Goal: Information Seeking & Learning: Find specific fact

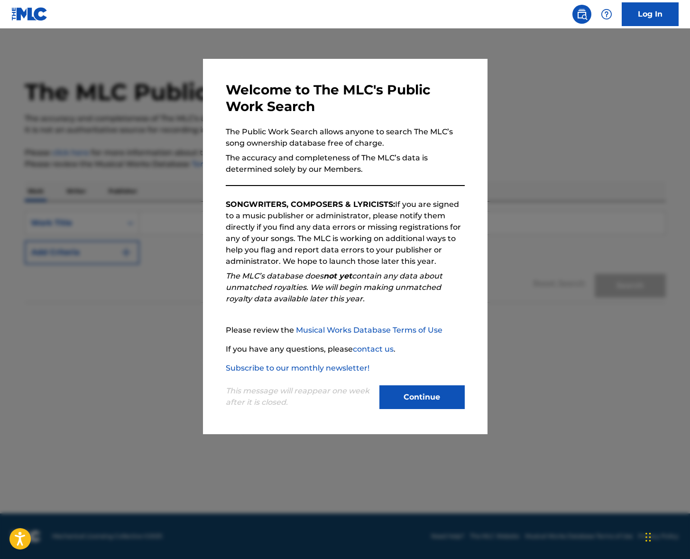
click at [434, 392] on button "Continue" at bounding box center [422, 397] width 85 height 24
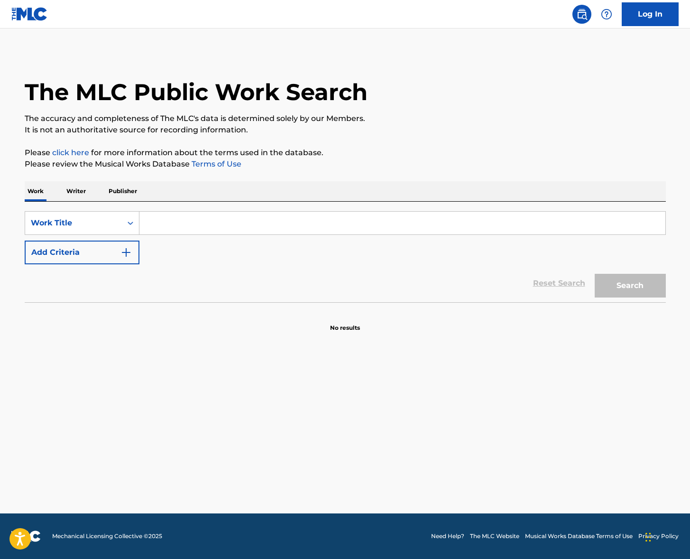
click at [77, 190] on p "Writer" at bounding box center [76, 191] width 25 height 20
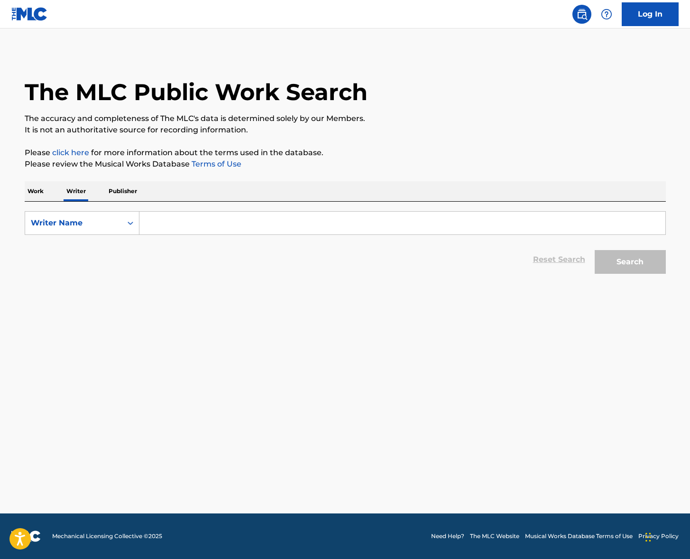
click at [55, 191] on div "Work Writer Publisher" at bounding box center [346, 191] width 642 height 20
click at [30, 191] on p "Work" at bounding box center [36, 191] width 22 height 20
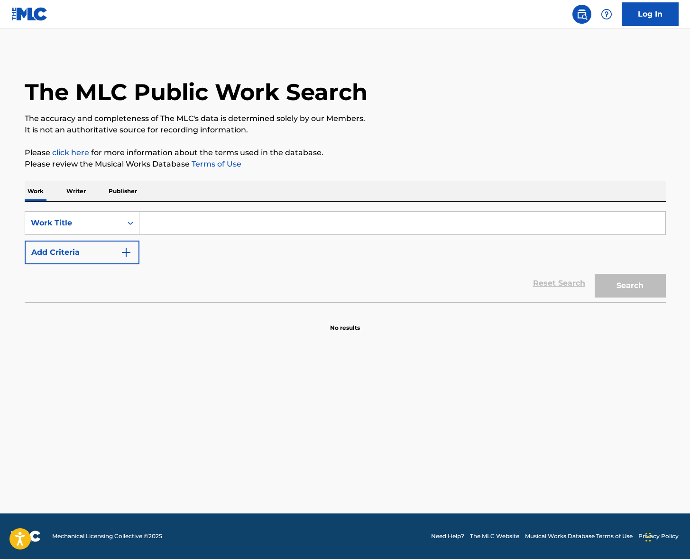
click at [174, 225] on input "Search Form" at bounding box center [403, 223] width 526 height 23
click at [230, 215] on input "Search Form" at bounding box center [403, 223] width 526 height 23
paste input "Floods"
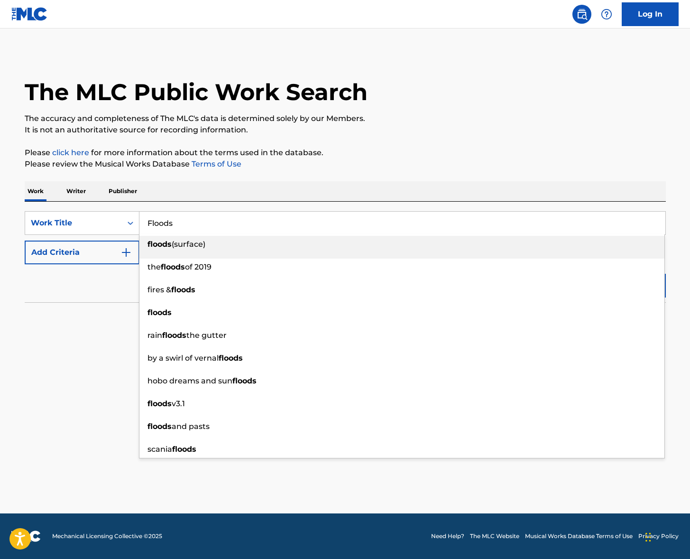
type input "Floods"
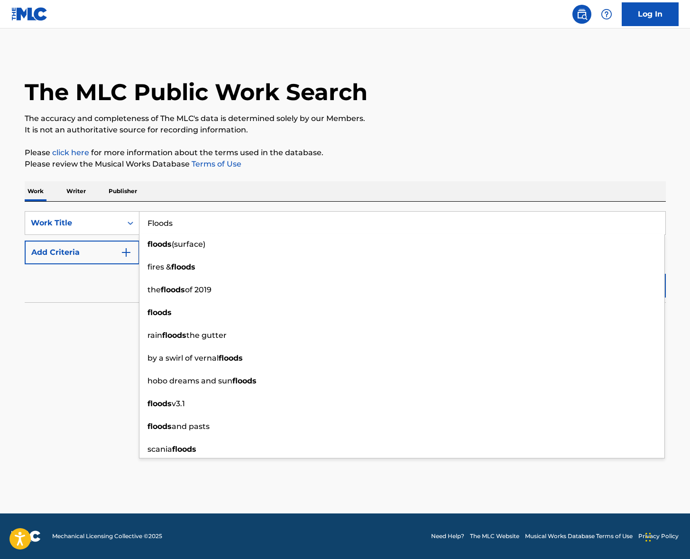
click at [278, 190] on div "Work Writer Publisher" at bounding box center [346, 191] width 642 height 20
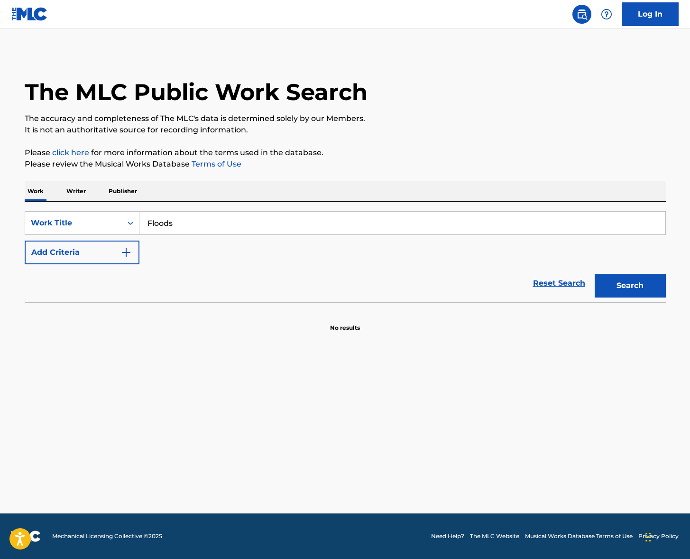
click at [126, 246] on button "Add Criteria" at bounding box center [82, 253] width 115 height 24
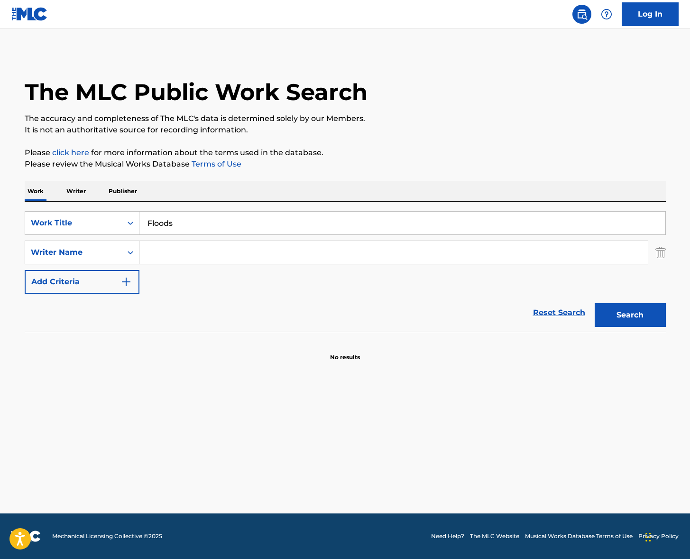
click at [195, 253] on input "Search Form" at bounding box center [394, 252] width 509 height 23
type input "anselmo"
click at [595, 303] on button "Search" at bounding box center [630, 315] width 71 height 24
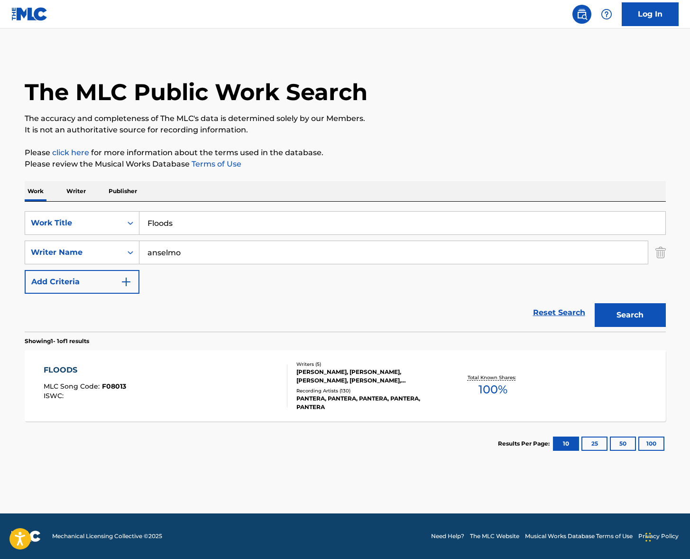
click at [220, 379] on div "FLOODS MLC Song Code : F08013 ISWC :" at bounding box center [166, 385] width 244 height 43
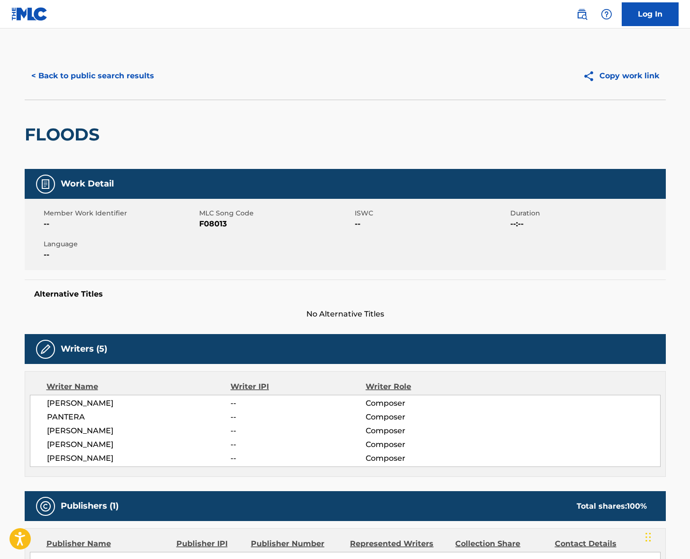
scroll to position [134, 0]
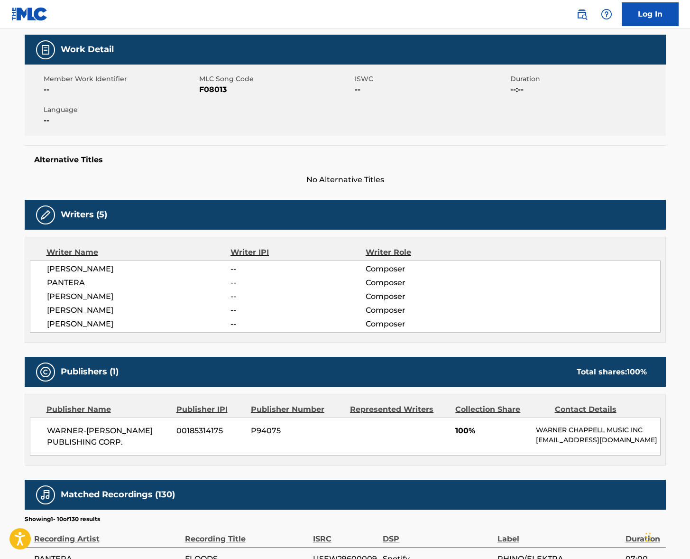
click at [77, 265] on span "[PERSON_NAME]" at bounding box center [139, 268] width 184 height 11
copy div "[PERSON_NAME]"
click at [71, 296] on span "[PERSON_NAME]" at bounding box center [139, 296] width 184 height 11
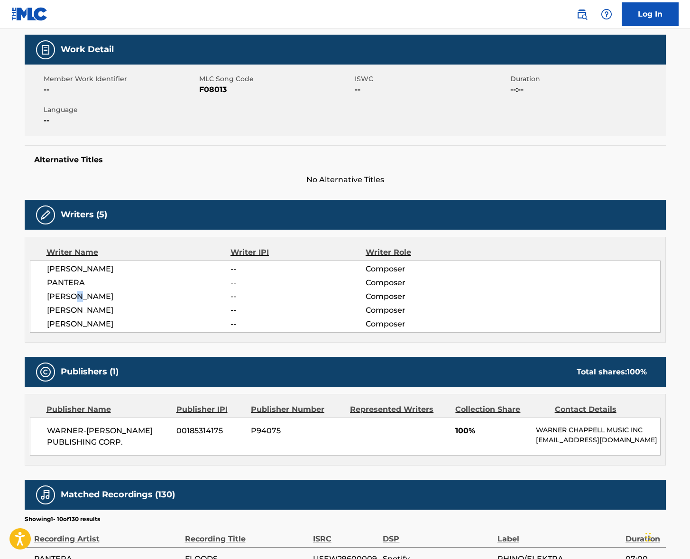
click at [71, 296] on span "[PERSON_NAME]" at bounding box center [139, 296] width 184 height 11
drag, startPoint x: 71, startPoint y: 296, endPoint x: 1, endPoint y: 295, distance: 69.8
click at [71, 296] on span "[PERSON_NAME]" at bounding box center [139, 296] width 184 height 11
copy div "[PERSON_NAME]"
click at [83, 307] on span "[PERSON_NAME]" at bounding box center [139, 310] width 184 height 11
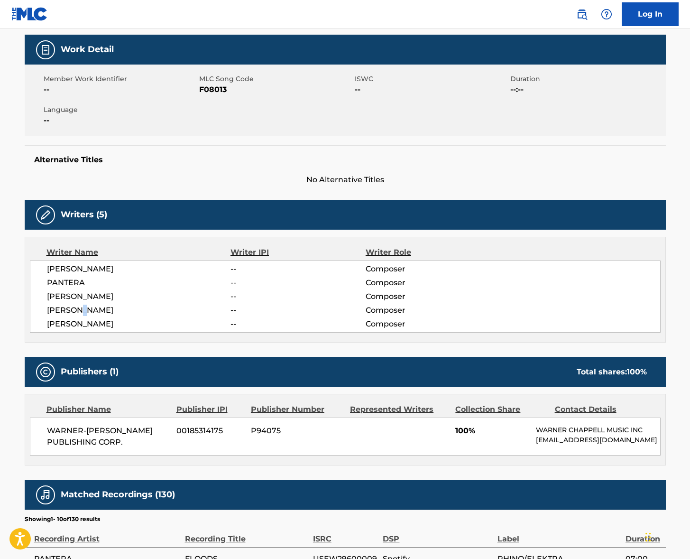
click at [83, 307] on span "[PERSON_NAME]" at bounding box center [139, 310] width 184 height 11
drag, startPoint x: 83, startPoint y: 307, endPoint x: 35, endPoint y: 305, distance: 48.0
click at [82, 307] on span "[PERSON_NAME]" at bounding box center [139, 310] width 184 height 11
copy div "[PERSON_NAME]"
click at [87, 323] on span "[PERSON_NAME]" at bounding box center [139, 323] width 184 height 11
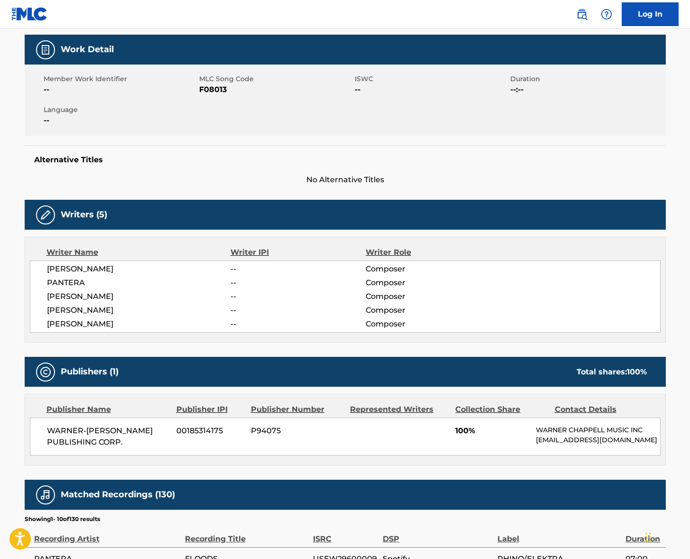
click at [87, 323] on span "[PERSON_NAME]" at bounding box center [139, 323] width 184 height 11
copy div "[PERSON_NAME]"
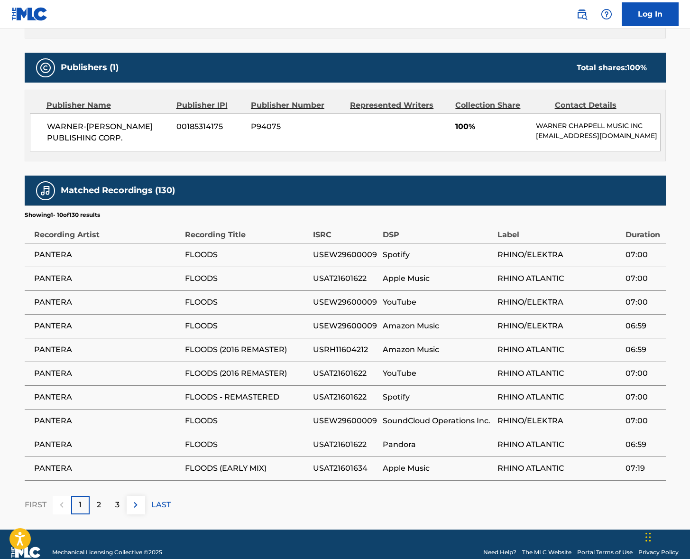
scroll to position [453, 0]
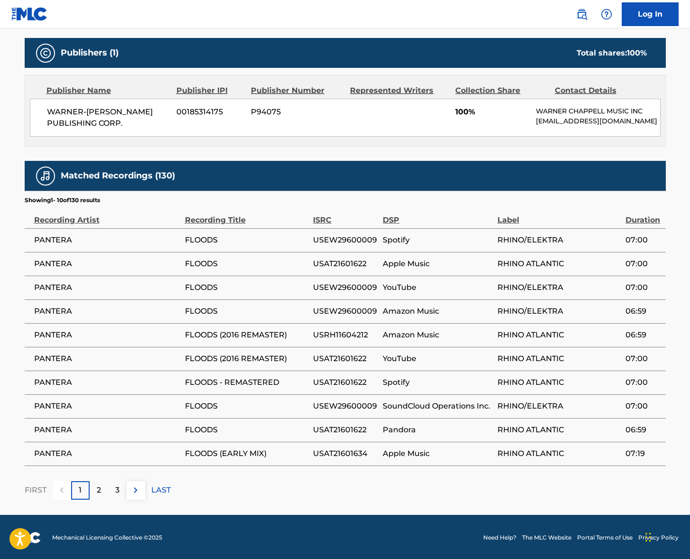
click at [95, 106] on span "WARNER-[PERSON_NAME] PUBLISHING CORP." at bounding box center [108, 117] width 123 height 23
copy div "WARNER-[PERSON_NAME] PUBLISHING CORP."
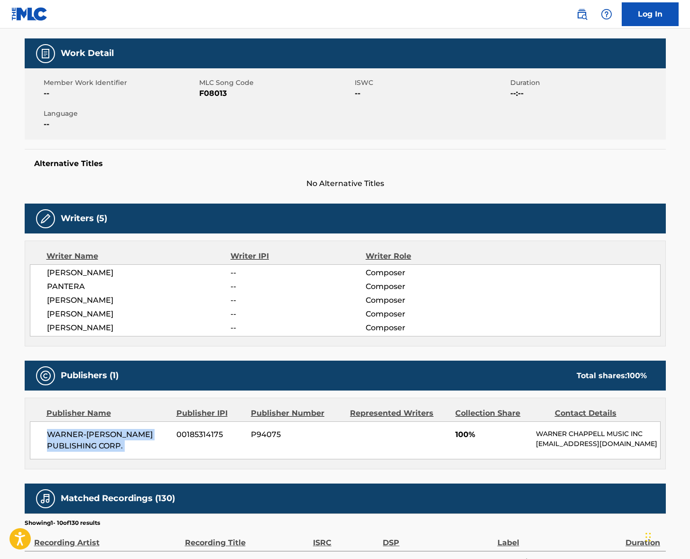
scroll to position [0, 0]
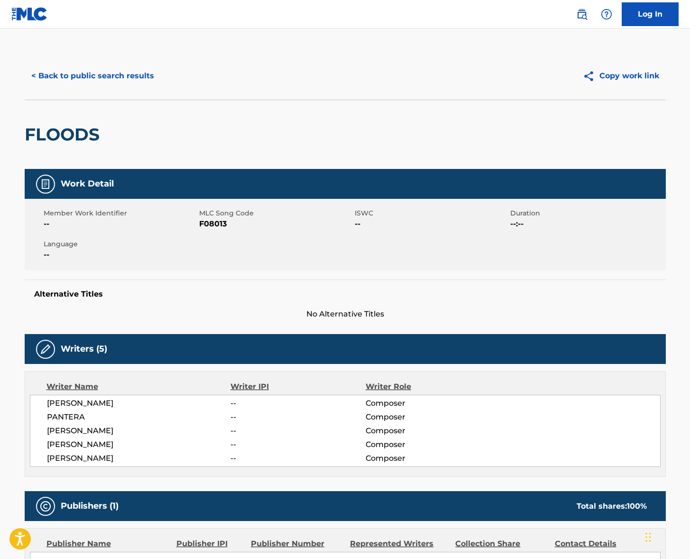
click at [74, 72] on button "< Back to public search results" at bounding box center [93, 76] width 136 height 24
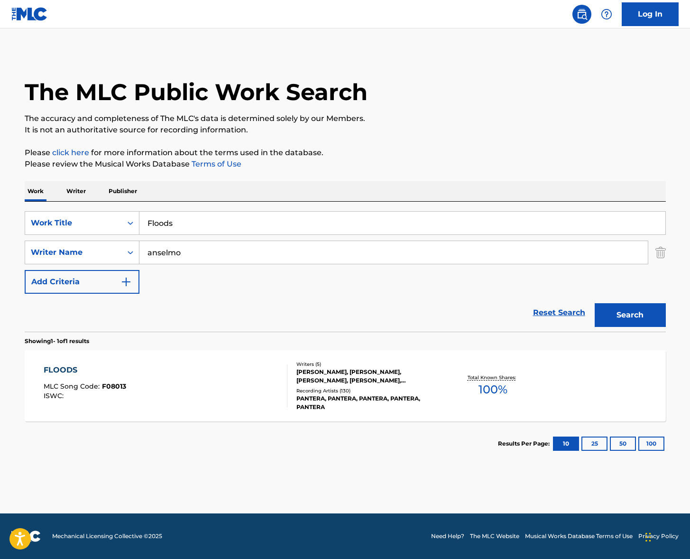
click at [194, 216] on input "Floods" at bounding box center [403, 223] width 526 height 23
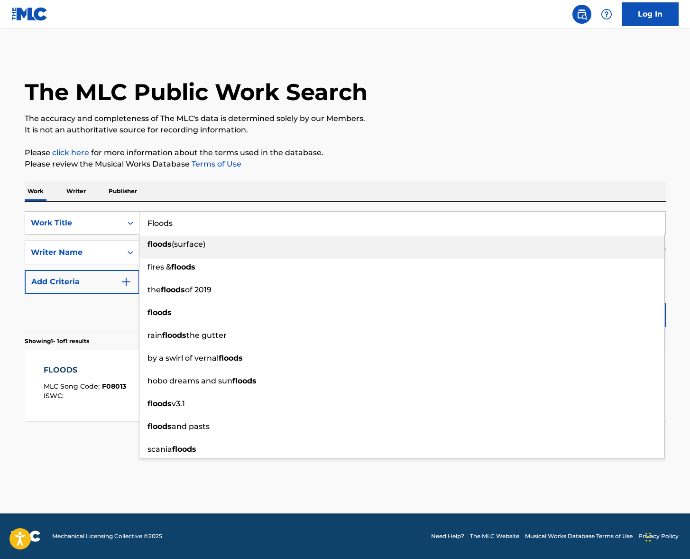
paste input "Summerboy"
type input "Summerboy"
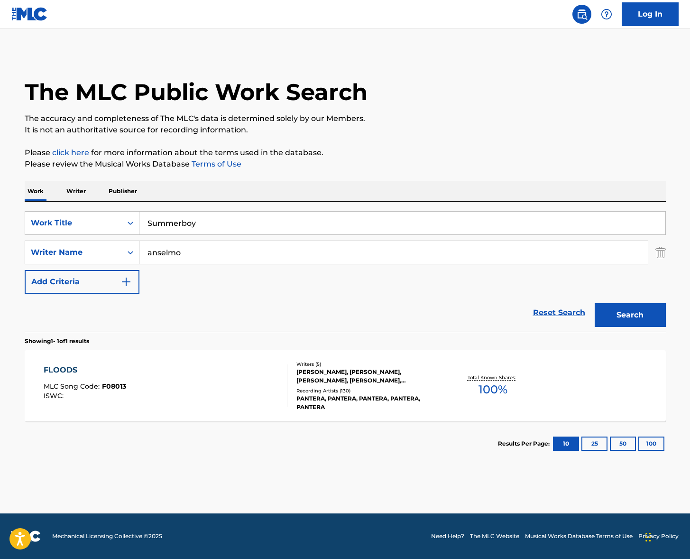
click at [380, 183] on div "Work Writer Publisher" at bounding box center [346, 191] width 642 height 20
click at [229, 251] on input "anselmo" at bounding box center [394, 252] width 509 height 23
type input "\"
click at [595, 303] on button "Search" at bounding box center [630, 315] width 71 height 24
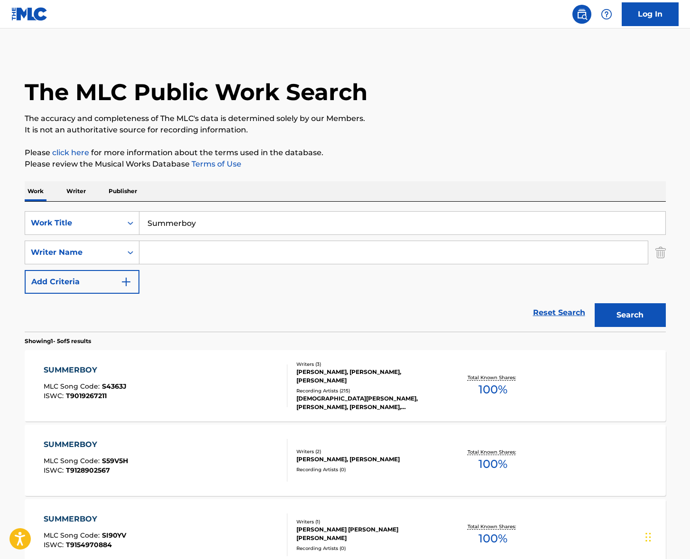
click at [183, 396] on div "SUMMERBOY MLC Song Code : S4363J ISWC : T9019267211" at bounding box center [166, 385] width 244 height 43
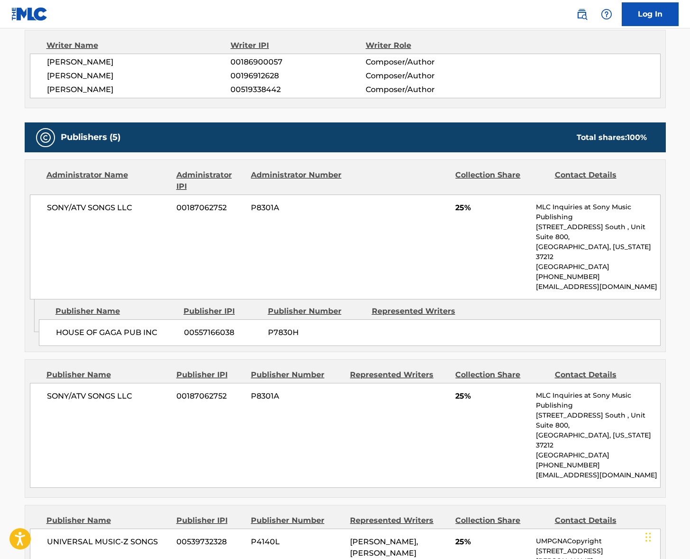
scroll to position [407, 0]
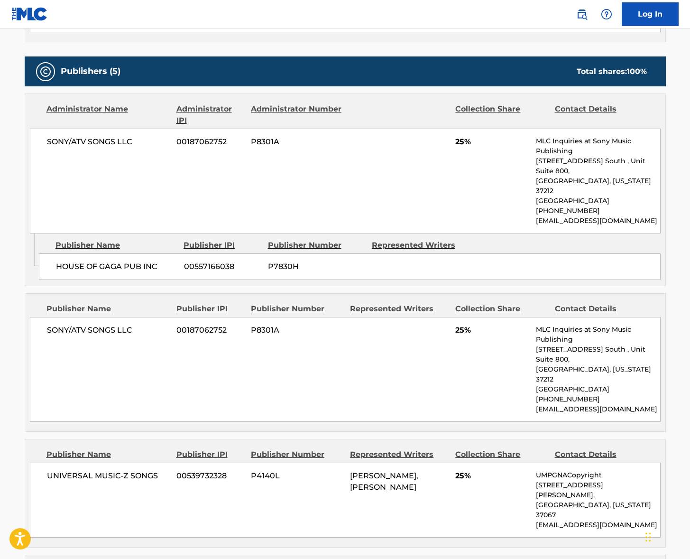
click at [102, 140] on span "SONY/ATV SONGS LLC" at bounding box center [108, 141] width 123 height 11
drag, startPoint x: 102, startPoint y: 140, endPoint x: 9, endPoint y: 187, distance: 104.0
click at [102, 140] on span "SONY/ATV SONGS LLC" at bounding box center [108, 141] width 123 height 11
copy div "SONY/ATV SONGS LLC"
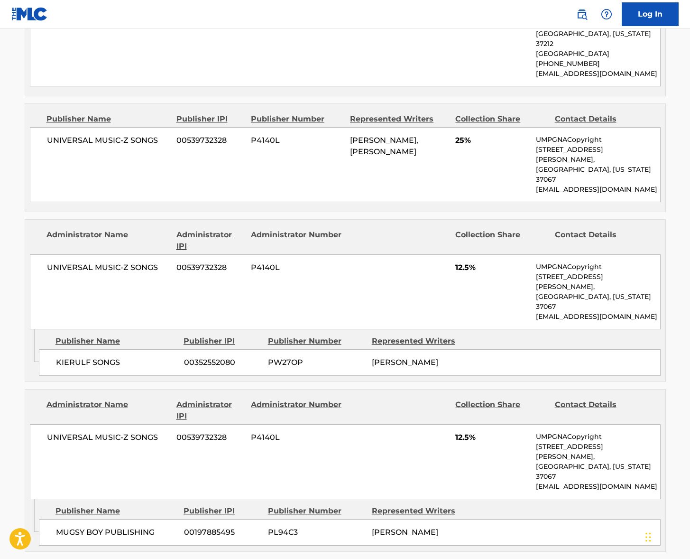
scroll to position [764, 0]
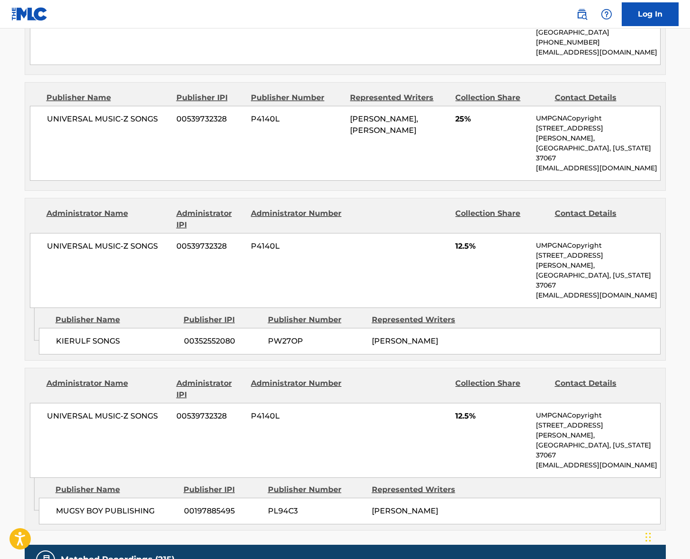
click at [95, 113] on span "UNIVERSAL MUSIC-Z SONGS" at bounding box center [108, 118] width 123 height 11
drag, startPoint x: 95, startPoint y: 78, endPoint x: 74, endPoint y: 85, distance: 22.5
click at [95, 113] on span "UNIVERSAL MUSIC-Z SONGS" at bounding box center [108, 118] width 123 height 11
copy div "UNIVERSAL MUSIC-Z SONGS"
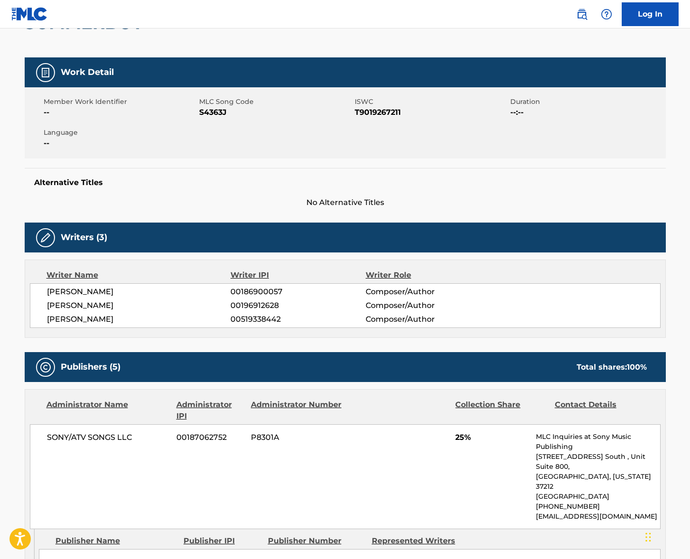
scroll to position [0, 0]
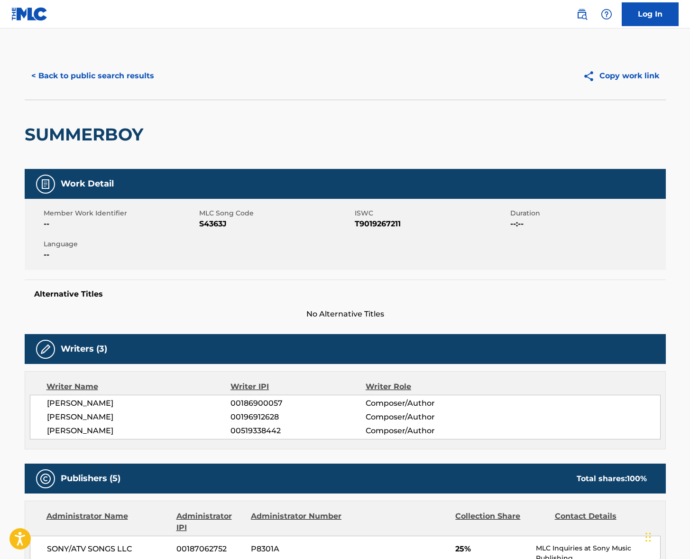
click at [88, 403] on span "[PERSON_NAME]" at bounding box center [139, 403] width 184 height 11
copy div "[PERSON_NAME]"
click at [94, 421] on span "[PERSON_NAME]" at bounding box center [139, 416] width 184 height 11
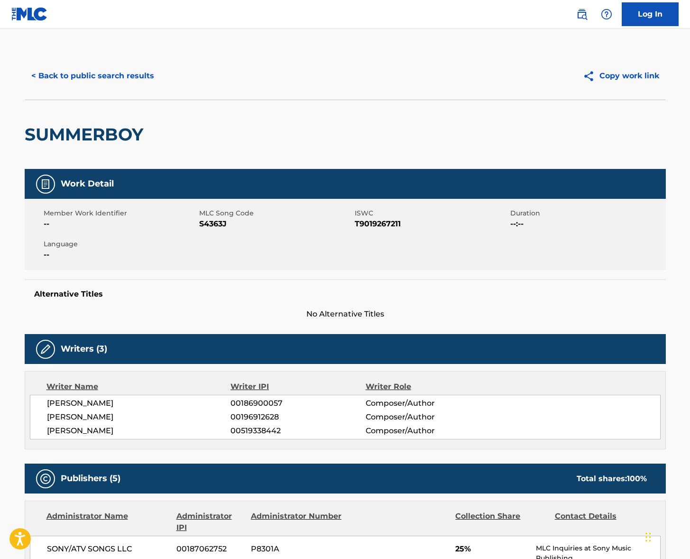
click at [96, 416] on span "[PERSON_NAME]" at bounding box center [139, 416] width 184 height 11
copy div "[PERSON_NAME]"
click at [114, 428] on span "[PERSON_NAME]" at bounding box center [139, 430] width 184 height 11
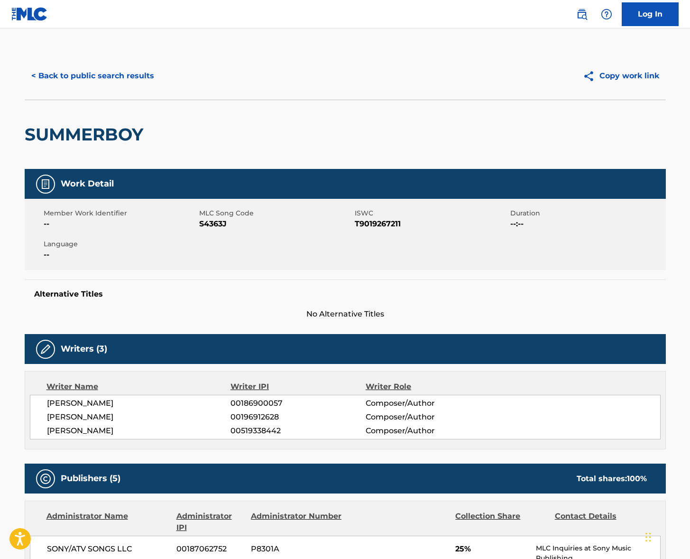
click at [114, 428] on span "[PERSON_NAME]" at bounding box center [139, 430] width 184 height 11
copy div "[PERSON_NAME]"
click at [96, 64] on button "< Back to public search results" at bounding box center [93, 76] width 136 height 24
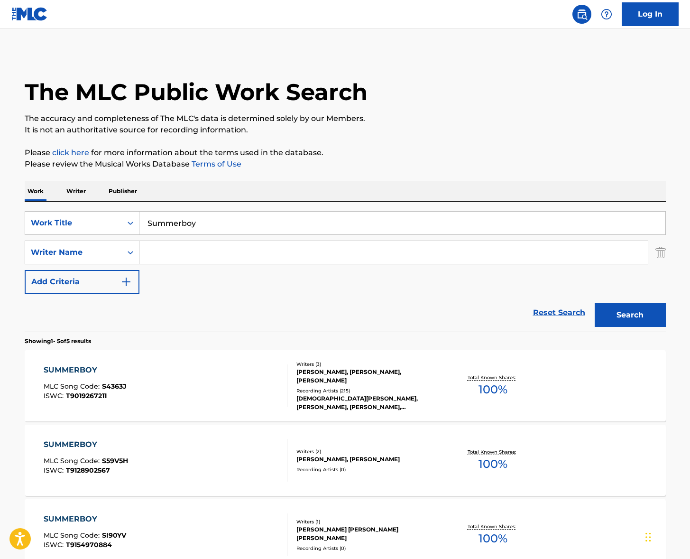
click at [175, 227] on input "Summerboy" at bounding box center [403, 223] width 526 height 23
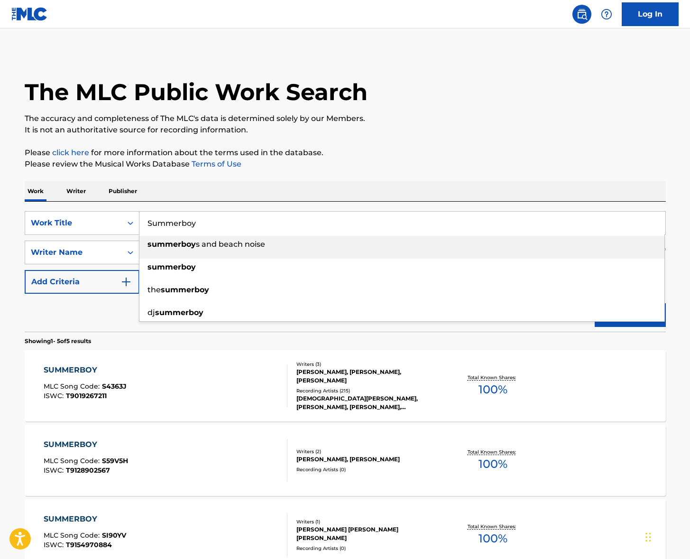
paste input "Malagueña"
click at [409, 141] on div "The MLC Public Work Search The accuracy and completeness of The MLC's data is d…" at bounding box center [345, 408] width 664 height 712
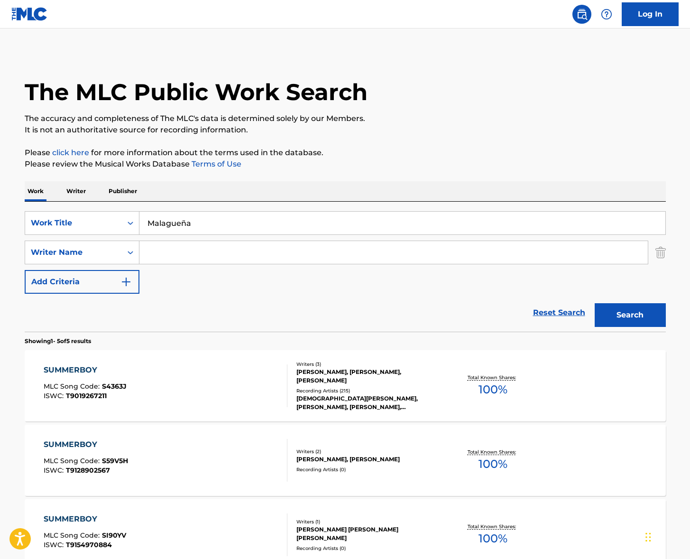
click at [243, 227] on input "Malagueña" at bounding box center [403, 223] width 526 height 23
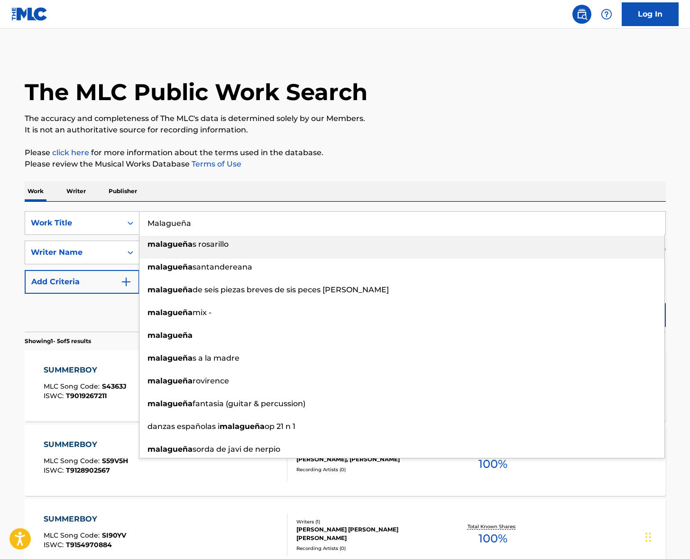
type input "Malagueña"
click at [482, 158] on p "Please click here for more information about the terms used in the database." at bounding box center [346, 152] width 642 height 11
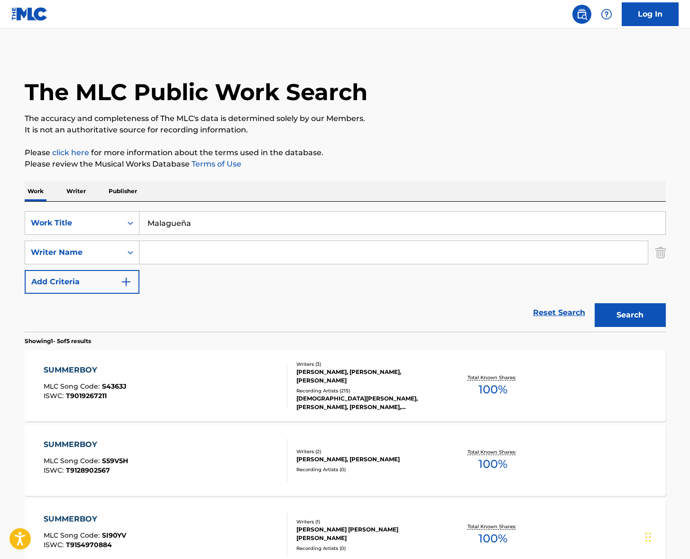
click at [625, 317] on button "Search" at bounding box center [630, 315] width 71 height 24
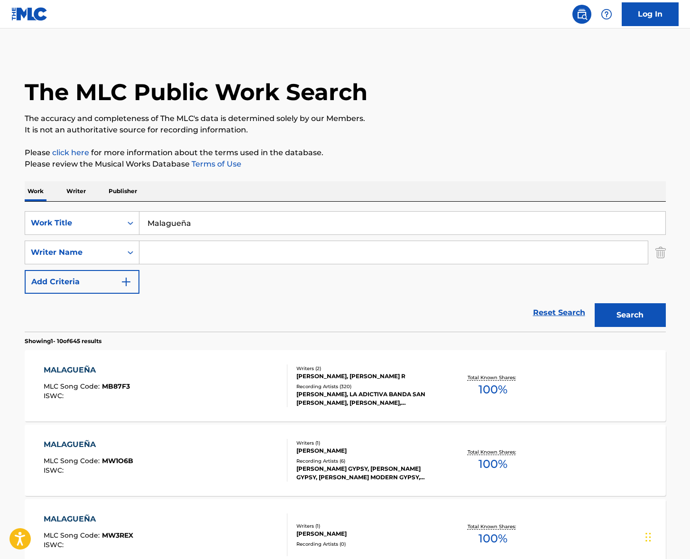
click at [264, 255] on input "Search Form" at bounding box center [394, 252] width 509 height 23
type input "[PERSON_NAME]"
click at [595, 303] on button "Search" at bounding box center [630, 315] width 71 height 24
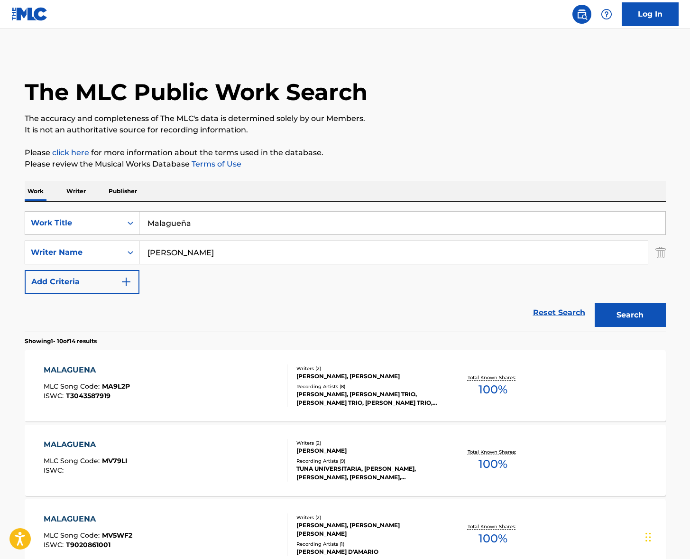
click at [198, 382] on div "MALAGUENA MLC Song Code : MA9L2P ISWC : T3043587919" at bounding box center [166, 385] width 244 height 43
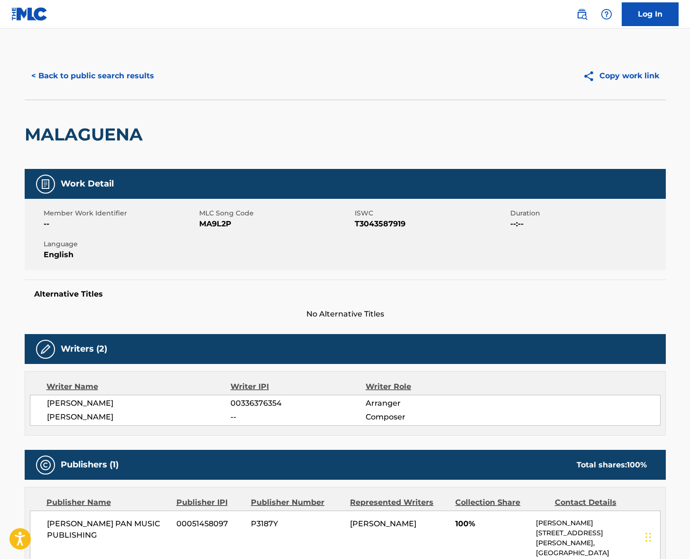
scroll to position [7, 0]
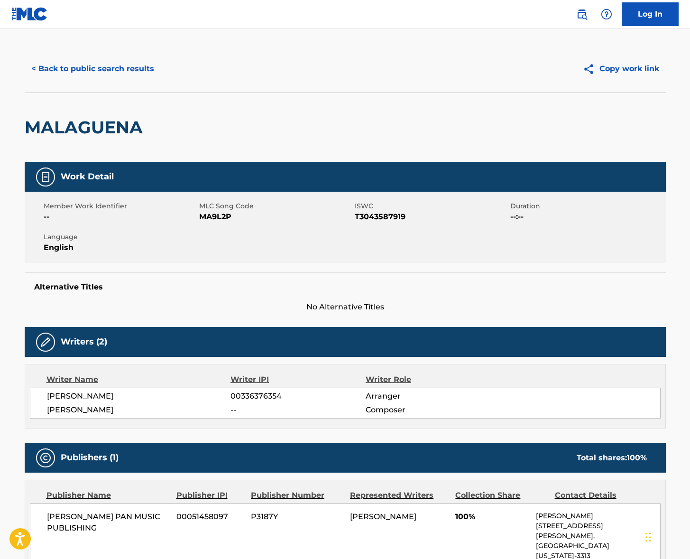
click at [103, 396] on span "[PERSON_NAME]" at bounding box center [139, 396] width 184 height 11
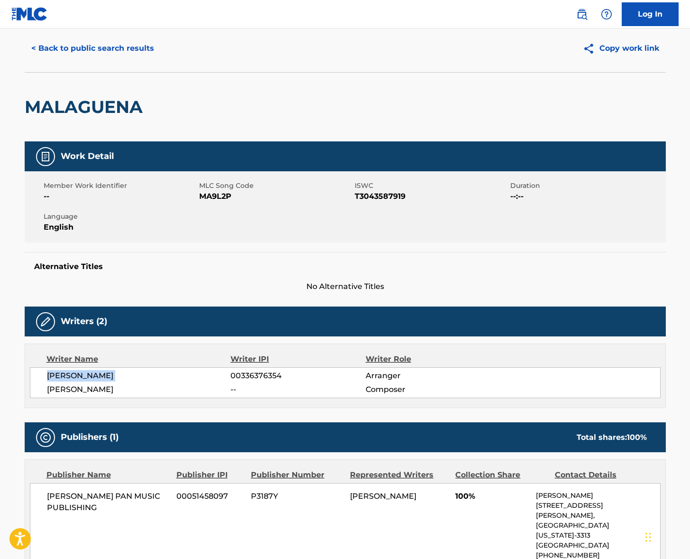
scroll to position [26, 0]
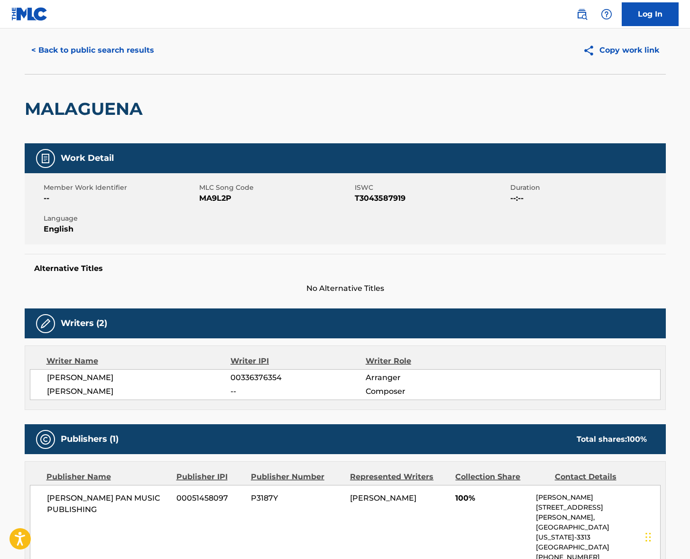
click at [96, 391] on span "[PERSON_NAME]" at bounding box center [139, 391] width 184 height 11
click at [95, 391] on span "[PERSON_NAME]" at bounding box center [139, 391] width 184 height 11
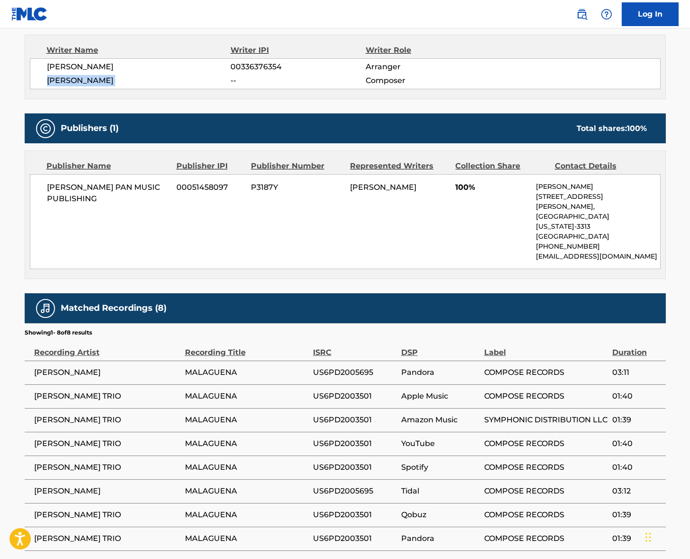
scroll to position [367, 0]
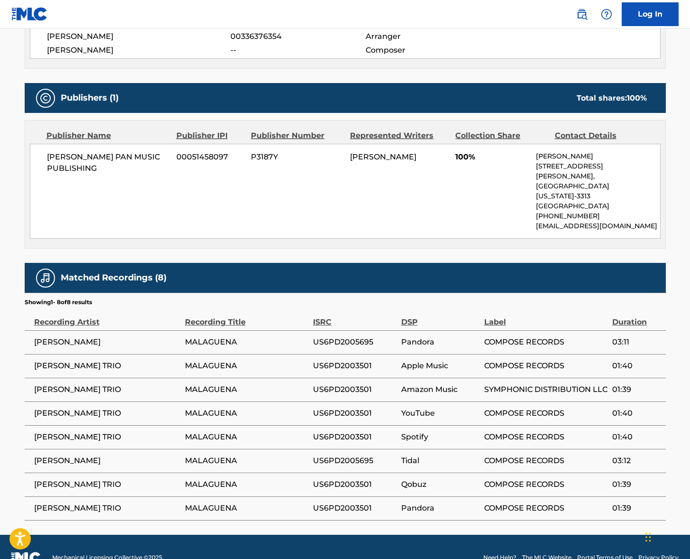
click at [86, 154] on span "[PERSON_NAME] PAN MUSIC PUBLISHING" at bounding box center [108, 162] width 123 height 23
drag, startPoint x: 538, startPoint y: 167, endPoint x: 588, endPoint y: 168, distance: 50.8
click at [588, 168] on p "[STREET_ADDRESS][PERSON_NAME]," at bounding box center [598, 171] width 124 height 20
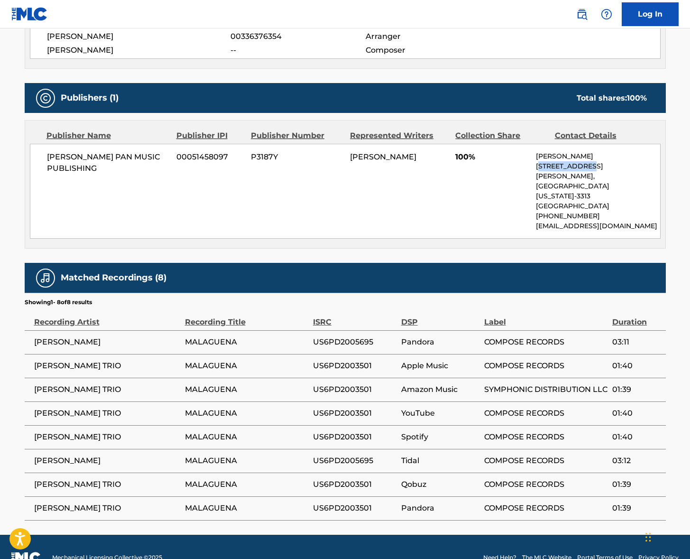
click at [589, 168] on p "[STREET_ADDRESS][PERSON_NAME]," at bounding box center [598, 171] width 124 height 20
click at [538, 165] on p "[STREET_ADDRESS][PERSON_NAME]," at bounding box center [598, 171] width 124 height 20
drag, startPoint x: 537, startPoint y: 165, endPoint x: 663, endPoint y: 173, distance: 126.5
click at [663, 173] on div "Publisher Name Publisher IPI Publisher Number Represented Writers Collection Sh…" at bounding box center [345, 185] width 641 height 128
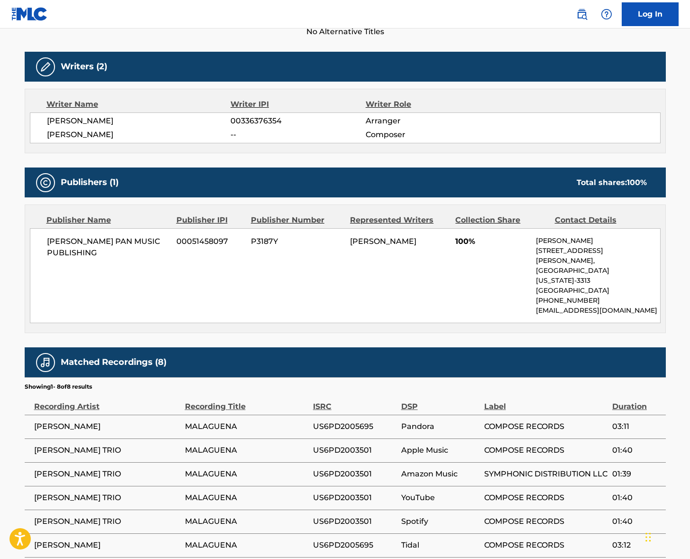
scroll to position [0, 0]
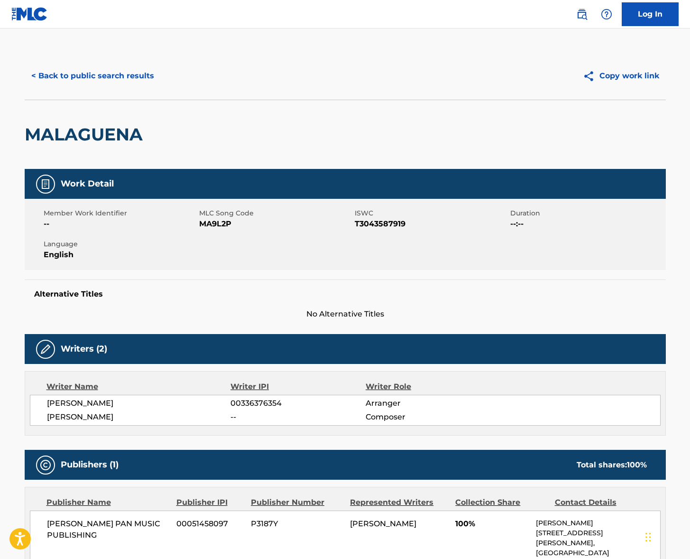
click at [125, 67] on button "< Back to public search results" at bounding box center [93, 76] width 136 height 24
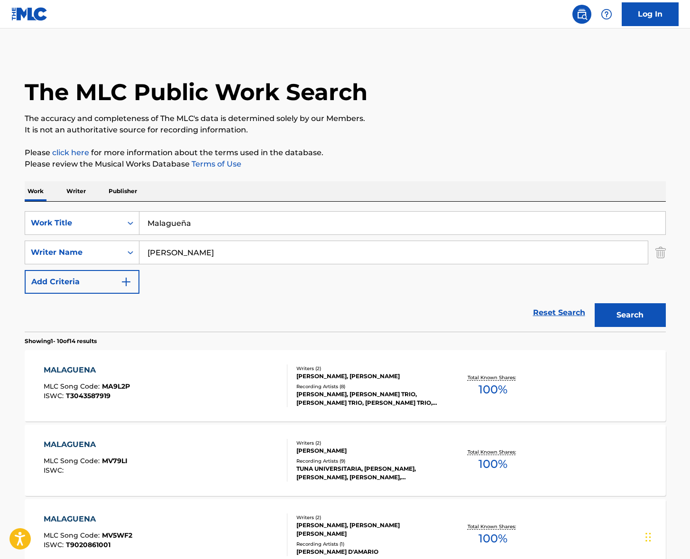
click at [187, 230] on input "Malagueña" at bounding box center [403, 223] width 526 height 23
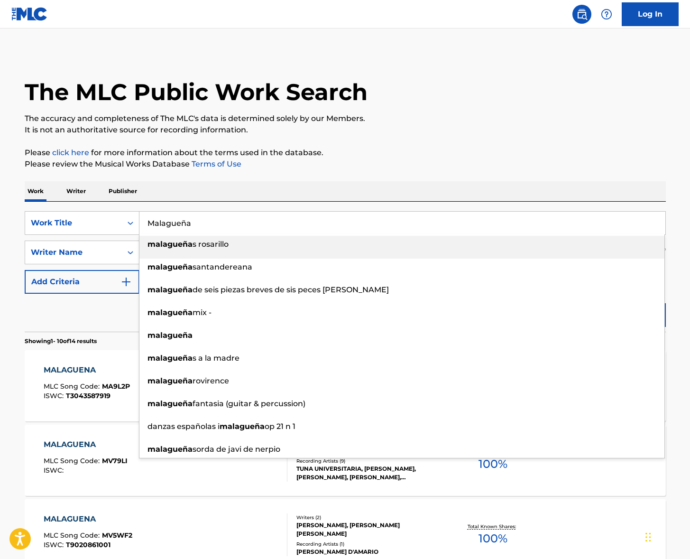
click at [187, 230] on input "Malagueña" at bounding box center [403, 223] width 526 height 23
paste input "Rio Funk"
type input "Rio Funk"
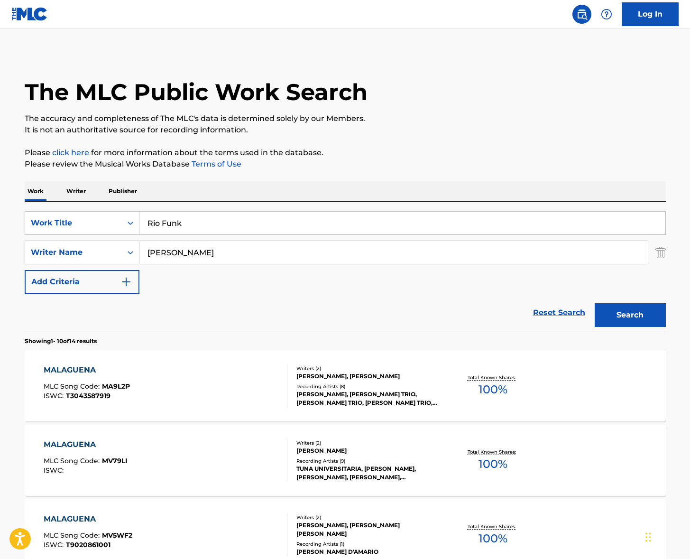
click at [327, 188] on div "Work Writer Publisher" at bounding box center [346, 191] width 642 height 20
click at [214, 257] on input "[PERSON_NAME]" at bounding box center [394, 252] width 509 height 23
click at [595, 303] on button "Search" at bounding box center [630, 315] width 71 height 24
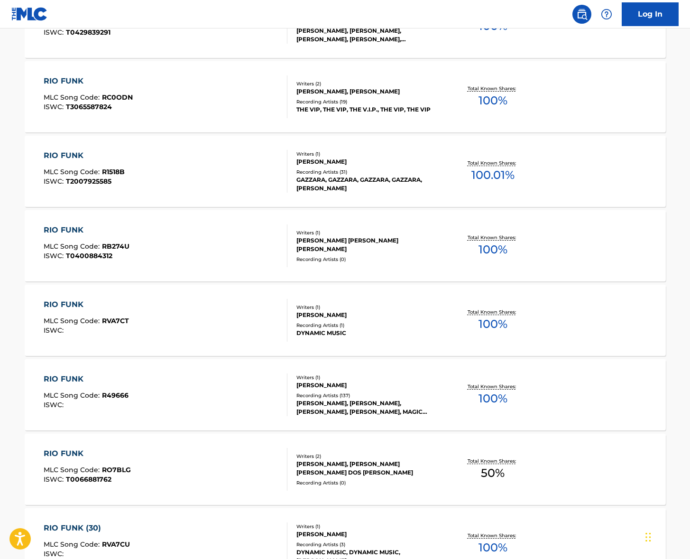
scroll to position [569, 0]
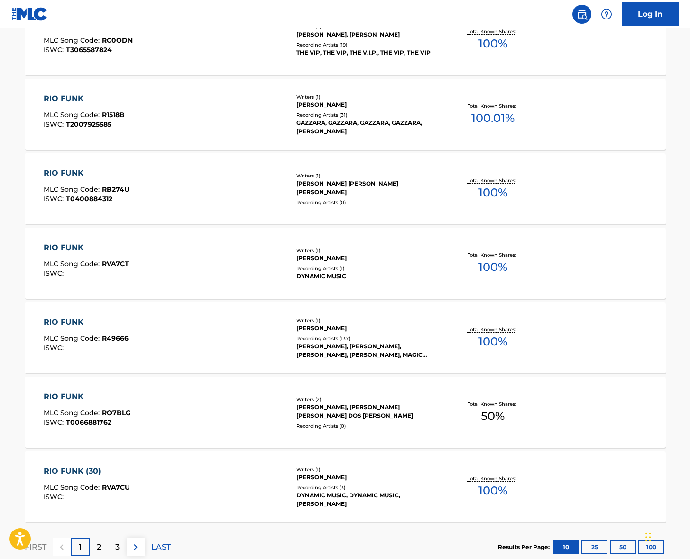
click at [172, 342] on div "RIO FUNK MLC Song Code : R49666 ISWC :" at bounding box center [166, 338] width 244 height 43
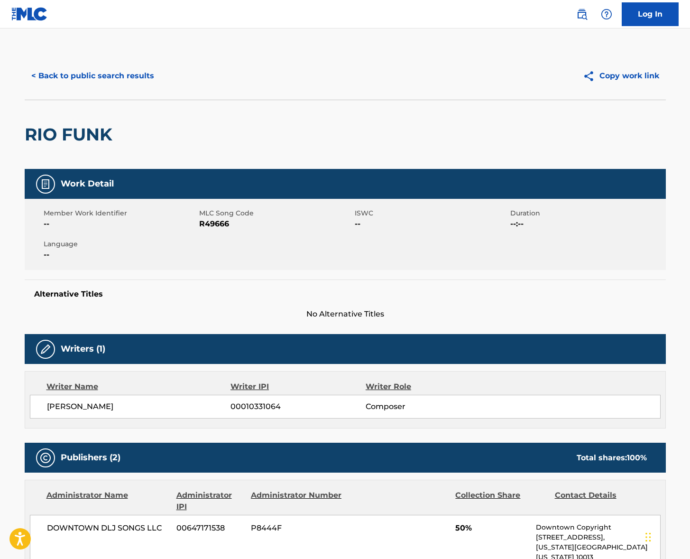
click at [95, 410] on span "[PERSON_NAME]" at bounding box center [139, 406] width 184 height 11
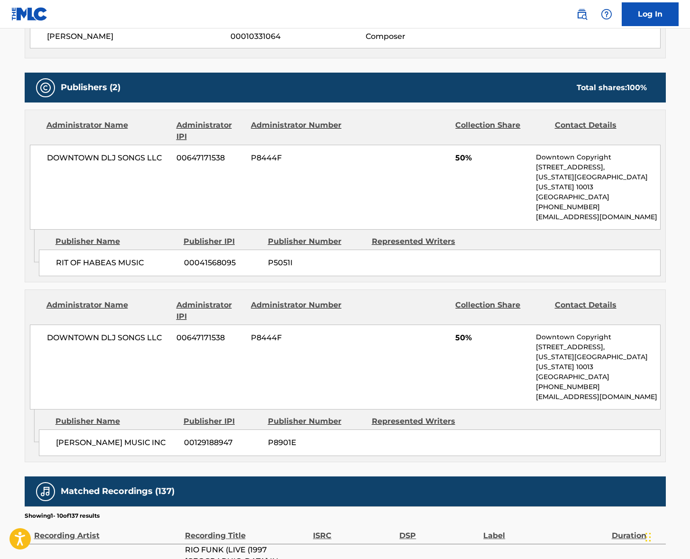
click at [100, 159] on span "DOWNTOWN DLJ SONGS LLC" at bounding box center [108, 157] width 123 height 11
drag, startPoint x: 100, startPoint y: 159, endPoint x: 97, endPoint y: 163, distance: 5.8
click at [100, 159] on span "DOWNTOWN DLJ SONGS LLC" at bounding box center [108, 157] width 123 height 11
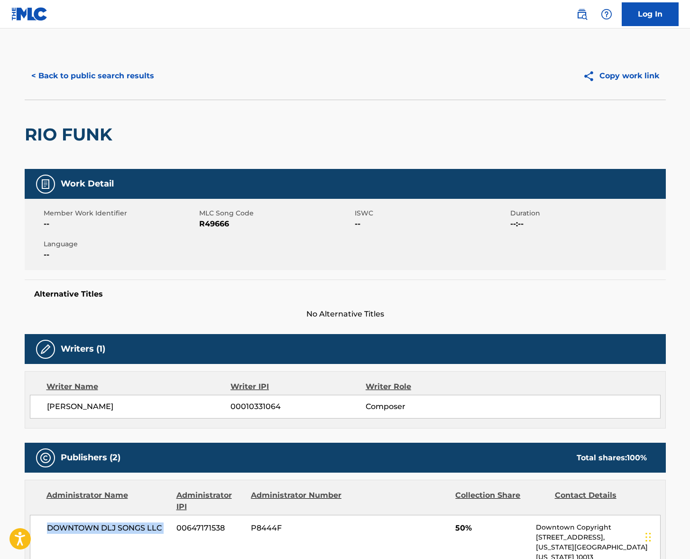
click at [121, 76] on button "< Back to public search results" at bounding box center [93, 76] width 136 height 24
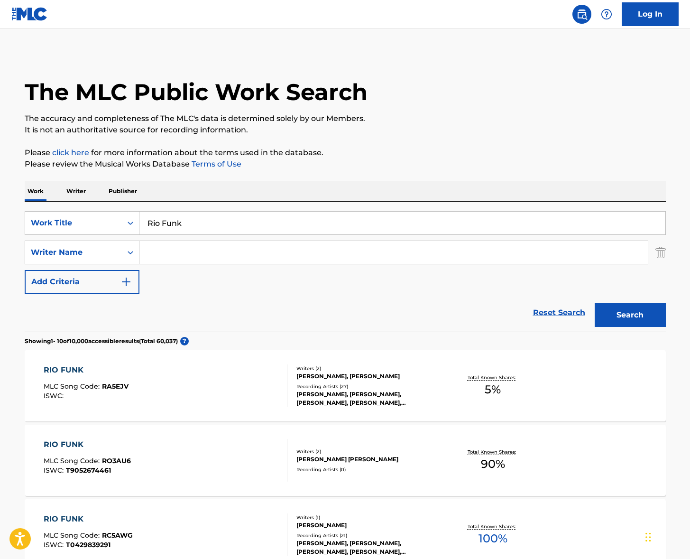
click at [198, 229] on input "Rio Funk" at bounding box center [403, 223] width 526 height 23
click at [199, 228] on input "Rio Funk" at bounding box center [403, 223] width 526 height 23
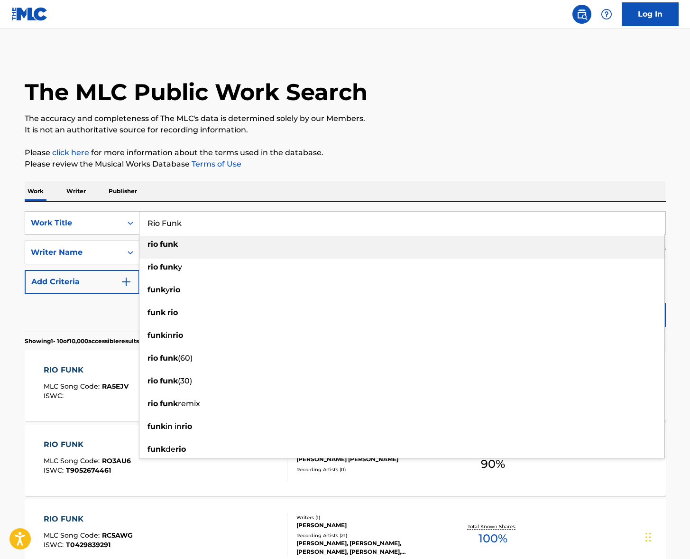
click at [199, 228] on input "Rio Funk" at bounding box center [403, 223] width 526 height 23
paste input "Zài fàguó de shísān tiān"
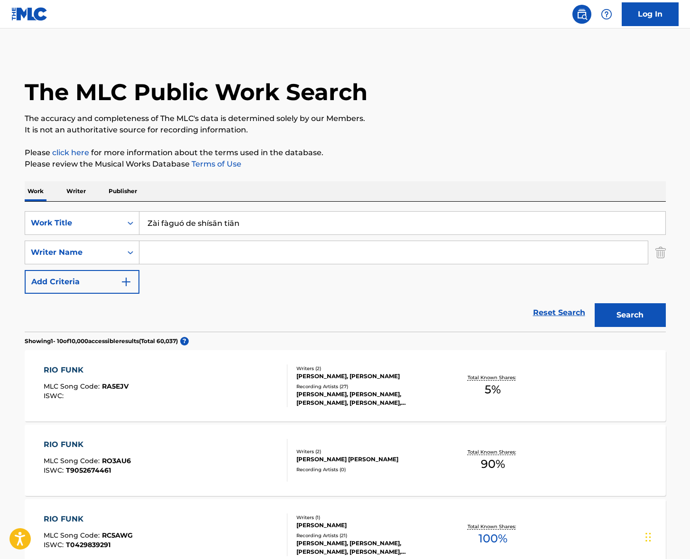
click at [417, 158] on p "Please click here for more information about the terms used in the database." at bounding box center [346, 152] width 642 height 11
click at [619, 302] on div "Search" at bounding box center [628, 313] width 76 height 38
click at [624, 311] on button "Search" at bounding box center [630, 315] width 71 height 24
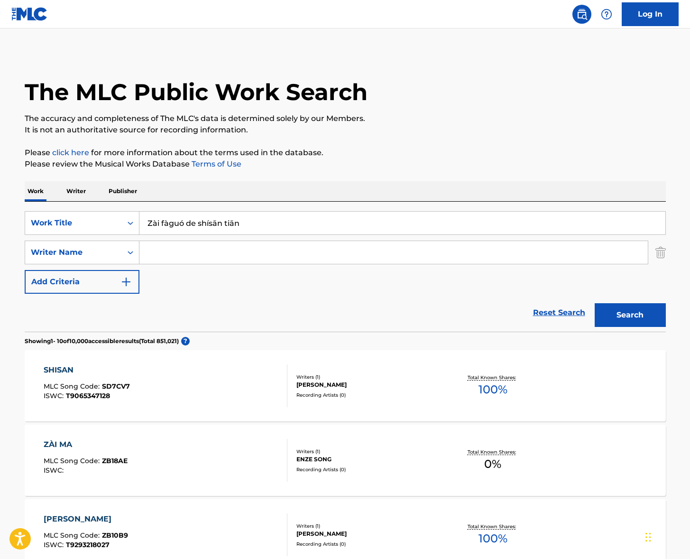
click at [157, 222] on input "Zài fàguó de shísān tiān" at bounding box center [403, 223] width 526 height 23
click at [595, 303] on button "Search" at bounding box center [630, 315] width 71 height 24
click at [174, 216] on input "Zai faguo de [PERSON_NAME]" at bounding box center [403, 223] width 526 height 23
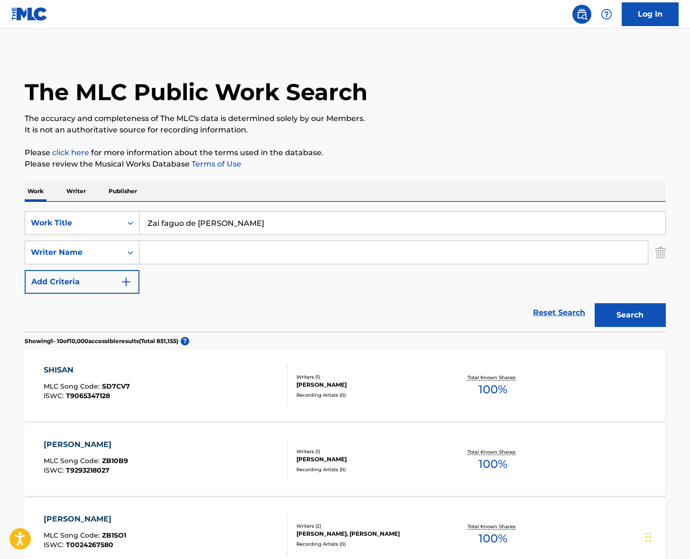
paste input "Thirteen Days in [GEOGRAPHIC_DATA]"
click at [421, 164] on p "Please review the Musical Works Database Terms of Use" at bounding box center [346, 164] width 642 height 11
click at [641, 322] on button "Search" at bounding box center [630, 315] width 71 height 24
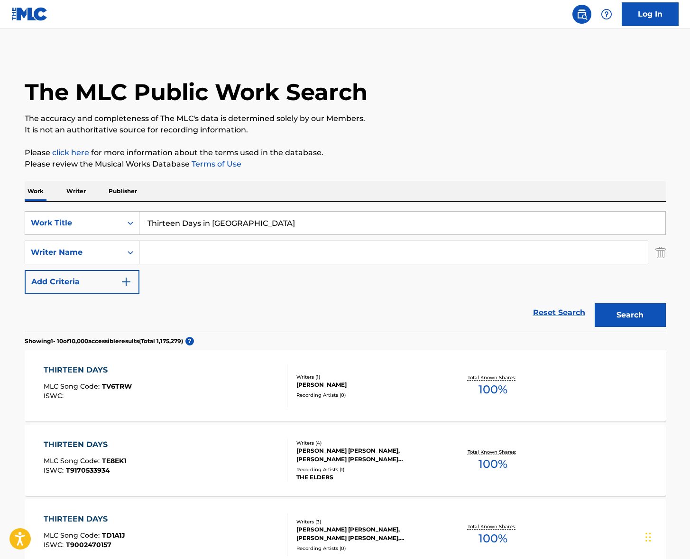
click at [197, 225] on input "Thirteen Days in [GEOGRAPHIC_DATA]" at bounding box center [403, 223] width 526 height 23
paste input "Out of My Mind"
type input "Out of My Mind"
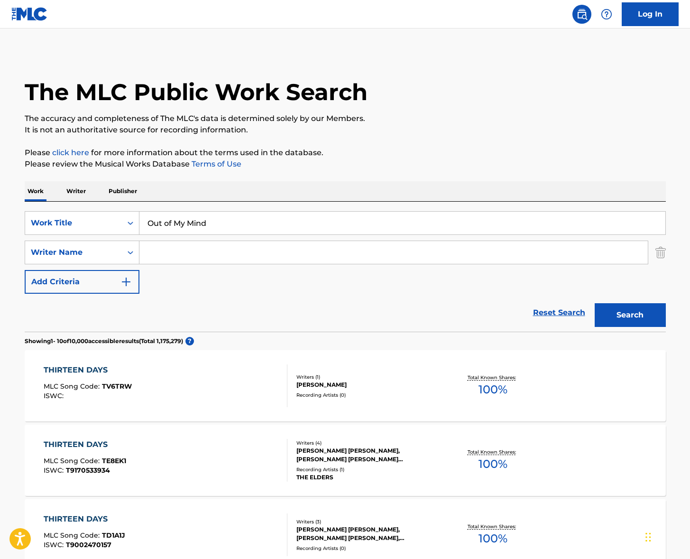
click at [393, 166] on p "Please review the Musical Works Database Terms of Use" at bounding box center [346, 164] width 642 height 11
click at [631, 312] on button "Search" at bounding box center [630, 315] width 71 height 24
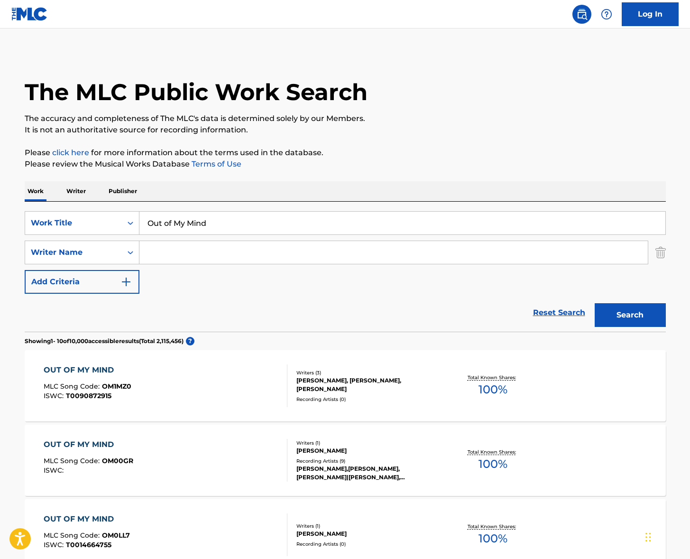
click at [200, 253] on input "Search Form" at bounding box center [394, 252] width 509 height 23
type input "[PERSON_NAME]"
click at [595, 303] on button "Search" at bounding box center [630, 315] width 71 height 24
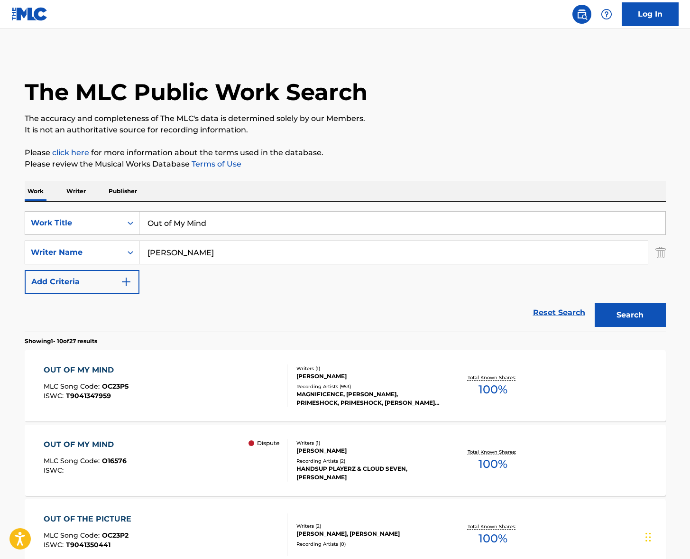
click at [224, 390] on div "OUT OF MY MIND MLC Song Code : OC23P5 ISWC : T9041347959" at bounding box center [166, 385] width 244 height 43
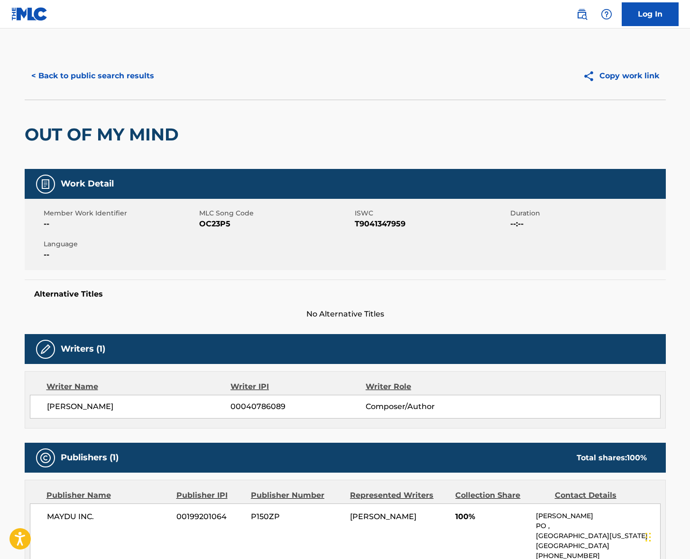
click at [86, 407] on span "[PERSON_NAME]" at bounding box center [139, 406] width 184 height 11
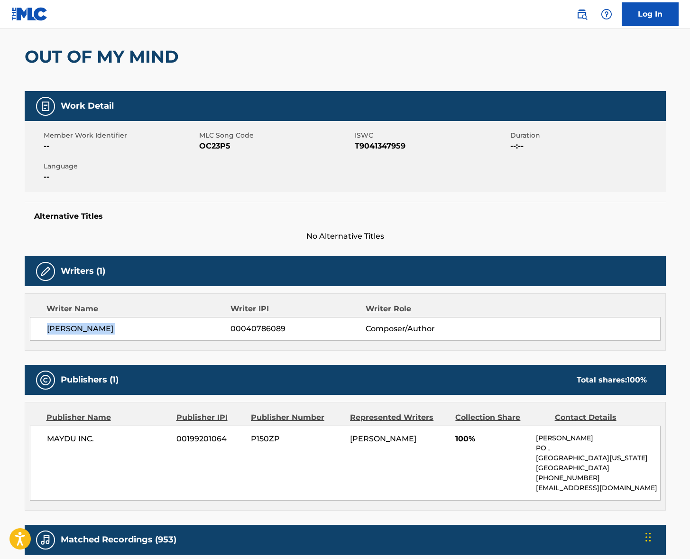
scroll to position [216, 0]
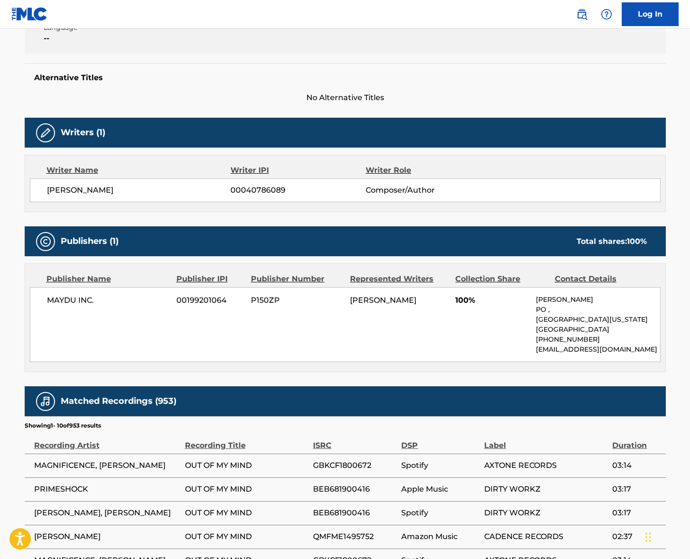
click at [78, 299] on span "MAYDU INC." at bounding box center [108, 300] width 123 height 11
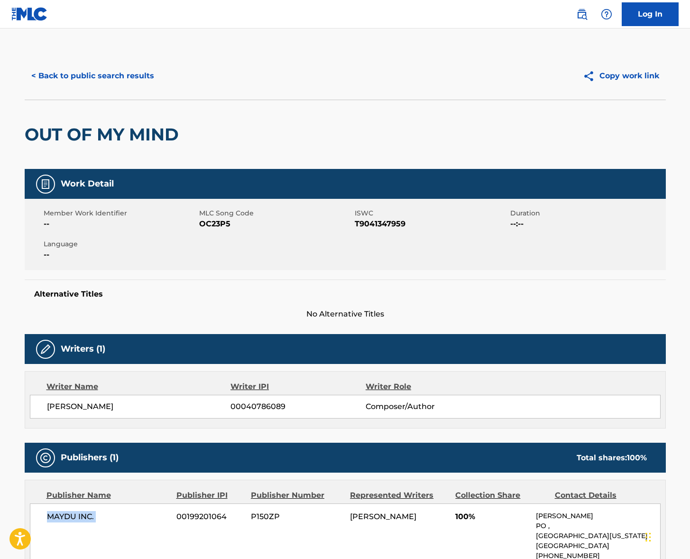
click at [116, 72] on button "< Back to public search results" at bounding box center [93, 76] width 136 height 24
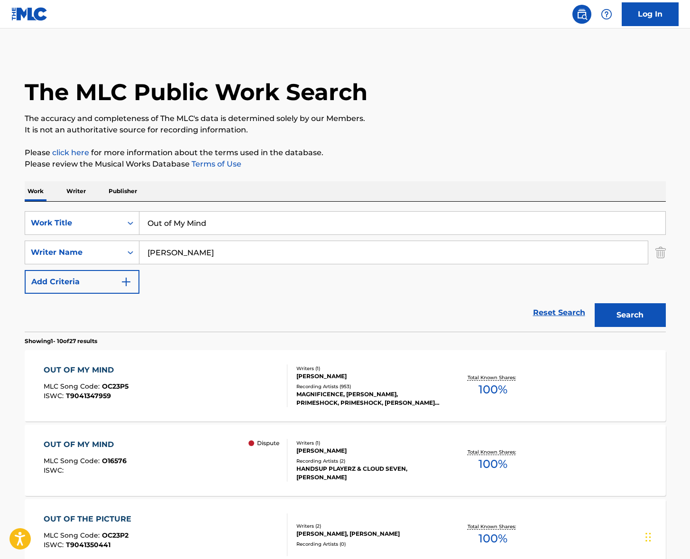
click at [228, 229] on input "Out of My Mind" at bounding box center [403, 223] width 526 height 23
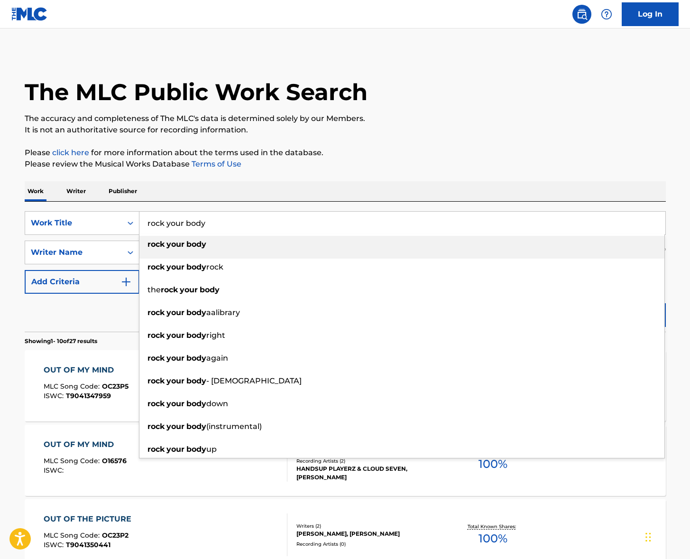
type input "rock your body"
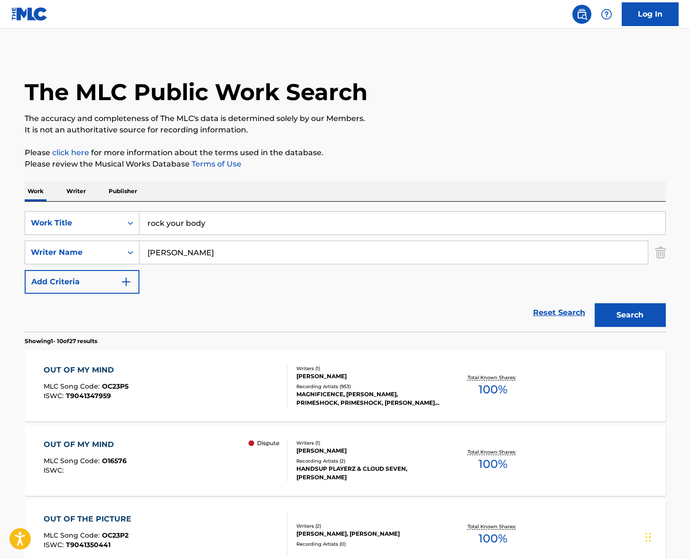
type input "[PERSON_NAME]"
click at [595, 303] on button "Search" at bounding box center [630, 315] width 71 height 24
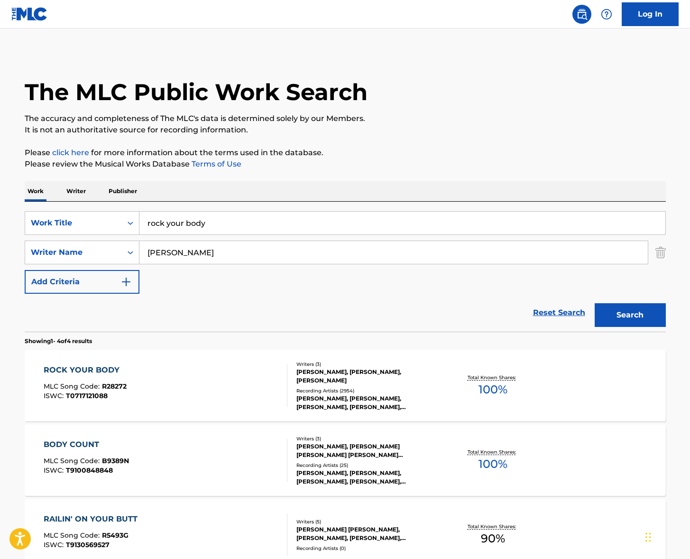
click at [204, 398] on div "ROCK YOUR BODY MLC Song Code : R28272 ISWC : T0717121088" at bounding box center [166, 385] width 244 height 43
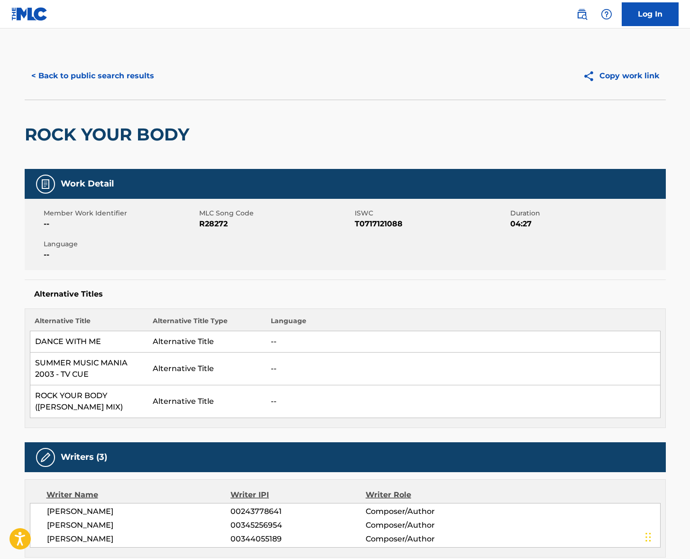
click at [114, 79] on button "< Back to public search results" at bounding box center [93, 76] width 136 height 24
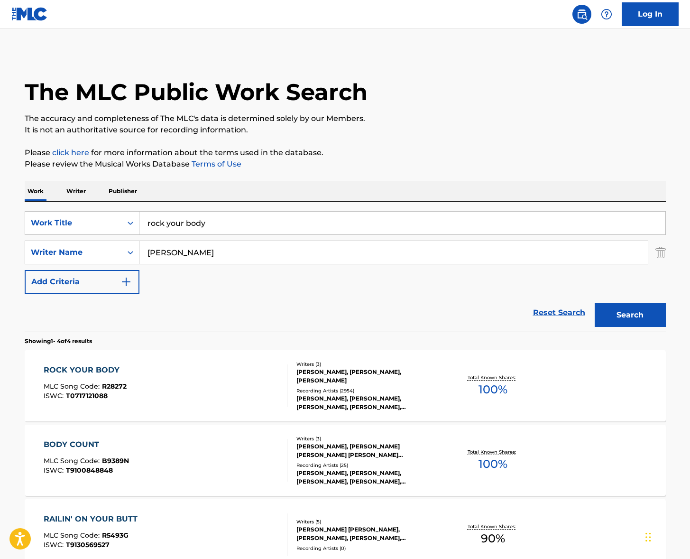
click at [191, 214] on input "rock your body" at bounding box center [403, 223] width 526 height 23
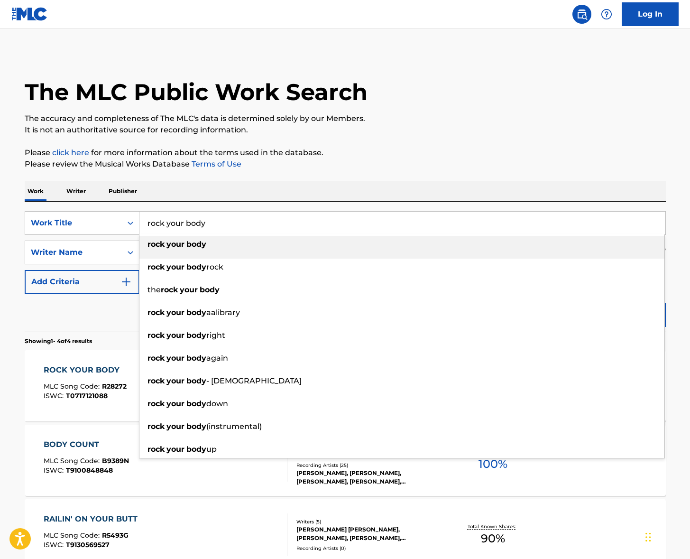
click at [191, 214] on input "rock your body" at bounding box center [403, 223] width 526 height 23
paste input "FUNK BAD DO BAD"
type input "FUNK BAD DO BAD"
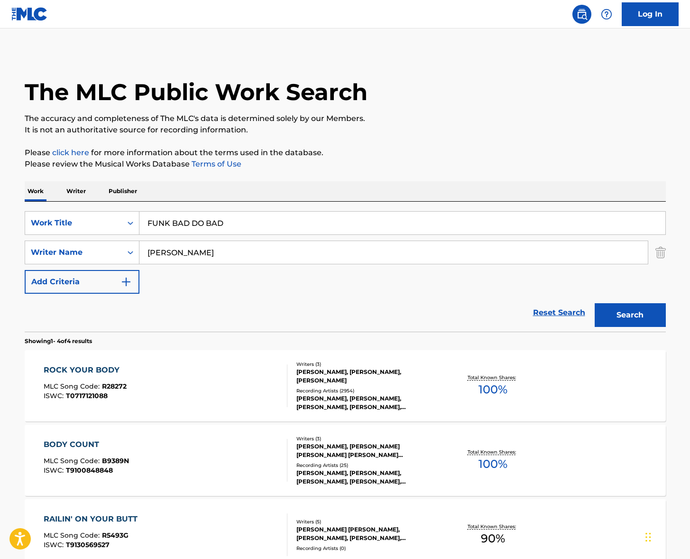
drag, startPoint x: 302, startPoint y: 186, endPoint x: 294, endPoint y: 191, distance: 9.6
click at [302, 186] on div "Work Writer Publisher" at bounding box center [346, 191] width 642 height 20
click at [224, 243] on input "[PERSON_NAME]" at bounding box center [394, 252] width 509 height 23
click at [595, 303] on button "Search" at bounding box center [630, 315] width 71 height 24
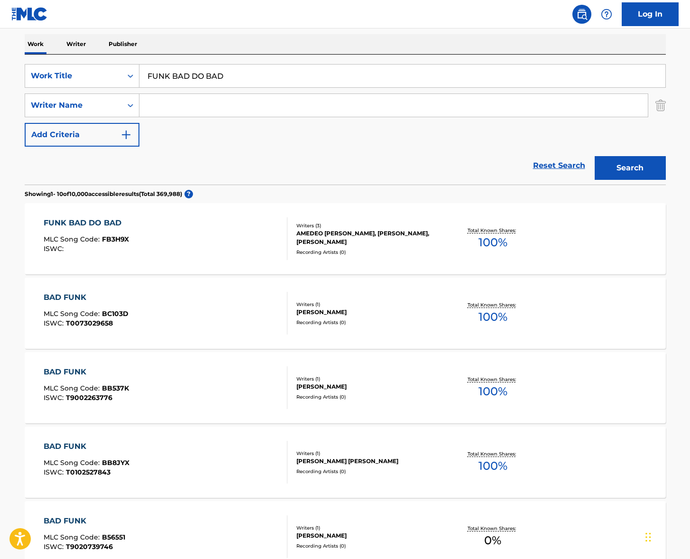
scroll to position [237, 0]
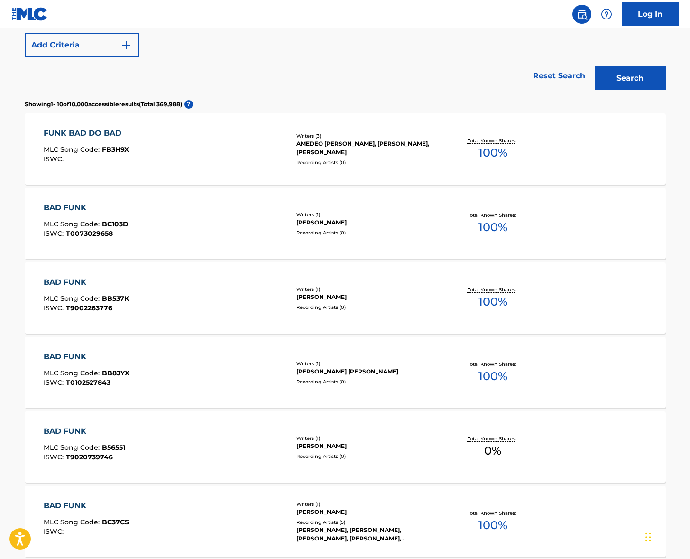
click at [170, 156] on div "FUNK BAD DO BAD MLC Song Code : FB3H9X ISWC :" at bounding box center [166, 149] width 244 height 43
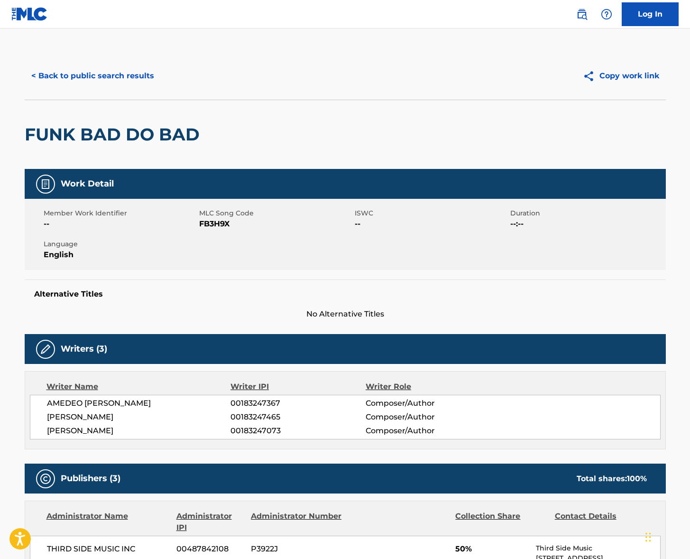
click at [98, 403] on span "AMEDEO [PERSON_NAME]" at bounding box center [139, 403] width 184 height 11
click at [71, 418] on span "[PERSON_NAME]" at bounding box center [139, 416] width 184 height 11
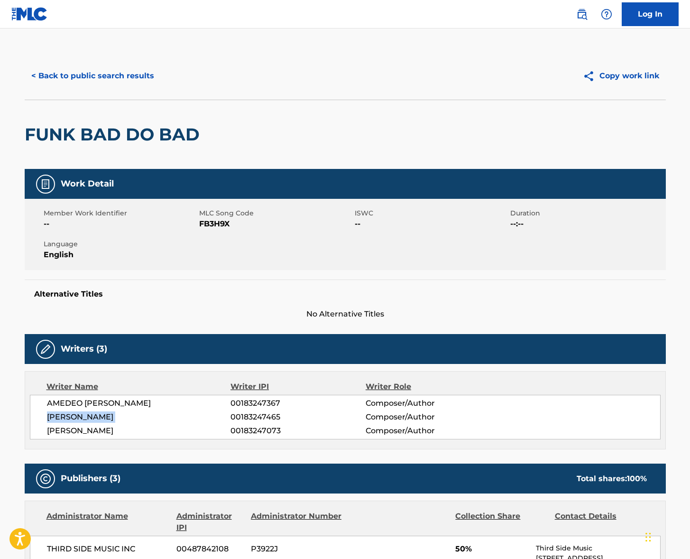
click at [71, 418] on span "[PERSON_NAME]" at bounding box center [139, 416] width 184 height 11
click at [80, 431] on span "[PERSON_NAME]" at bounding box center [139, 430] width 184 height 11
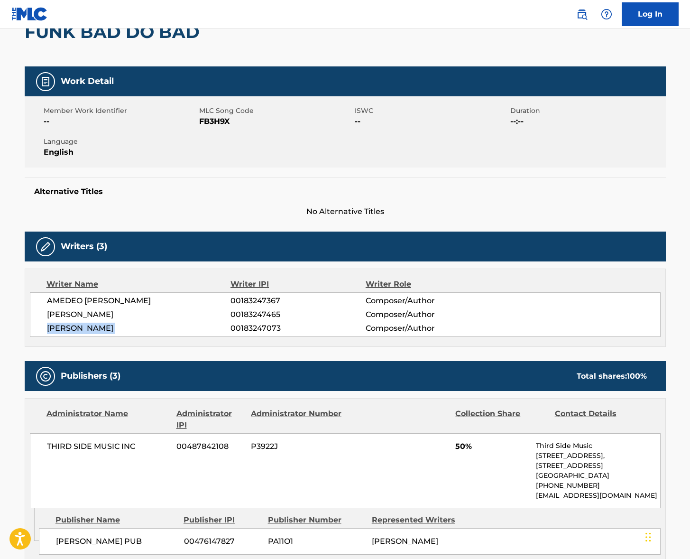
scroll to position [227, 0]
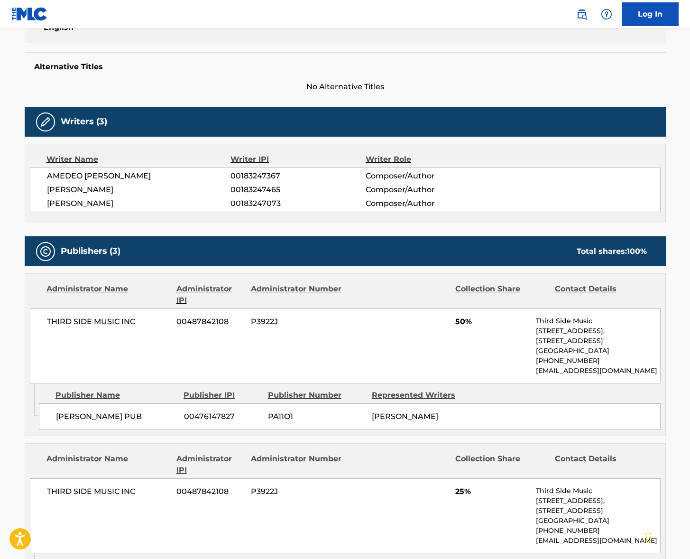
click at [94, 317] on span "THIRD SIDE MUSIC INC" at bounding box center [108, 321] width 123 height 11
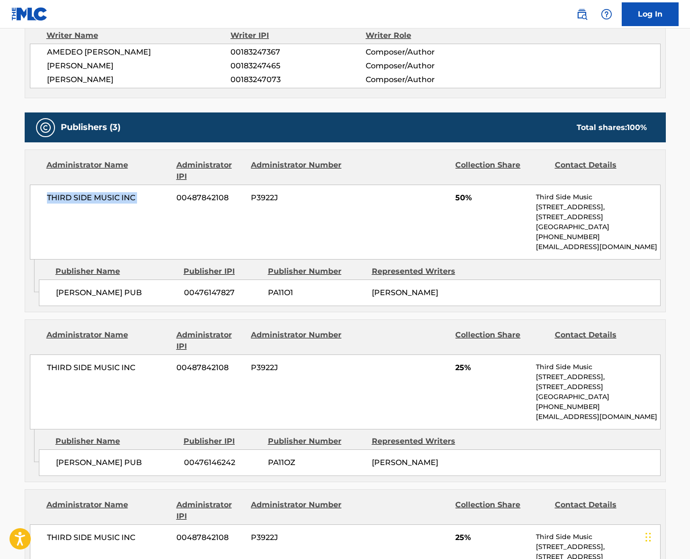
scroll to position [0, 0]
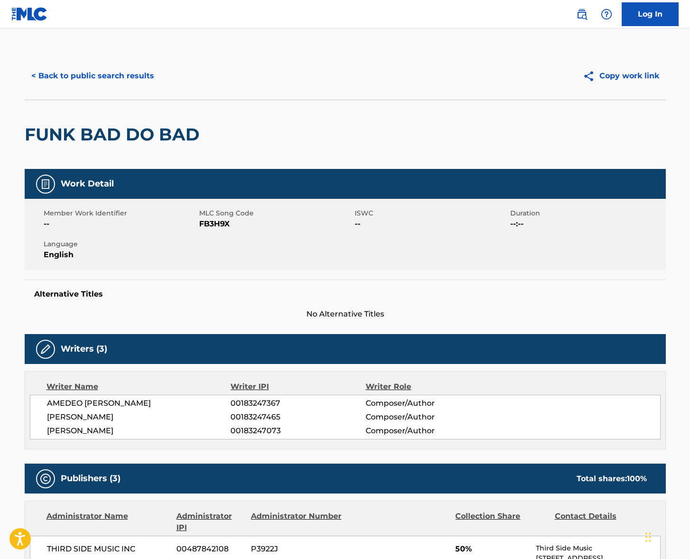
click at [138, 89] on div "< Back to public search results Copy work link" at bounding box center [346, 75] width 642 height 47
click at [137, 74] on button "< Back to public search results" at bounding box center [93, 76] width 136 height 24
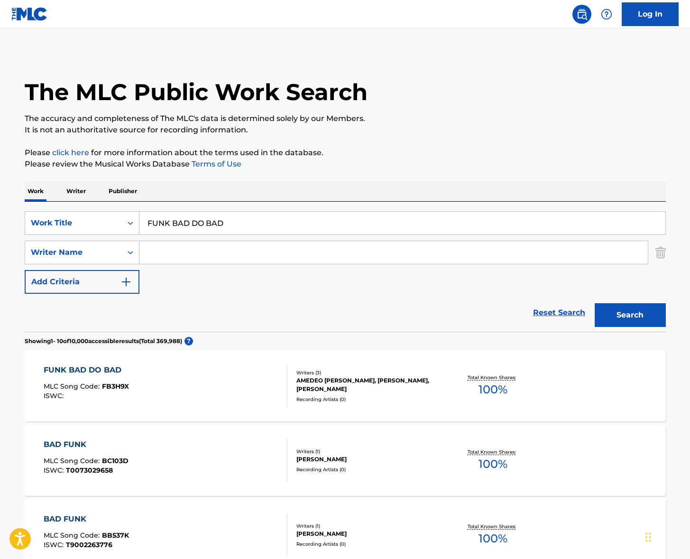
click at [205, 217] on input "FUNK BAD DO BAD" at bounding box center [403, 223] width 526 height 23
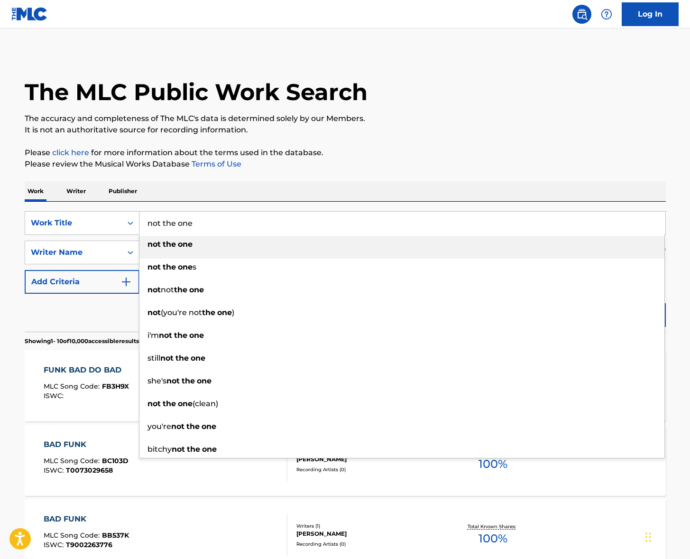
type input "not the one"
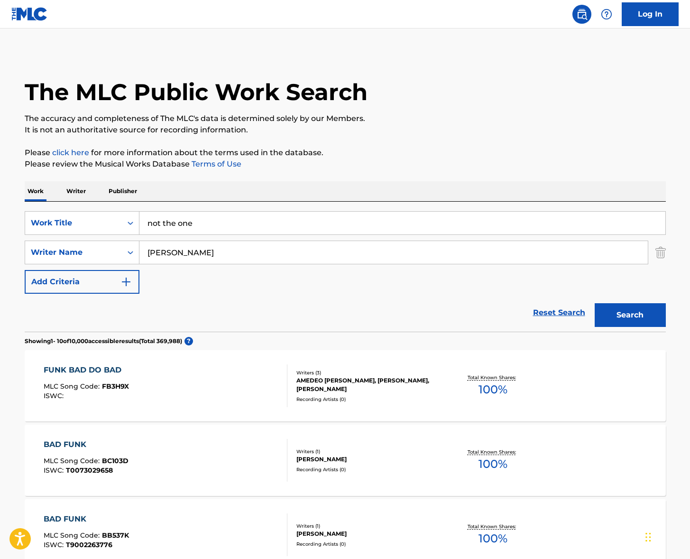
type input "[PERSON_NAME]"
click at [595, 303] on button "Search" at bounding box center [630, 315] width 71 height 24
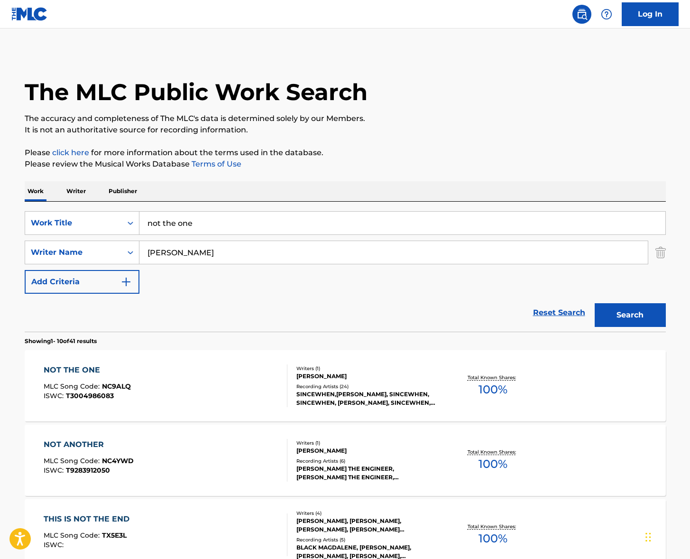
click at [231, 383] on div "NOT THE ONE MLC Song Code : NC9ALQ ISWC : T3004986083" at bounding box center [166, 385] width 244 height 43
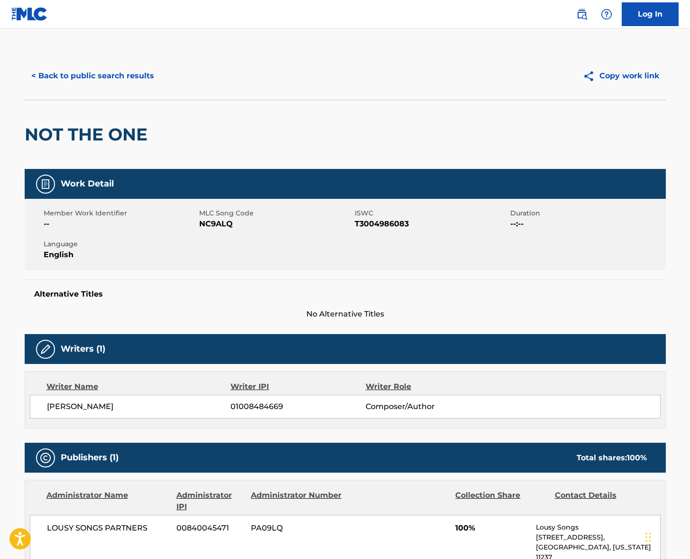
click at [88, 405] on span "[PERSON_NAME]" at bounding box center [139, 406] width 184 height 11
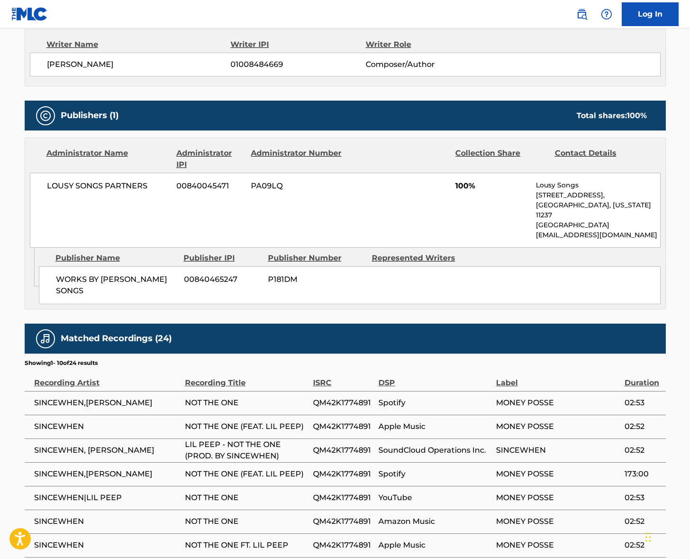
click at [117, 185] on span "LOUSY SONGS PARTNERS" at bounding box center [108, 185] width 123 height 11
drag, startPoint x: 536, startPoint y: 195, endPoint x: 634, endPoint y: 204, distance: 98.7
click at [634, 204] on div "LOUSY SONGS PARTNERS 00840045471 PA09LQ 100% Lousy Songs [STREET_ADDRESS][US_ST…" at bounding box center [345, 210] width 631 height 75
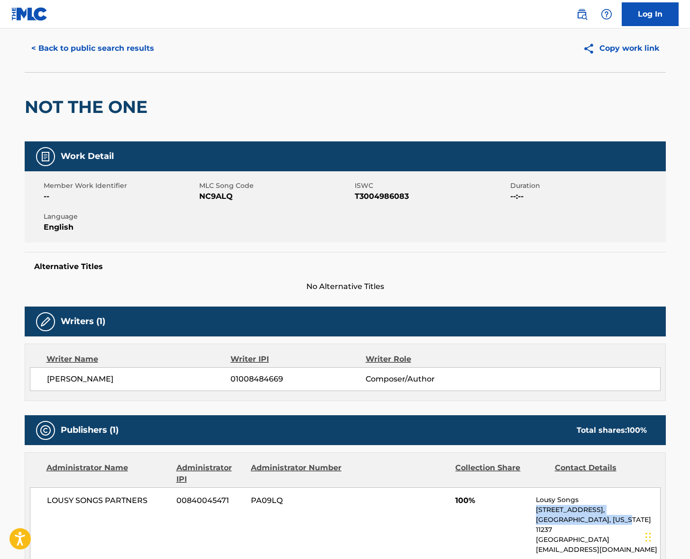
scroll to position [0, 0]
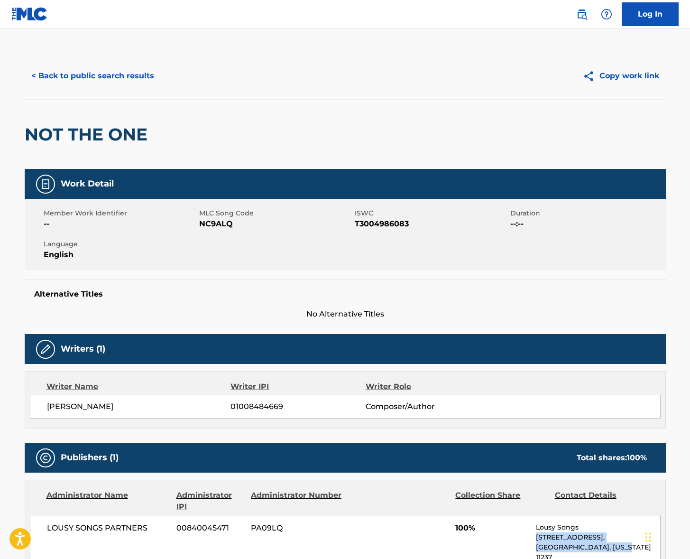
click at [80, 77] on button "< Back to public search results" at bounding box center [93, 76] width 136 height 24
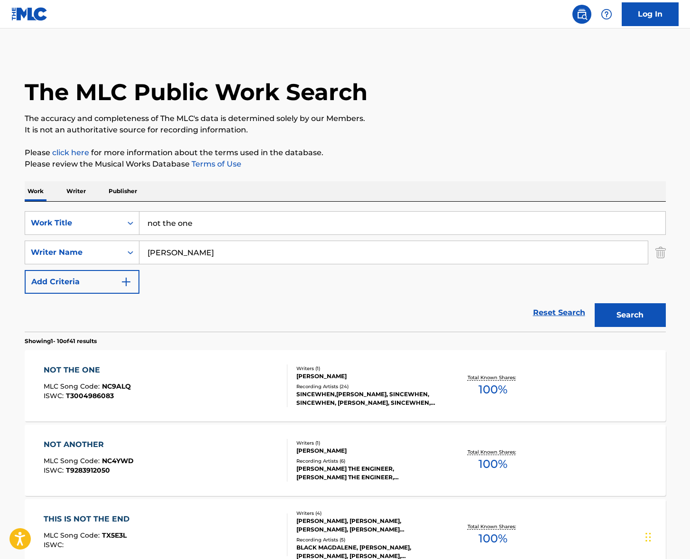
click at [214, 229] on input "not the one" at bounding box center [403, 223] width 526 height 23
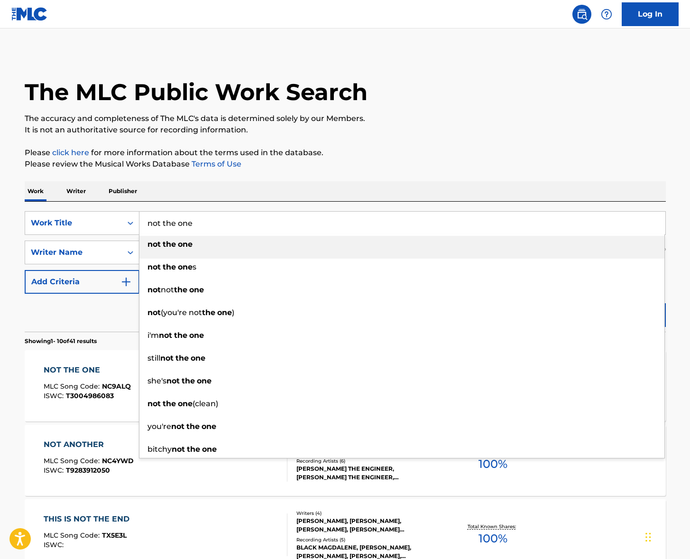
click at [214, 229] on input "not the one" at bounding box center [403, 223] width 526 height 23
paste input "Dead Dragon"
type input "Dead Dragon"
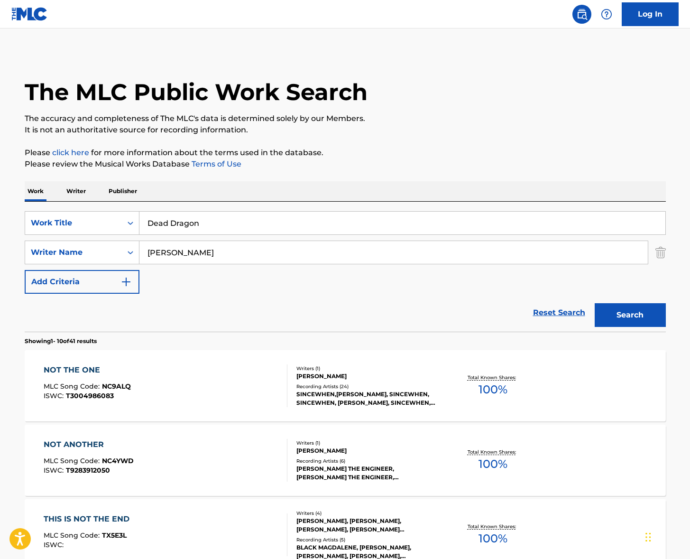
drag, startPoint x: 435, startPoint y: 181, endPoint x: 423, endPoint y: 187, distance: 13.0
click at [435, 182] on div "Work Writer Publisher" at bounding box center [346, 191] width 642 height 20
click at [236, 251] on input "[PERSON_NAME]" at bounding box center [394, 252] width 509 height 23
type input "[PERSON_NAME]"
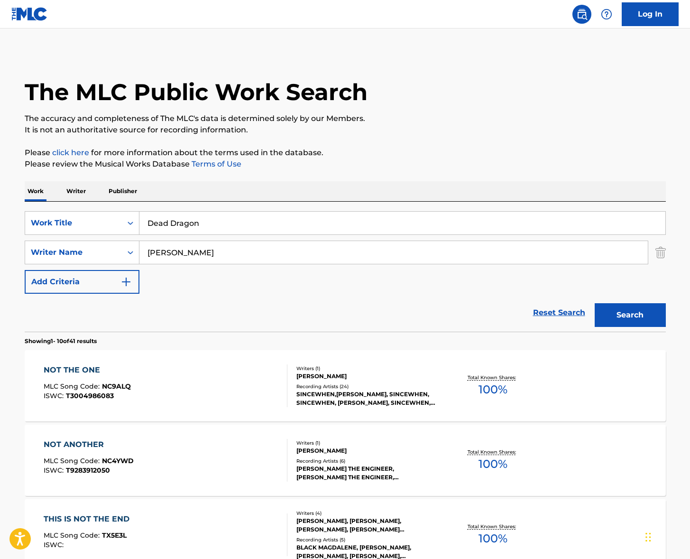
click at [595, 303] on button "Search" at bounding box center [630, 315] width 71 height 24
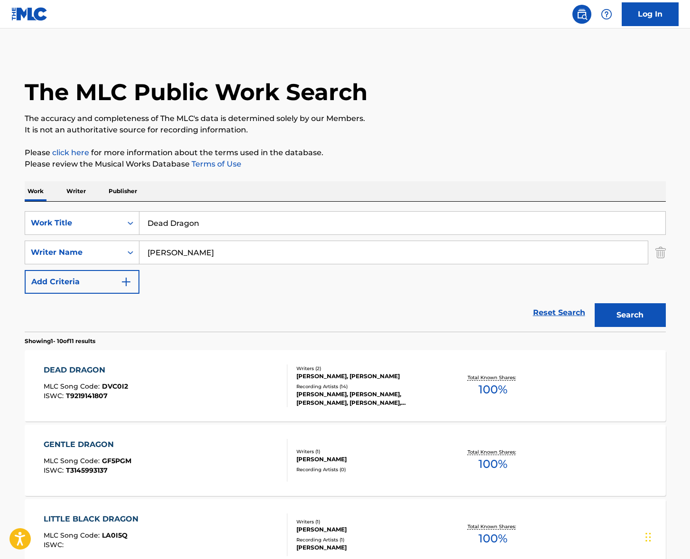
click at [248, 412] on div "DEAD DRAGON MLC Song Code : DVC0I2 ISWC : T9219141807 Writers ( 2 ) [PERSON_NAM…" at bounding box center [346, 385] width 642 height 71
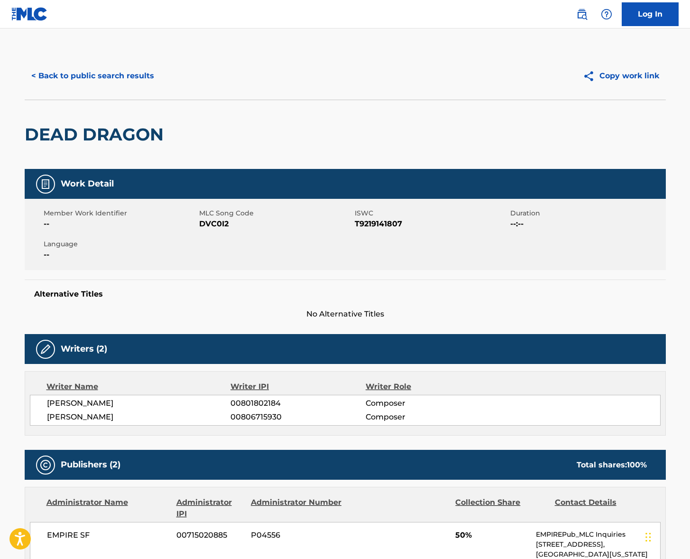
click at [85, 406] on span "[PERSON_NAME]" at bounding box center [139, 403] width 184 height 11
click at [79, 419] on span "[PERSON_NAME]" at bounding box center [139, 416] width 184 height 11
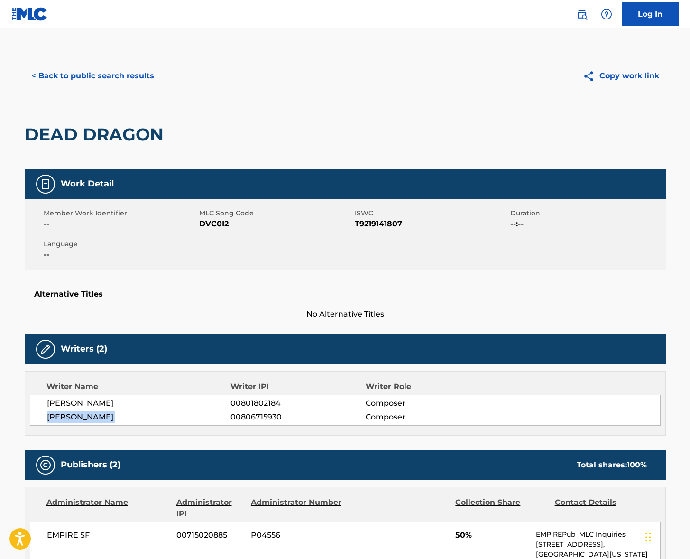
click at [79, 419] on span "[PERSON_NAME]" at bounding box center [139, 416] width 184 height 11
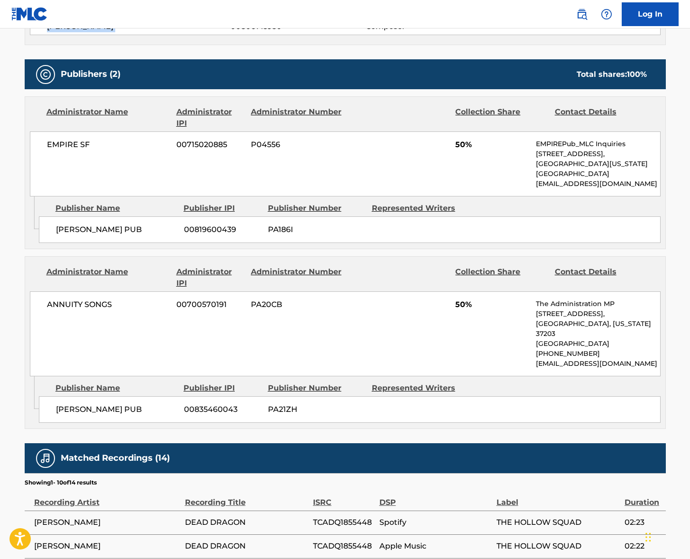
scroll to position [288, 0]
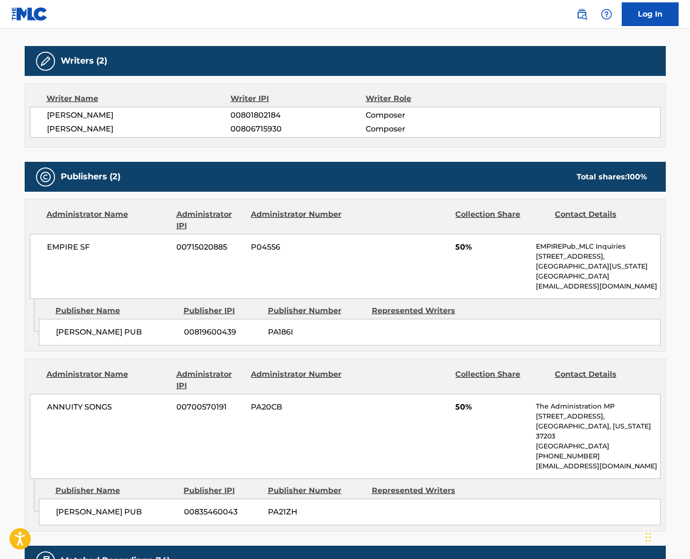
click at [81, 408] on span "ANNUITY SONGS" at bounding box center [108, 406] width 123 height 11
click at [71, 244] on span "EMPIRE SF" at bounding box center [108, 247] width 123 height 11
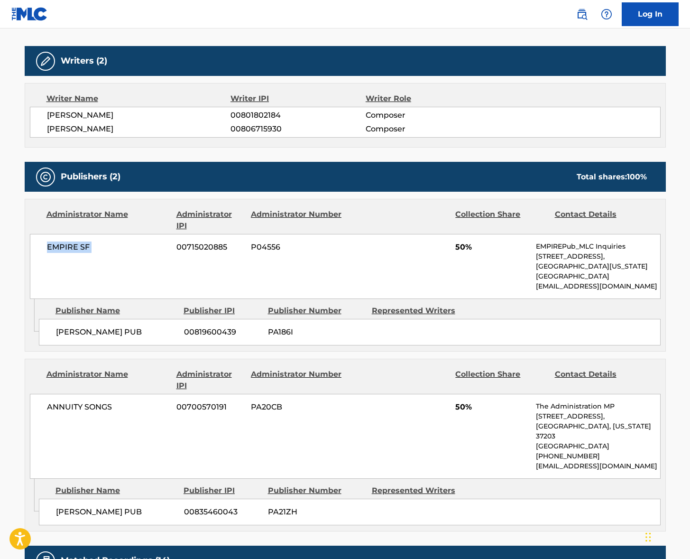
click at [71, 244] on span "EMPIRE SF" at bounding box center [108, 247] width 123 height 11
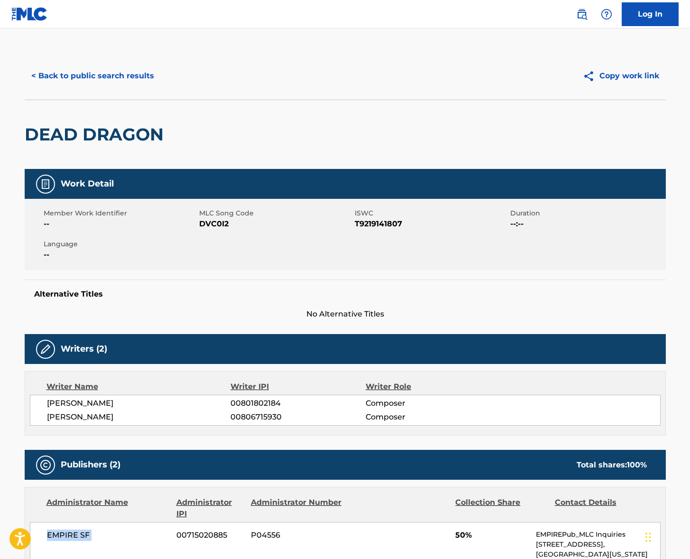
click at [82, 84] on button "< Back to public search results" at bounding box center [93, 76] width 136 height 24
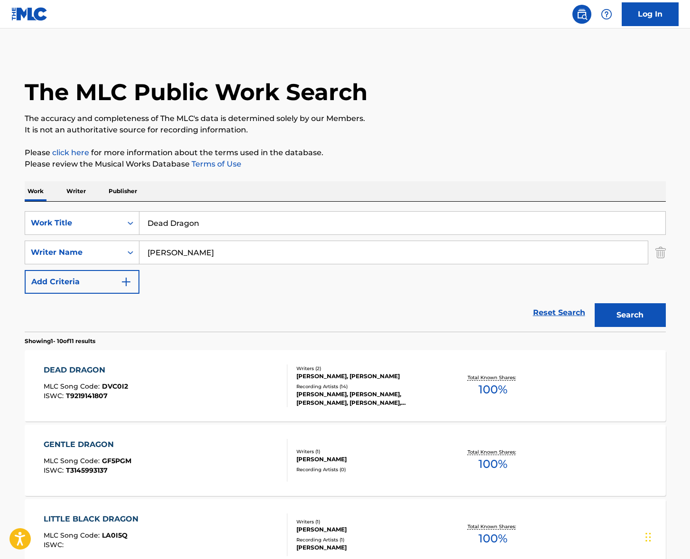
click at [189, 228] on input "Dead Dragon" at bounding box center [403, 223] width 526 height 23
click at [190, 228] on input "Dead Dragon" at bounding box center [403, 223] width 526 height 23
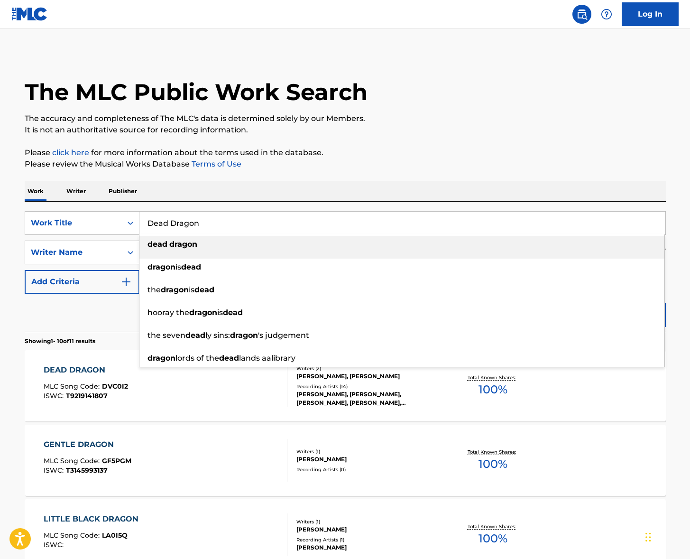
click at [190, 227] on input "Dead Dragon" at bounding box center [403, 223] width 526 height 23
paste input "Tings"
type input "Tings"
drag, startPoint x: 397, startPoint y: 187, endPoint x: 382, endPoint y: 194, distance: 17.2
click at [397, 187] on div "Work Writer Publisher" at bounding box center [346, 191] width 642 height 20
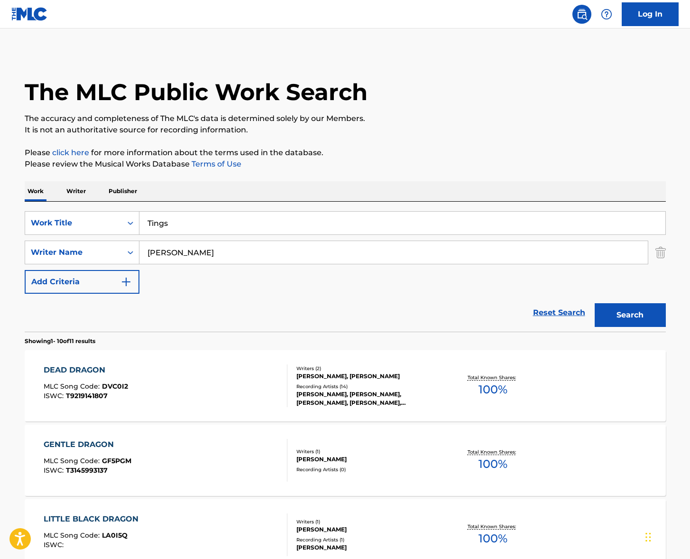
click at [212, 248] on input "[PERSON_NAME]" at bounding box center [394, 252] width 509 height 23
type input "[PERSON_NAME]"
click at [595, 303] on button "Search" at bounding box center [630, 315] width 71 height 24
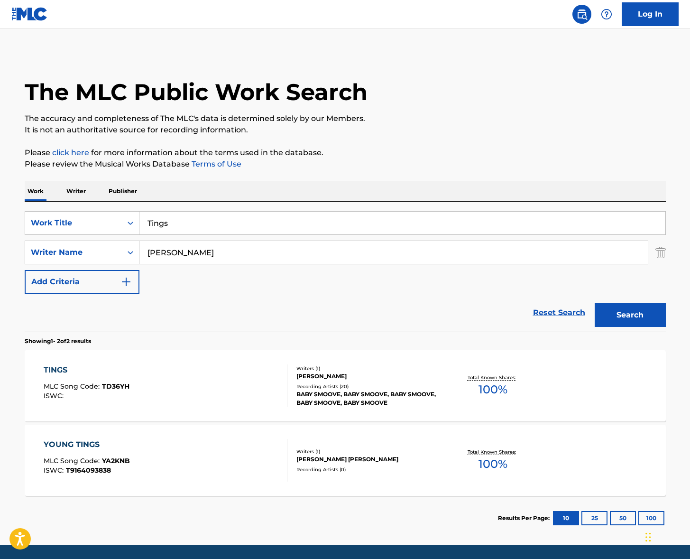
click at [233, 386] on div "TINGS MLC Song Code : TD36YH ISWC :" at bounding box center [166, 385] width 244 height 43
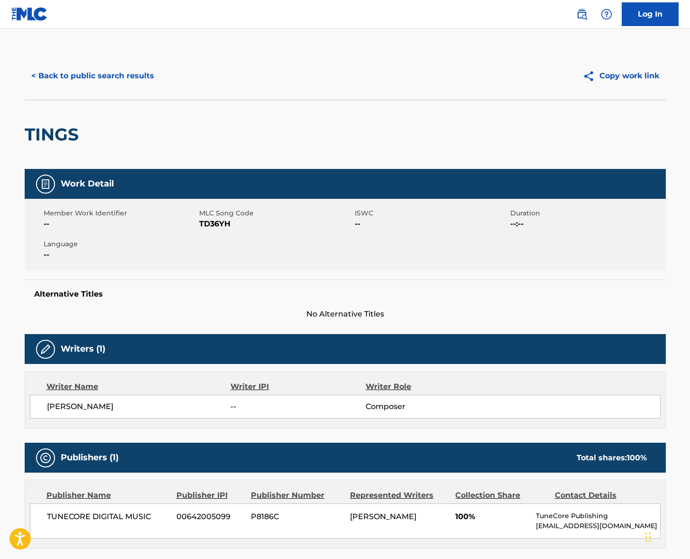
click at [86, 405] on span "[PERSON_NAME]" at bounding box center [139, 406] width 184 height 11
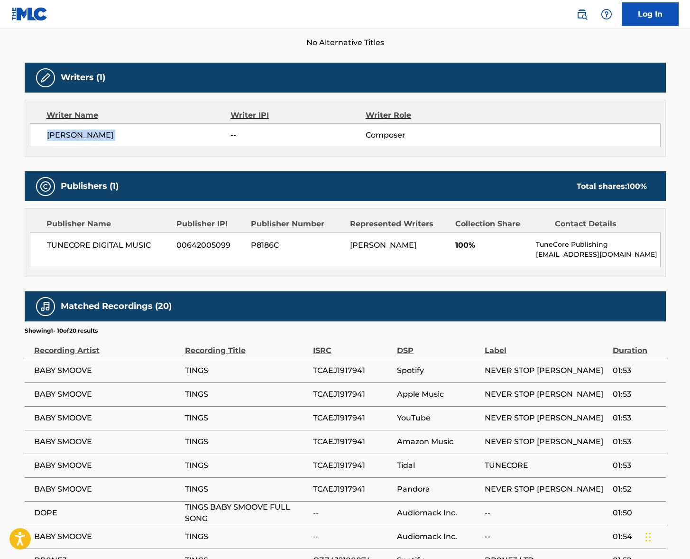
scroll to position [349, 0]
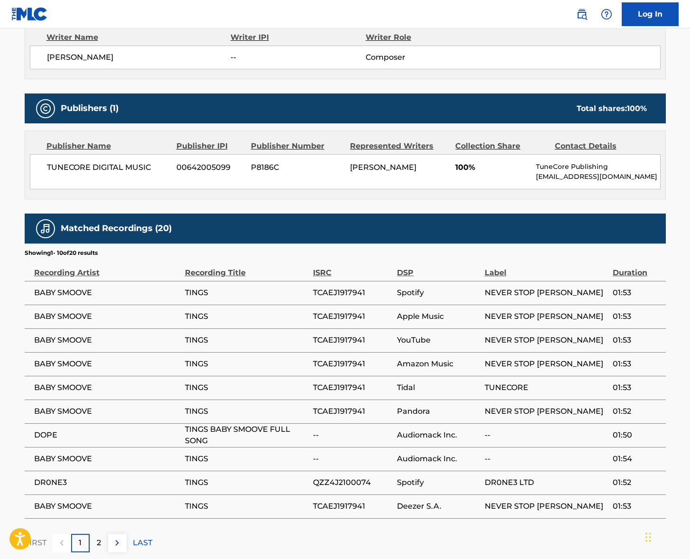
click at [106, 163] on span "TUNECORE DIGITAL MUSIC" at bounding box center [108, 167] width 123 height 11
drag, startPoint x: 106, startPoint y: 163, endPoint x: 18, endPoint y: 182, distance: 90.3
click at [106, 163] on span "TUNECORE DIGITAL MUSIC" at bounding box center [108, 167] width 123 height 11
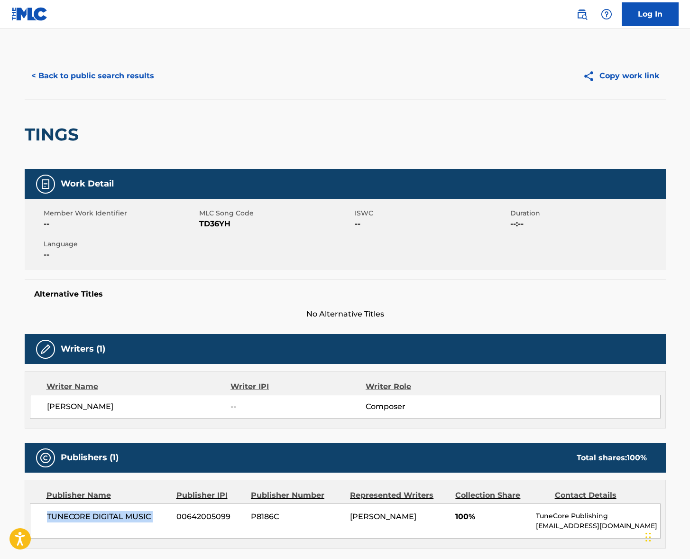
click at [116, 75] on button "< Back to public search results" at bounding box center [93, 76] width 136 height 24
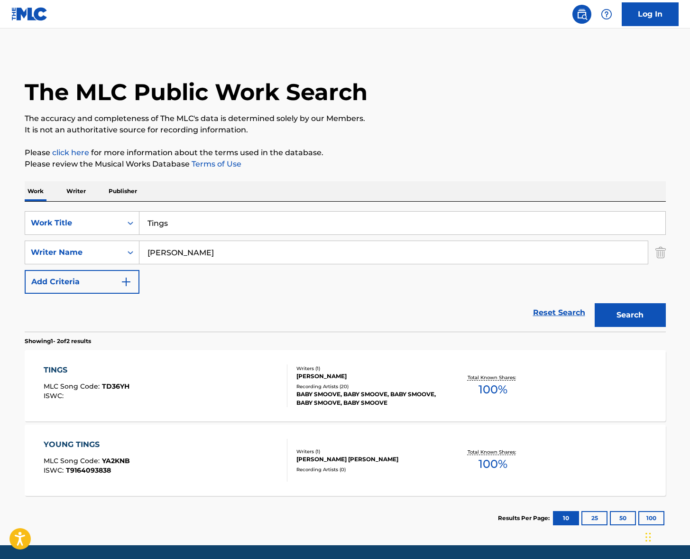
click at [201, 223] on input "Tings" at bounding box center [403, 223] width 526 height 23
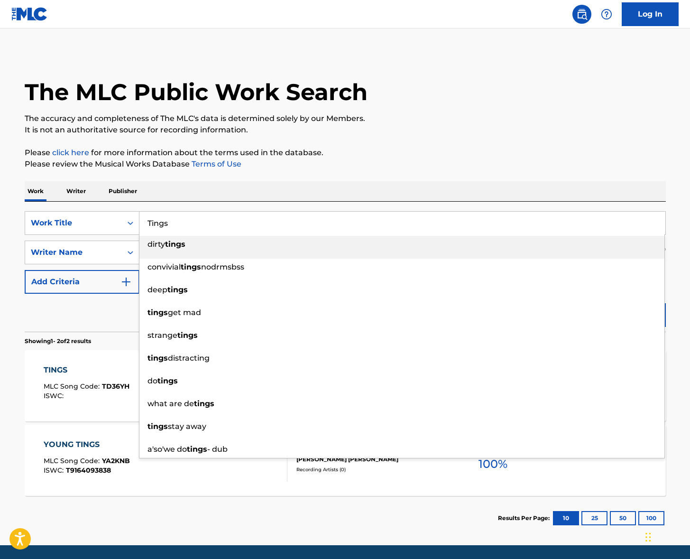
paste input "Nasty Jamz"
type input "Nasty Jamz"
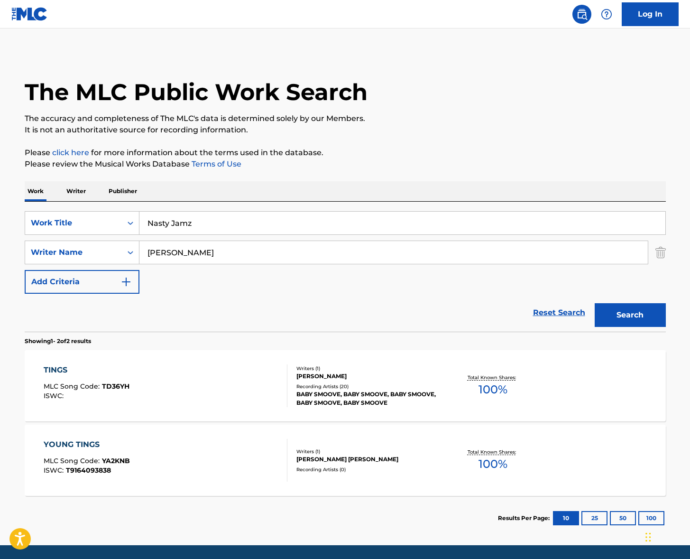
drag, startPoint x: 332, startPoint y: 175, endPoint x: 229, endPoint y: 248, distance: 126.6
click at [332, 175] on div "The MLC Public Work Search The accuracy and completeness of The MLC's data is d…" at bounding box center [345, 296] width 664 height 488
click at [206, 258] on input "[PERSON_NAME]" at bounding box center [394, 252] width 509 height 23
click at [595, 303] on button "Search" at bounding box center [630, 315] width 71 height 24
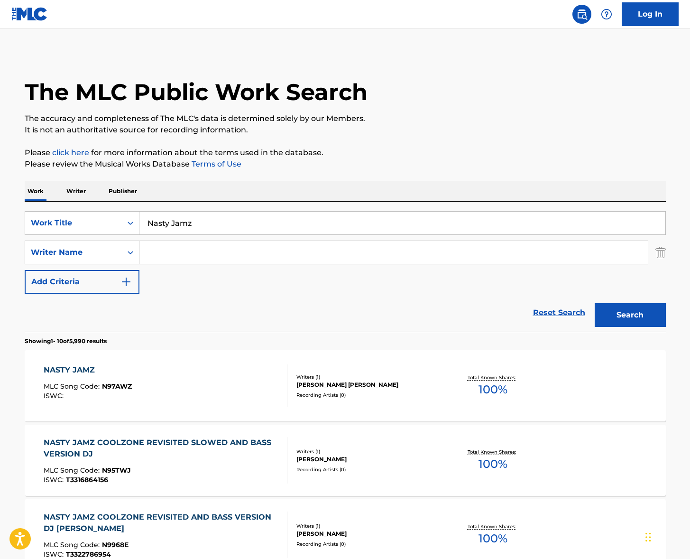
click at [189, 411] on div "NASTY JAMZ MLC Song Code : N97AWZ ISWC : Writers ( 1 ) [PERSON_NAME] [PERSON_NA…" at bounding box center [346, 385] width 642 height 71
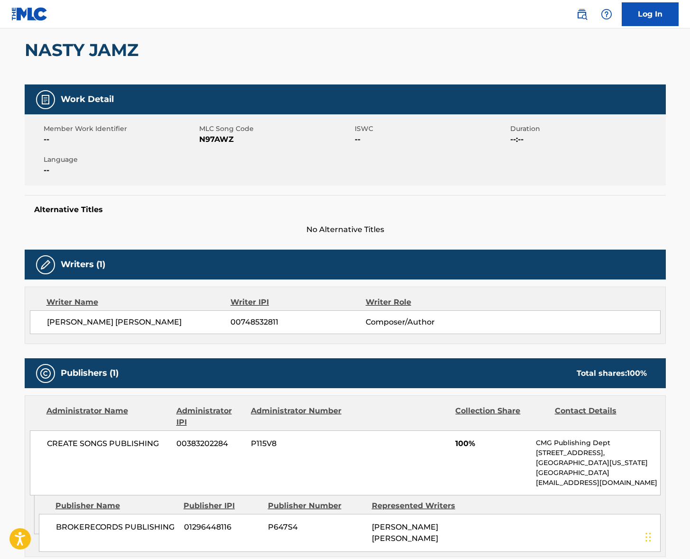
scroll to position [69, 0]
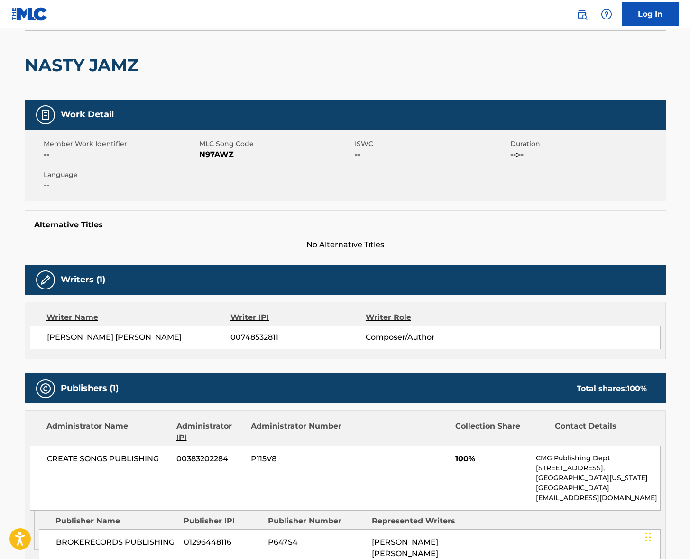
click at [98, 336] on span "[PERSON_NAME] [PERSON_NAME]" at bounding box center [139, 337] width 184 height 11
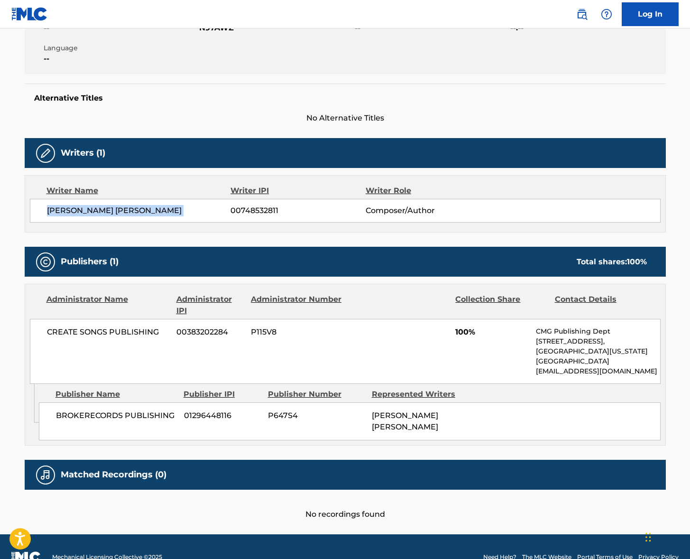
scroll to position [216, 0]
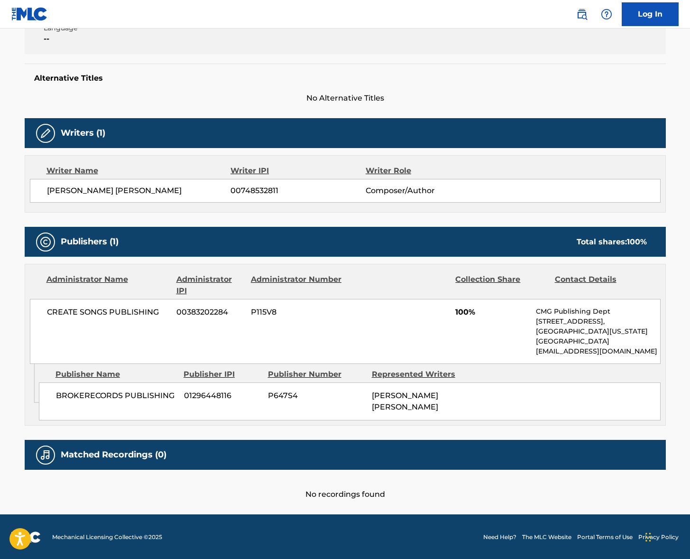
click at [97, 309] on span "CREATE SONGS PUBLISHING" at bounding box center [108, 312] width 123 height 11
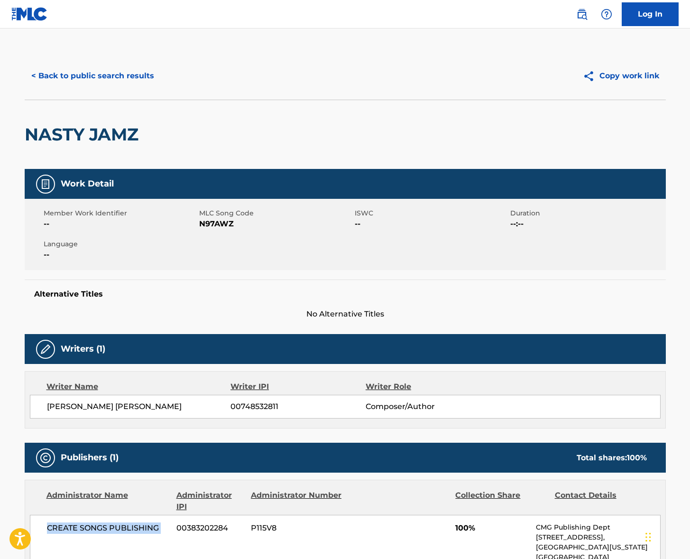
click at [123, 80] on button "< Back to public search results" at bounding box center [93, 76] width 136 height 24
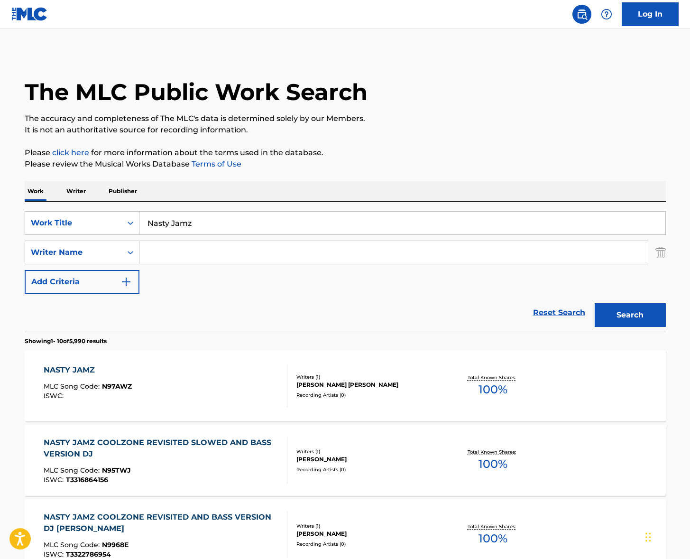
click at [196, 216] on input "Nasty Jamz" at bounding box center [403, 223] width 526 height 23
click at [196, 217] on input "Nasty Jamz" at bounding box center [403, 223] width 526 height 23
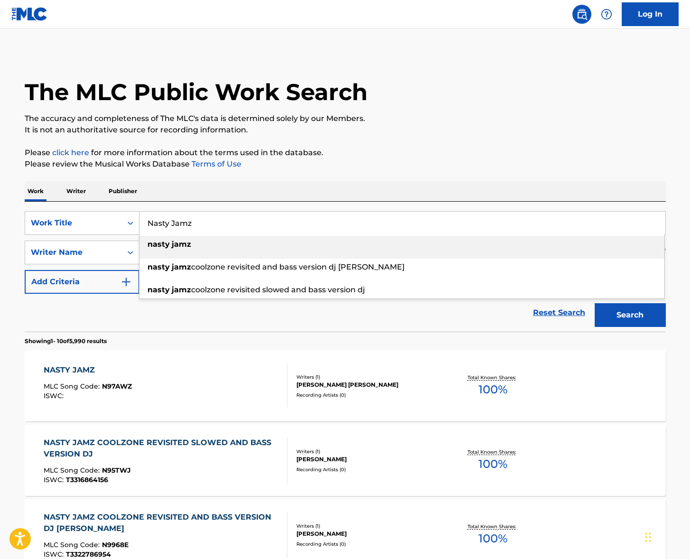
paste input "Middle Of The Night"
type input "Middle Of The Night"
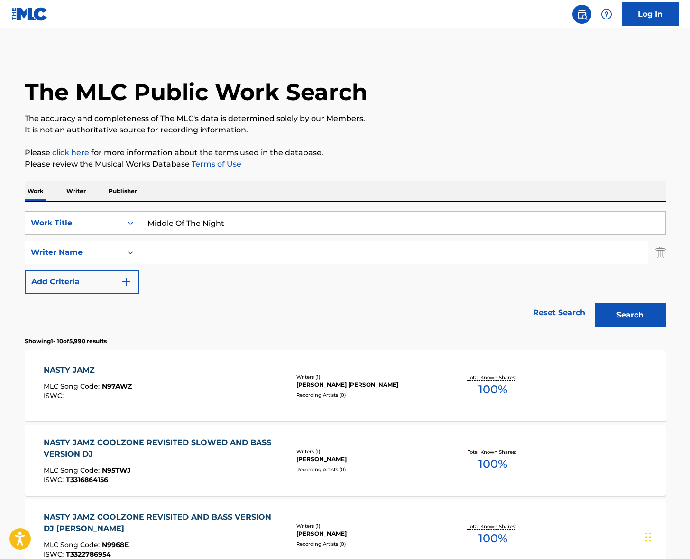
drag, startPoint x: 486, startPoint y: 155, endPoint x: 432, endPoint y: 170, distance: 56.2
click at [486, 156] on p "Please click here for more information about the terms used in the database." at bounding box center [346, 152] width 642 height 11
click at [233, 251] on input "Search Form" at bounding box center [394, 252] width 509 height 23
type input "[PERSON_NAME]"
click at [595, 303] on button "Search" at bounding box center [630, 315] width 71 height 24
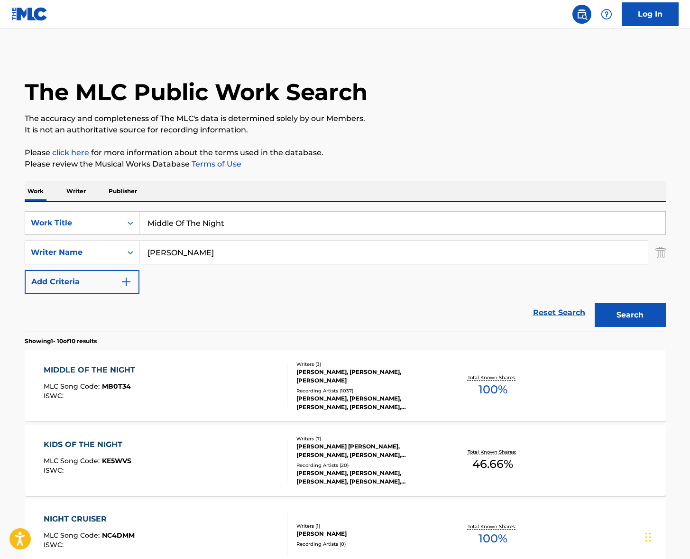
click at [201, 378] on div "MIDDLE OF THE NIGHT MLC Song Code : MB0T34 ISWC :" at bounding box center [166, 385] width 244 height 43
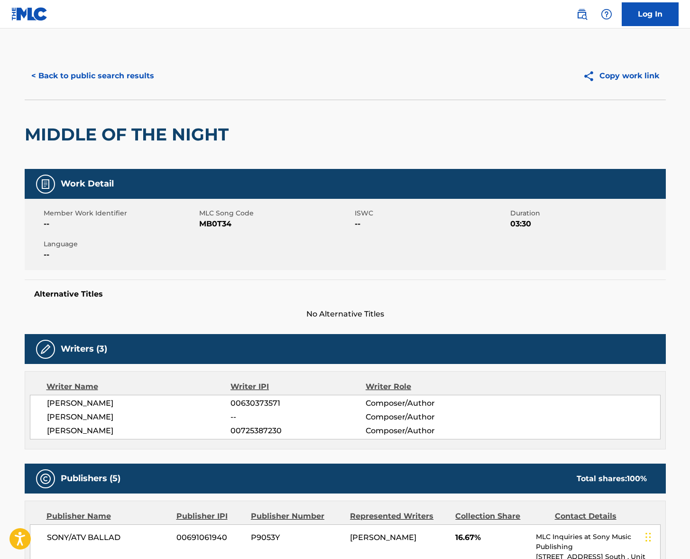
click at [118, 401] on span "[PERSON_NAME]" at bounding box center [139, 403] width 184 height 11
click at [76, 421] on span "[PERSON_NAME]" at bounding box center [139, 416] width 184 height 11
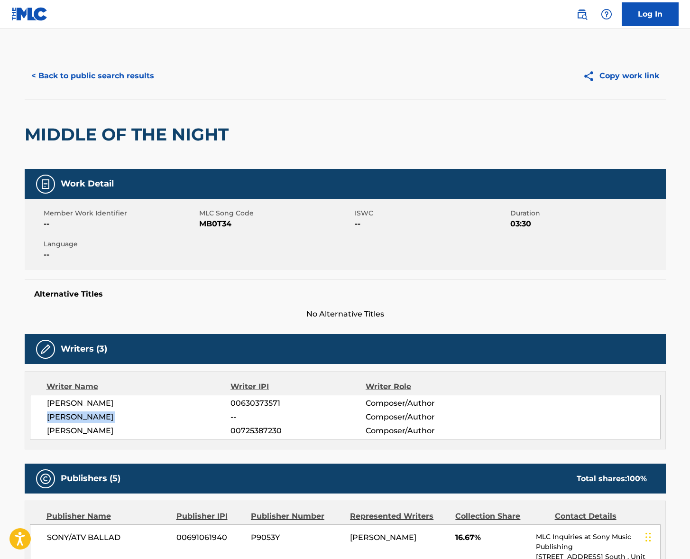
click at [76, 421] on span "[PERSON_NAME]" at bounding box center [139, 416] width 184 height 11
click at [79, 431] on span "[PERSON_NAME]" at bounding box center [139, 430] width 184 height 11
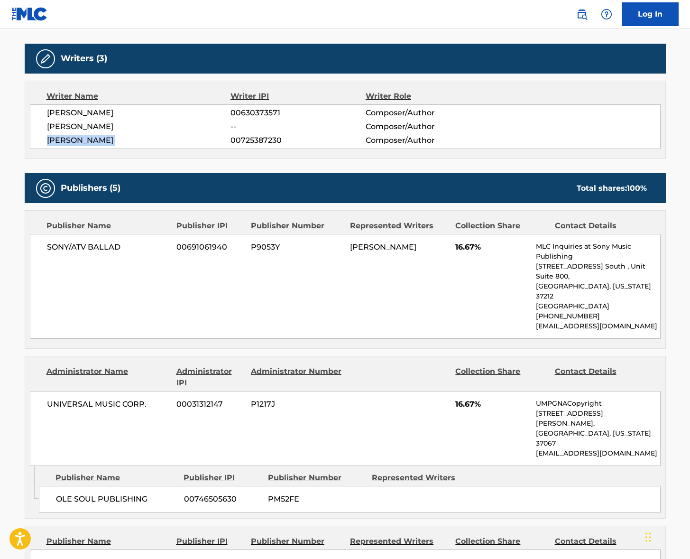
scroll to position [331, 0]
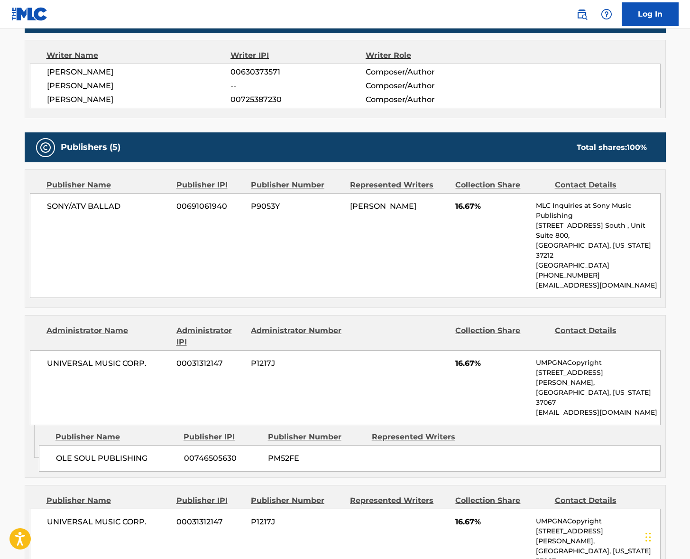
click at [95, 203] on span "SONY/ATV BALLAD" at bounding box center [108, 206] width 123 height 11
drag, startPoint x: 95, startPoint y: 203, endPoint x: 10, endPoint y: 225, distance: 88.2
click at [93, 204] on span "SONY/ATV BALLAD" at bounding box center [108, 206] width 123 height 11
click at [105, 358] on span "UNIVERSAL MUSIC CORP." at bounding box center [108, 363] width 123 height 11
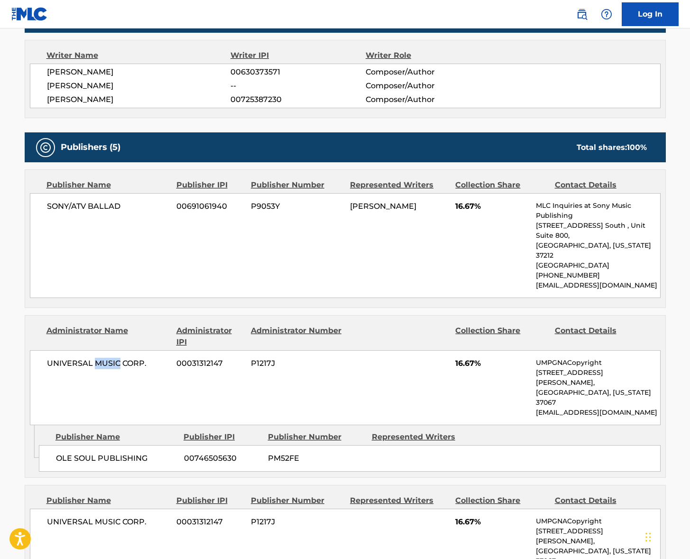
click at [105, 358] on span "UNIVERSAL MUSIC CORP." at bounding box center [108, 363] width 123 height 11
drag, startPoint x: 105, startPoint y: 340, endPoint x: 121, endPoint y: 347, distance: 16.6
click at [105, 358] on span "UNIVERSAL MUSIC CORP." at bounding box center [108, 363] width 123 height 11
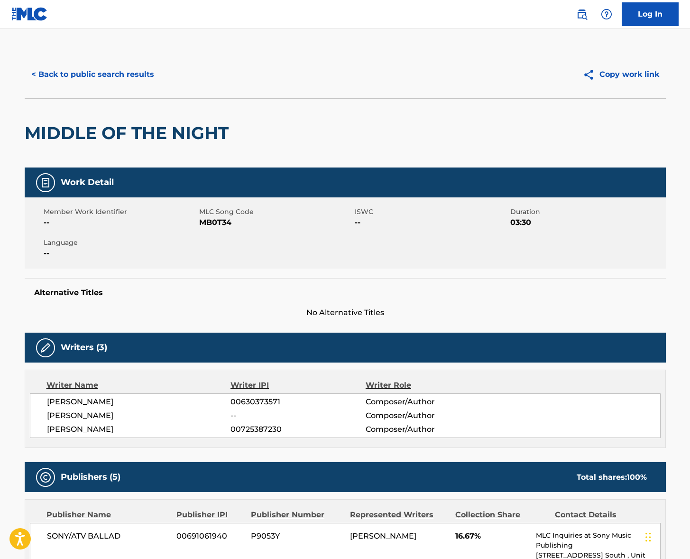
scroll to position [0, 0]
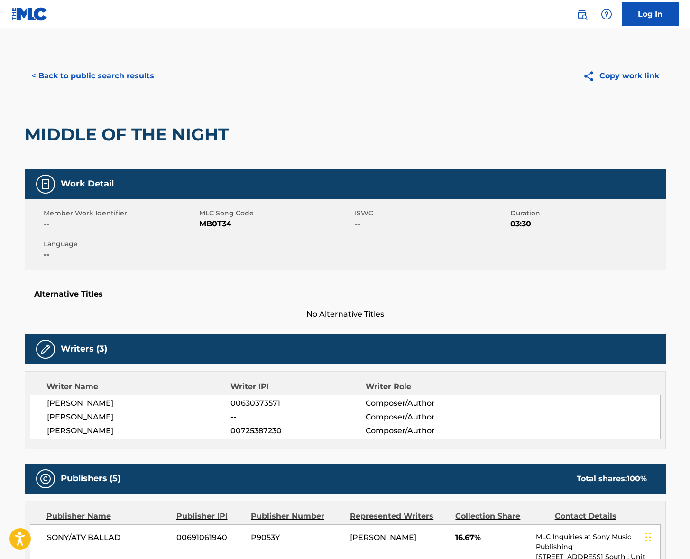
click at [136, 77] on button "< Back to public search results" at bounding box center [93, 76] width 136 height 24
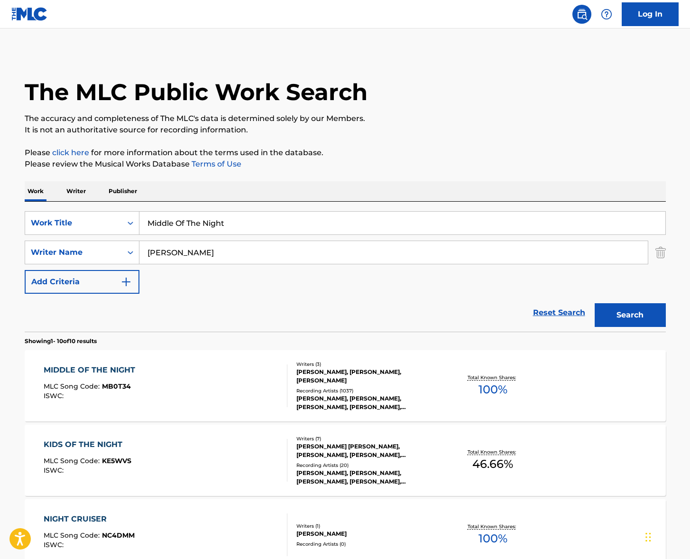
click at [207, 250] on input "[PERSON_NAME]" at bounding box center [394, 252] width 509 height 23
click at [227, 226] on input "Middle Of The Night" at bounding box center [403, 223] width 526 height 23
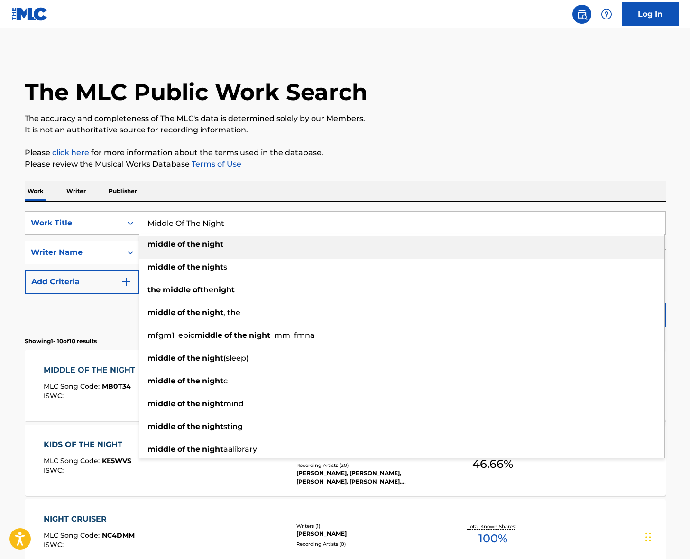
click at [227, 226] on input "Middle Of The Night" at bounding box center [403, 223] width 526 height 23
paste input "Courtesy Call"
type input "Courtesy Call"
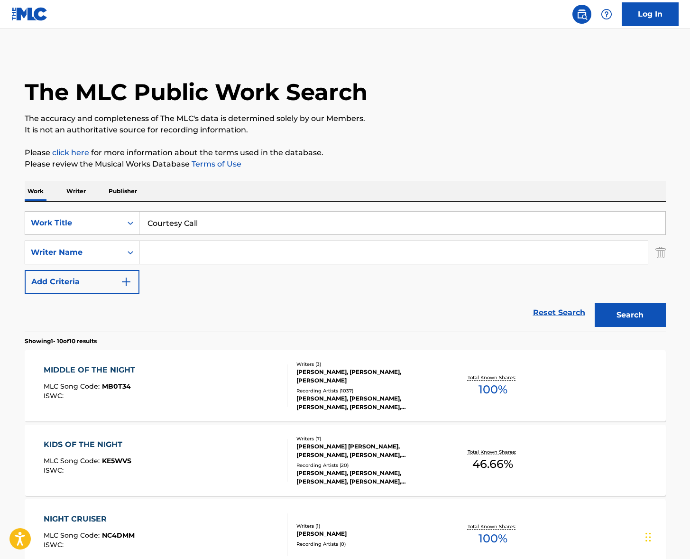
drag, startPoint x: 376, startPoint y: 186, endPoint x: 451, endPoint y: 271, distance: 113.3
click at [376, 186] on div "Work Writer Publisher" at bounding box center [346, 191] width 642 height 20
click at [636, 311] on button "Search" at bounding box center [630, 315] width 71 height 24
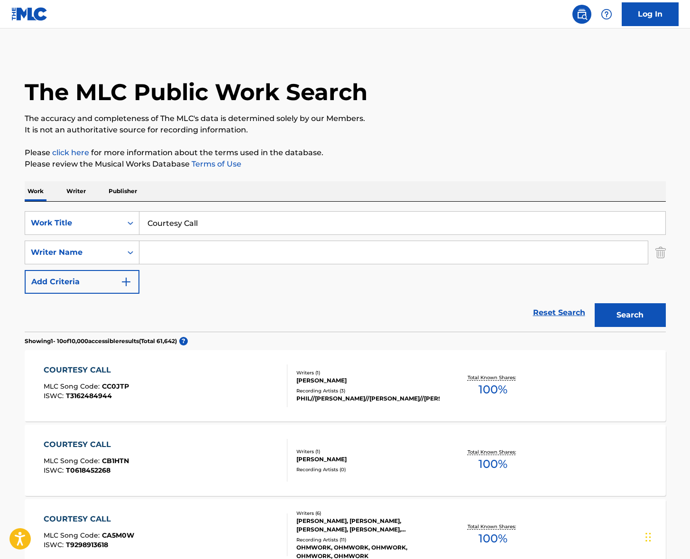
click at [176, 264] on div "SearchWithCriteria950a873d-46d8-4557-a3b1-22edb75aa4af Work Title Courtesy Call…" at bounding box center [346, 252] width 642 height 83
click at [177, 257] on input "Search Form" at bounding box center [394, 252] width 509 height 23
type input "bruyere"
click at [595, 303] on button "Search" at bounding box center [630, 315] width 71 height 24
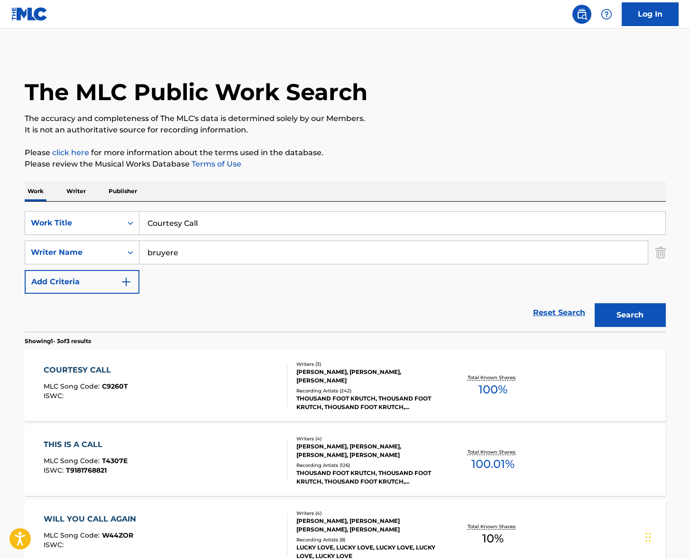
click at [210, 392] on div "COURTESY CALL MLC Song Code : C9260T ISWC :" at bounding box center [166, 385] width 244 height 43
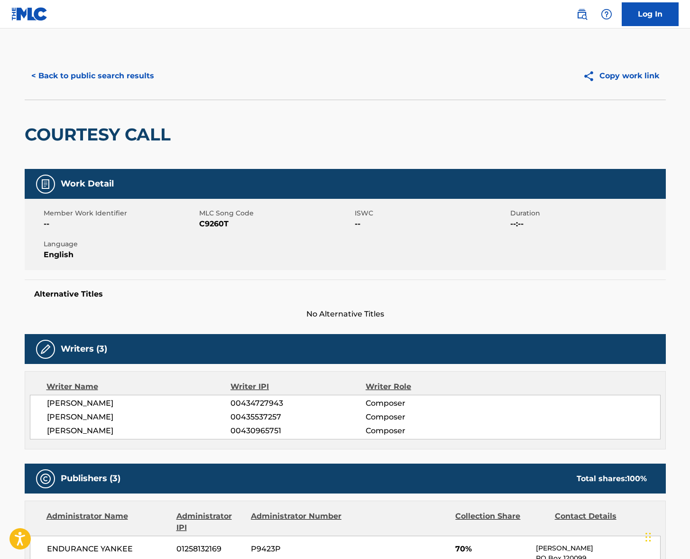
click at [86, 400] on span "[PERSON_NAME]" at bounding box center [139, 403] width 184 height 11
click at [88, 414] on span "[PERSON_NAME]" at bounding box center [139, 416] width 184 height 11
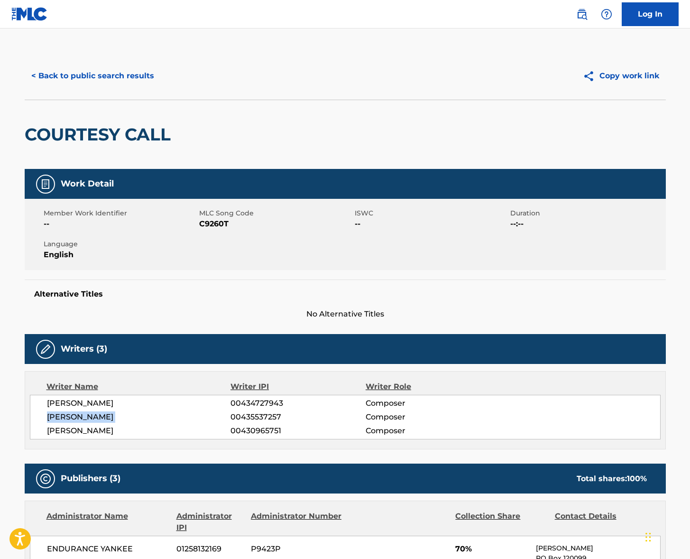
click at [88, 414] on span "[PERSON_NAME]" at bounding box center [139, 416] width 184 height 11
click at [81, 429] on span "[PERSON_NAME]" at bounding box center [139, 430] width 184 height 11
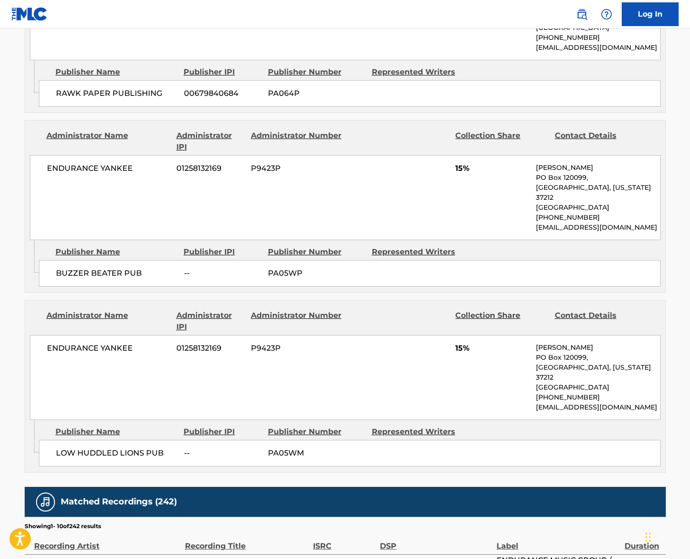
scroll to position [564, 0]
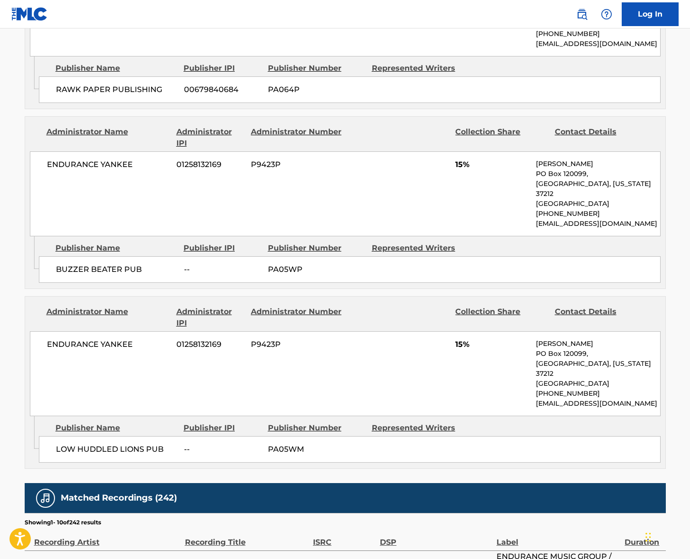
click at [90, 339] on span "ENDURANCE YANKEE" at bounding box center [108, 344] width 123 height 11
drag, startPoint x: 543, startPoint y: 333, endPoint x: 631, endPoint y: 340, distance: 88.0
click at [627, 340] on div "[PERSON_NAME] [GEOGRAPHIC_DATA][US_STATE] [GEOGRAPHIC_DATA] [PHONE_NUMBER] [EMA…" at bounding box center [598, 374] width 124 height 70
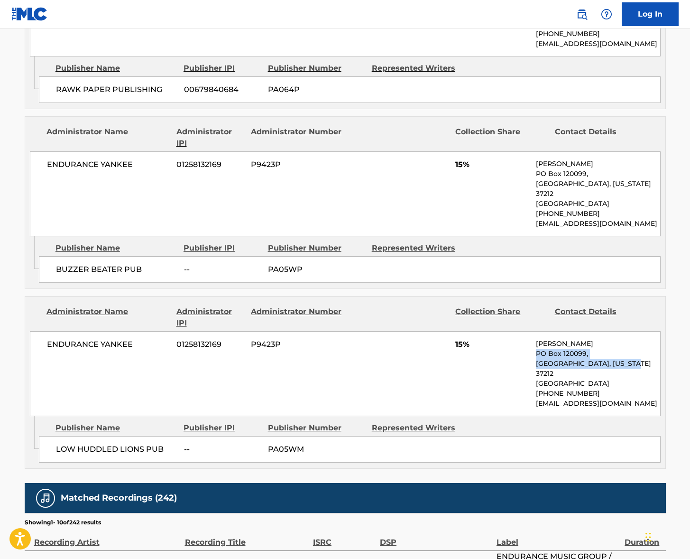
scroll to position [0, 0]
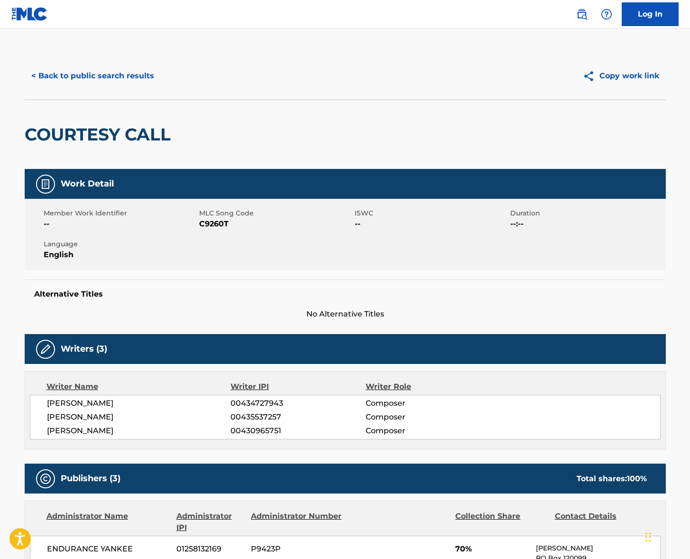
click at [120, 75] on button "< Back to public search results" at bounding box center [93, 76] width 136 height 24
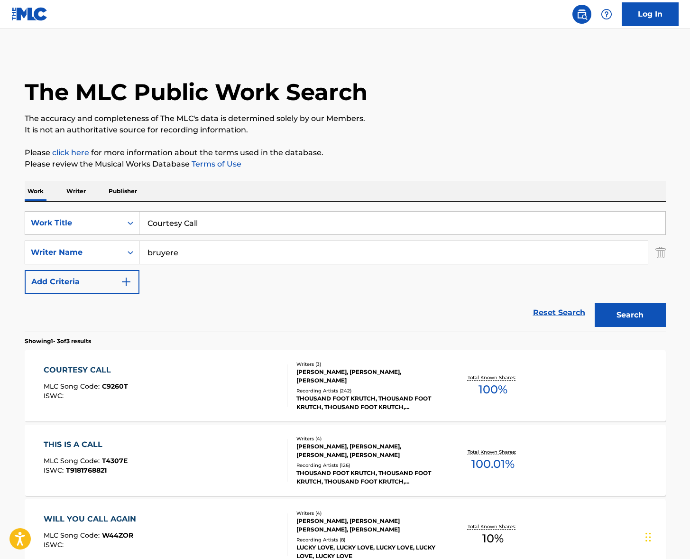
click at [195, 234] on div "Courtesy Call" at bounding box center [403, 223] width 527 height 24
click at [211, 224] on input "Courtesy Call" at bounding box center [403, 223] width 526 height 23
click at [213, 224] on input "Courtesy Call" at bounding box center [403, 223] width 526 height 23
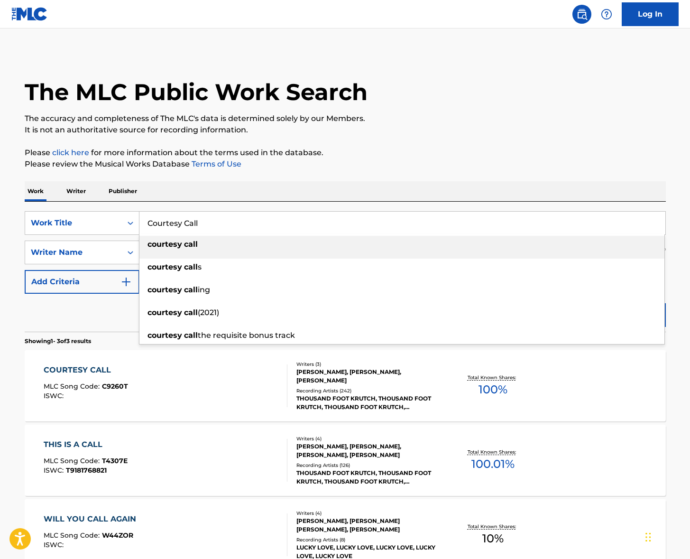
click at [213, 224] on input "Courtesy Call" at bounding box center [403, 223] width 526 height 23
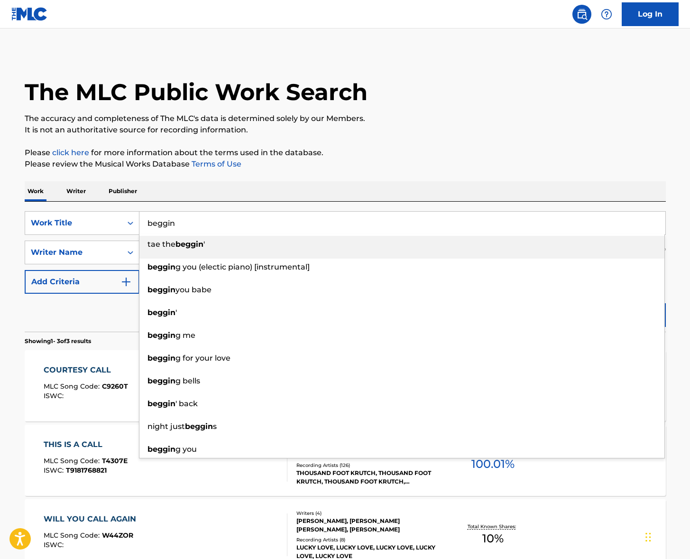
type input "beggin"
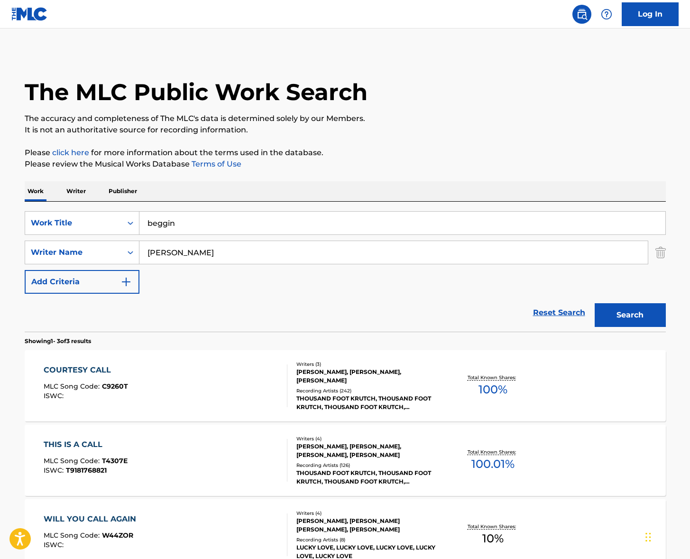
type input "[PERSON_NAME]"
click at [595, 303] on button "Search" at bounding box center [630, 315] width 71 height 24
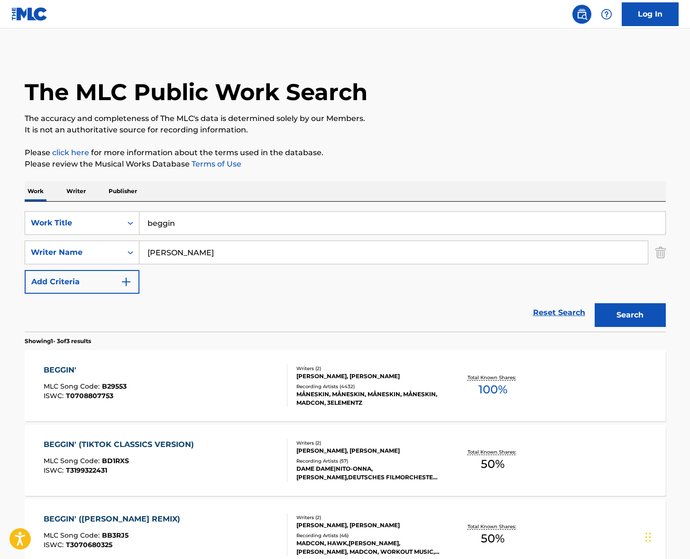
click at [191, 389] on div "BEGGIN' MLC Song Code : B29553 ISWC : T0708807753" at bounding box center [166, 385] width 244 height 43
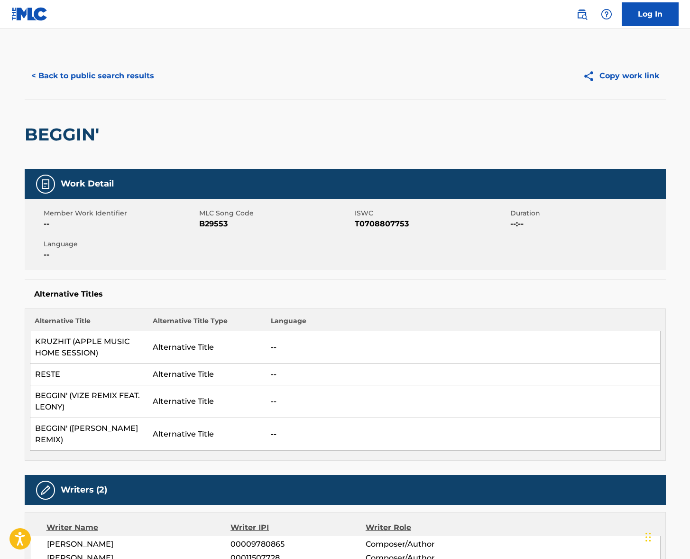
scroll to position [233, 0]
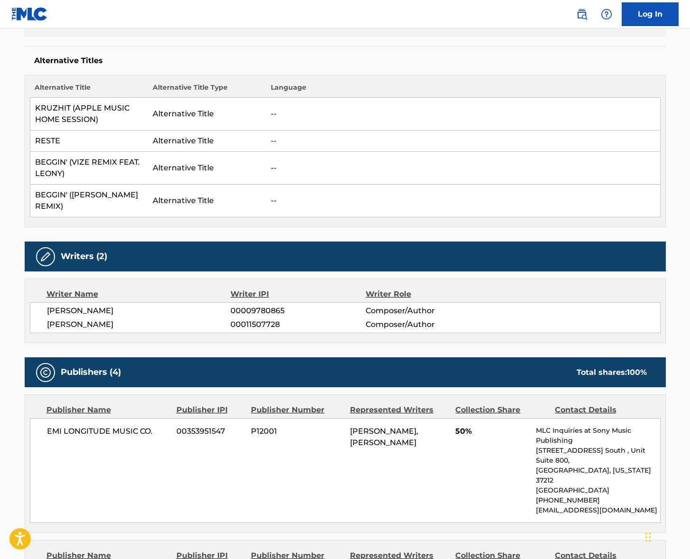
click at [79, 309] on span "[PERSON_NAME]" at bounding box center [139, 310] width 184 height 11
click at [69, 324] on span "[PERSON_NAME]" at bounding box center [139, 324] width 184 height 11
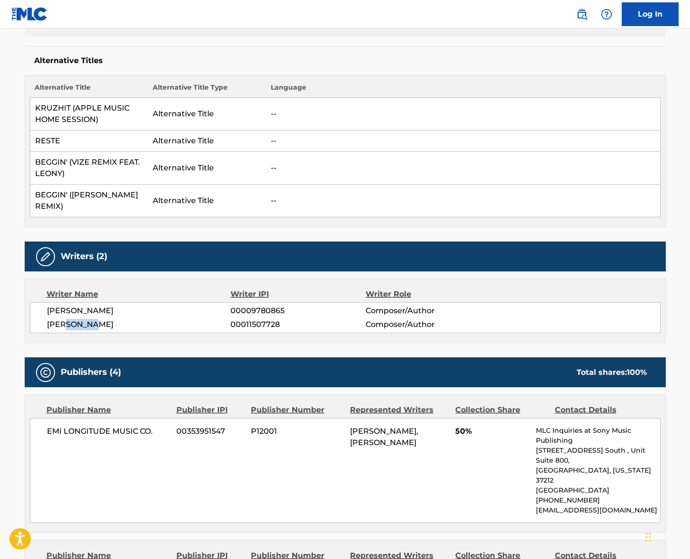
click at [69, 324] on span "[PERSON_NAME]" at bounding box center [139, 324] width 184 height 11
click at [87, 326] on span "[PERSON_NAME]" at bounding box center [139, 324] width 184 height 11
click at [90, 426] on span "EMI LONGITUDE MUSIC CO." at bounding box center [108, 431] width 123 height 11
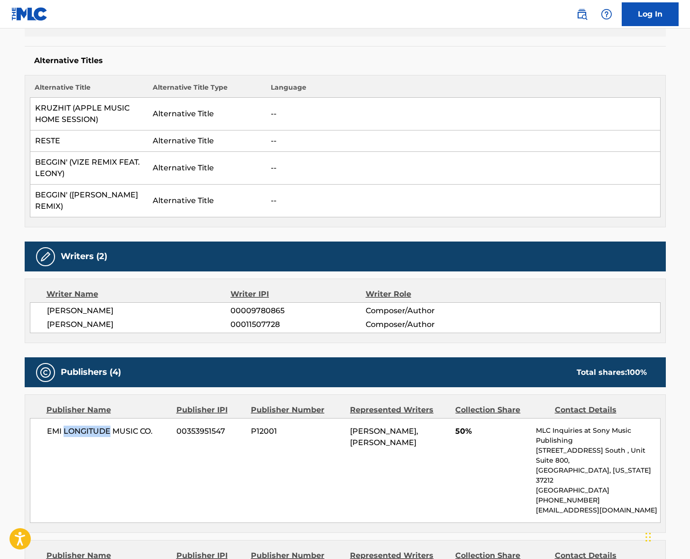
click at [90, 426] on span "EMI LONGITUDE MUSIC CO." at bounding box center [108, 431] width 123 height 11
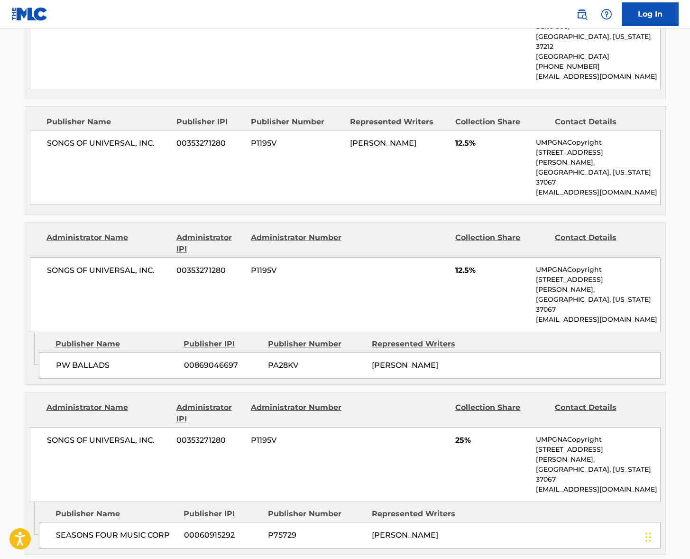
scroll to position [652, 0]
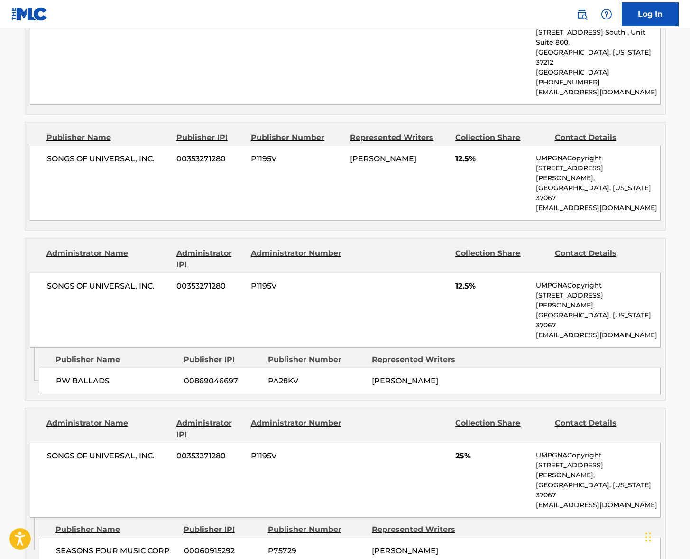
click at [111, 280] on span "SONGS OF UNIVERSAL, INC." at bounding box center [108, 285] width 123 height 11
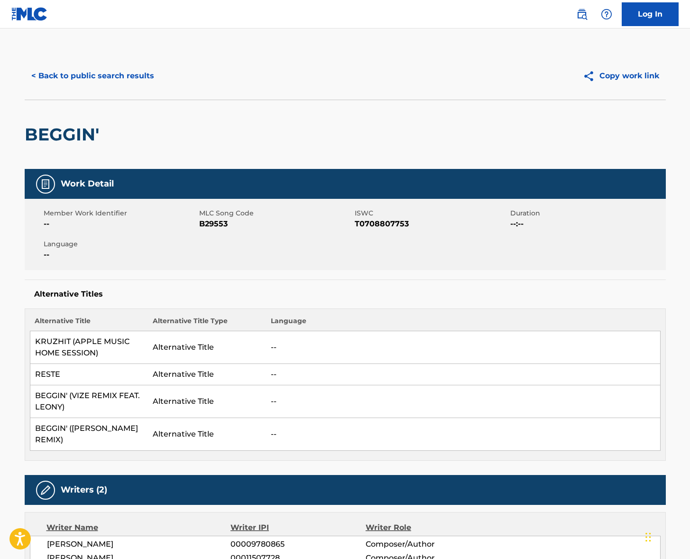
click at [114, 82] on button "< Back to public search results" at bounding box center [93, 76] width 136 height 24
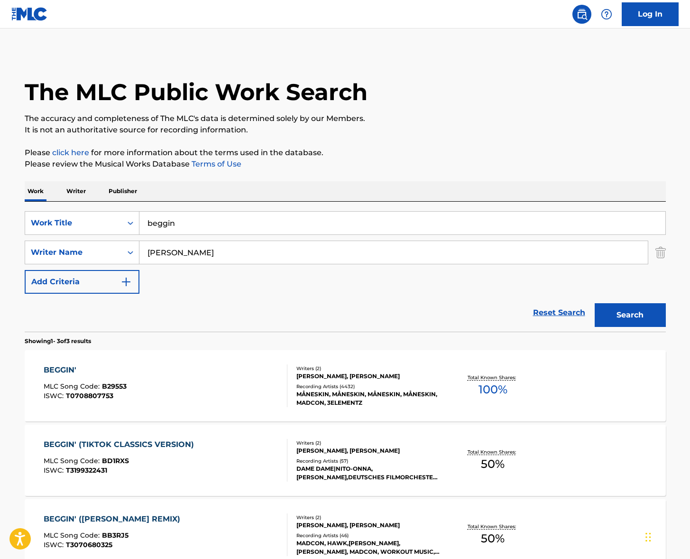
click at [200, 226] on input "beggin" at bounding box center [403, 223] width 526 height 23
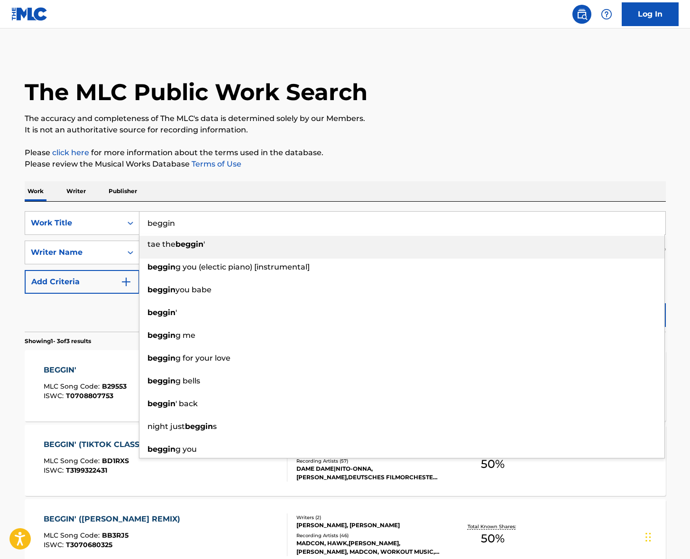
click at [200, 226] on input "beggin" at bounding box center [403, 223] width 526 height 23
paste input "Homeland"
type input "Homeland"
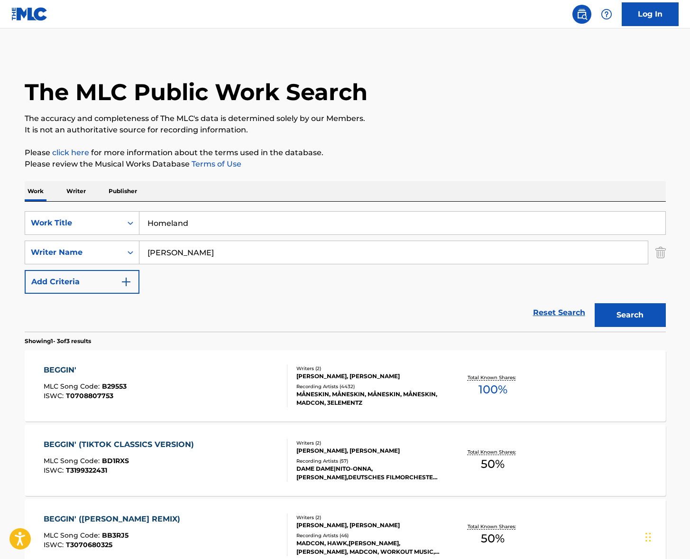
drag, startPoint x: 389, startPoint y: 180, endPoint x: 327, endPoint y: 214, distance: 70.1
click at [388, 181] on div "The MLC Public Work Search The accuracy and completeness of The MLC's data is d…" at bounding box center [345, 333] width 664 height 563
click at [194, 255] on input "[PERSON_NAME]" at bounding box center [394, 252] width 509 height 23
type input "[PERSON_NAME]"
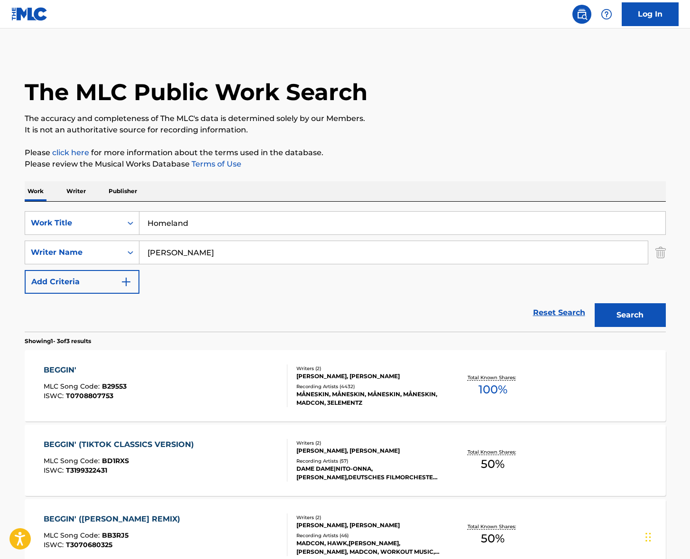
click at [595, 303] on button "Search" at bounding box center [630, 315] width 71 height 24
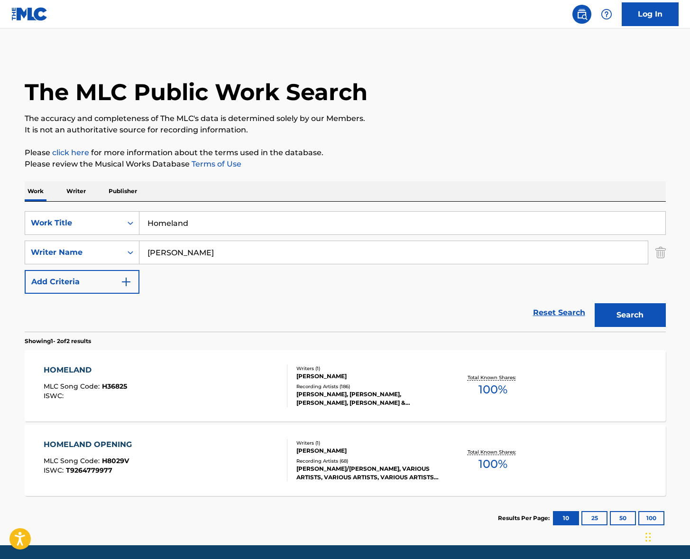
click at [215, 381] on div "HOMELAND MLC Song Code : H36825 ISWC :" at bounding box center [166, 385] width 244 height 43
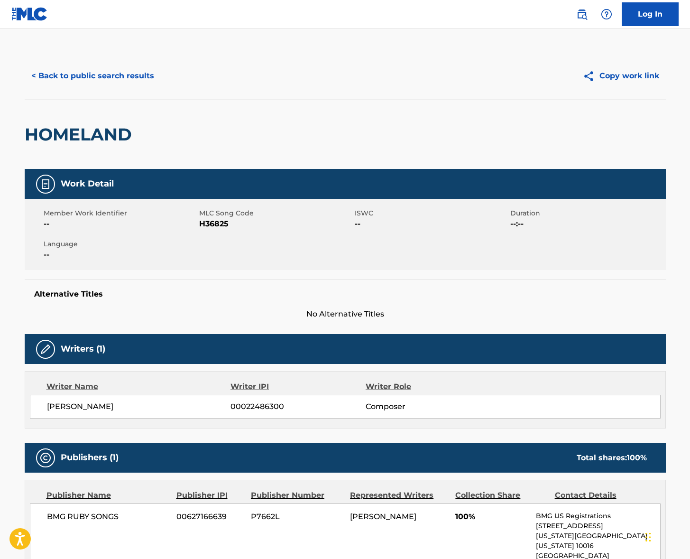
click at [102, 408] on span "[PERSON_NAME]" at bounding box center [139, 406] width 184 height 11
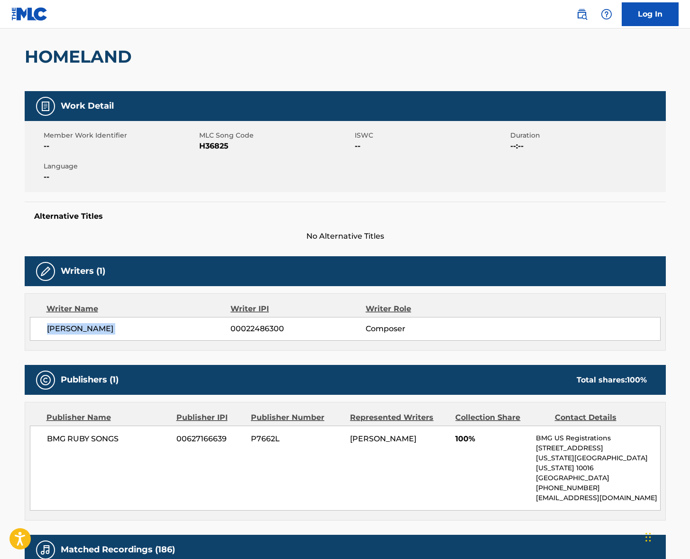
scroll to position [178, 0]
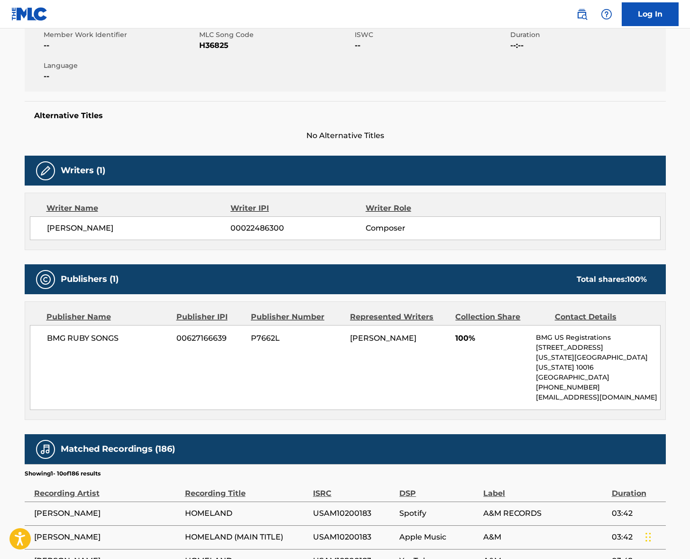
click at [93, 339] on span "BMG RUBY SONGS" at bounding box center [108, 338] width 123 height 11
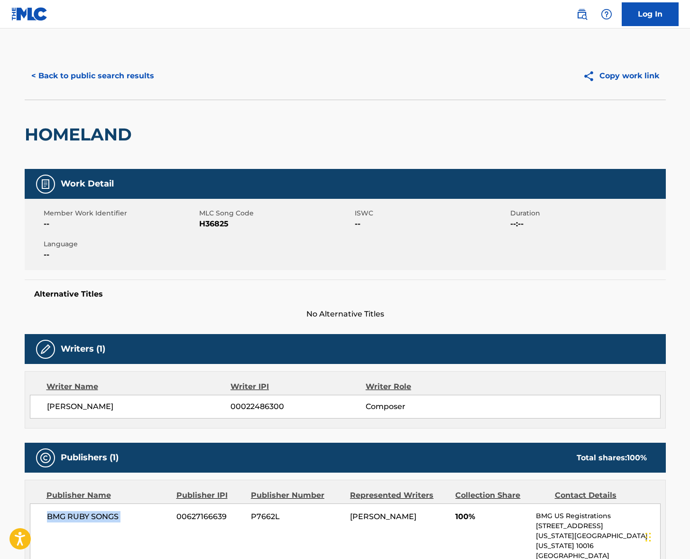
click at [109, 72] on button "< Back to public search results" at bounding box center [93, 76] width 136 height 24
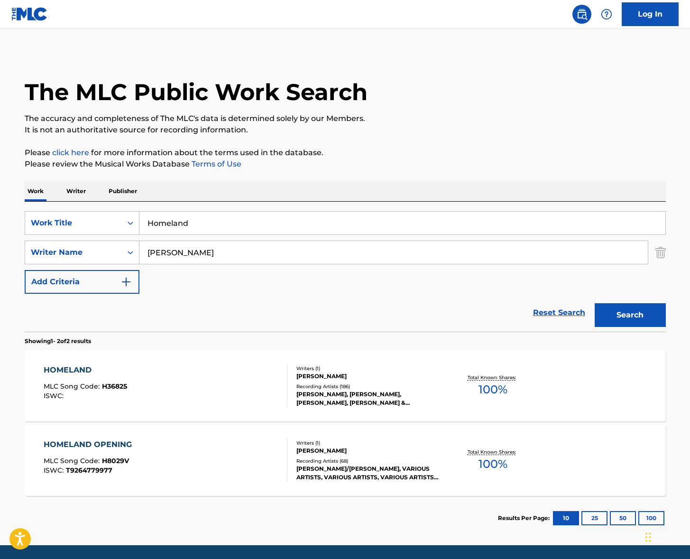
click at [202, 227] on input "Homeland" at bounding box center [403, 223] width 526 height 23
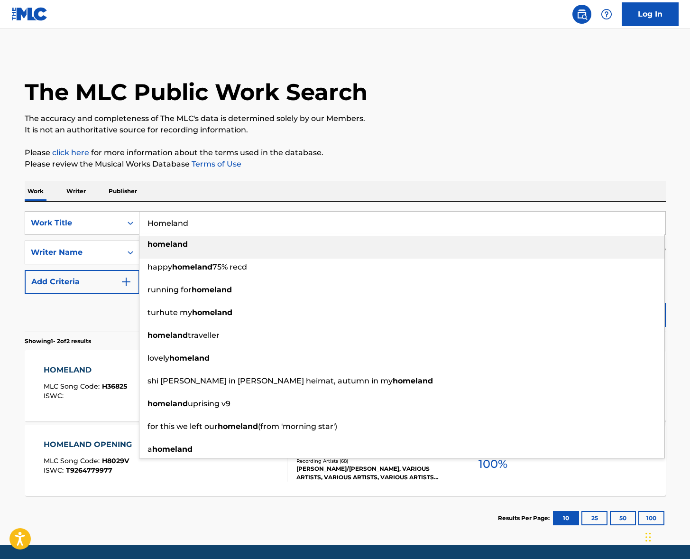
click at [202, 226] on input "Homeland" at bounding box center [403, 223] width 526 height 23
paste input "Chiquitita"
type input "Chiquitita"
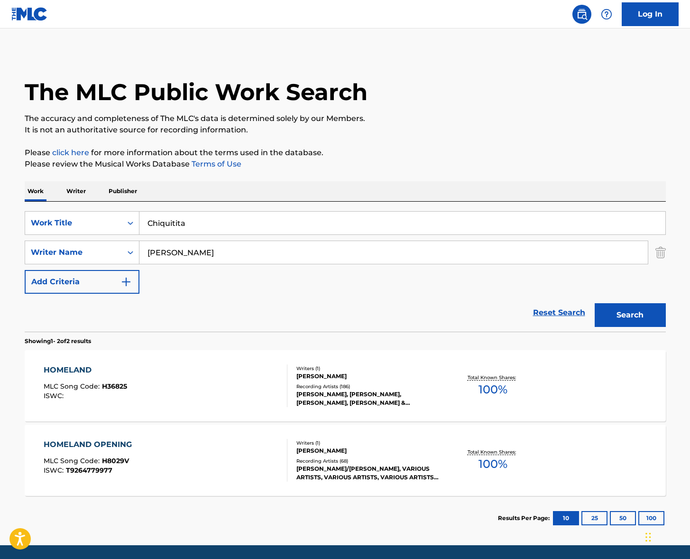
click at [360, 186] on div "Work Writer Publisher" at bounding box center [346, 191] width 642 height 20
click at [249, 252] on input "[PERSON_NAME]" at bounding box center [394, 252] width 509 height 23
click at [249, 251] on input "[PERSON_NAME]" at bounding box center [394, 252] width 509 height 23
click at [248, 252] on input "[PERSON_NAME]" at bounding box center [394, 252] width 509 height 23
click at [248, 253] on input "[PERSON_NAME]" at bounding box center [394, 252] width 509 height 23
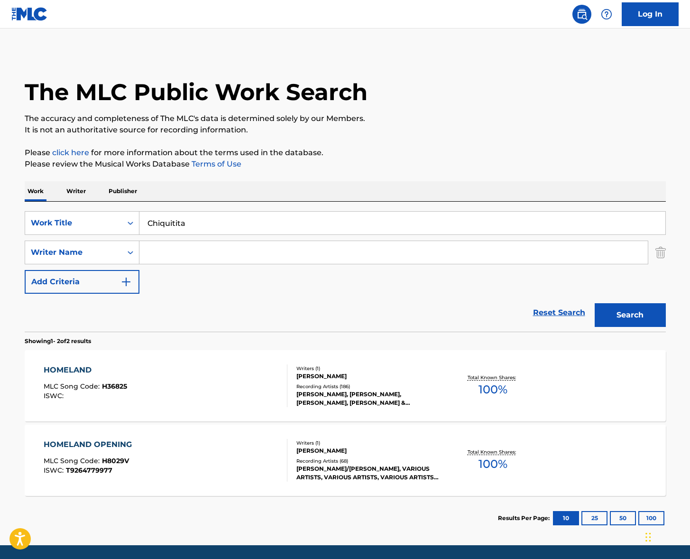
click at [595, 303] on button "Search" at bounding box center [630, 315] width 71 height 24
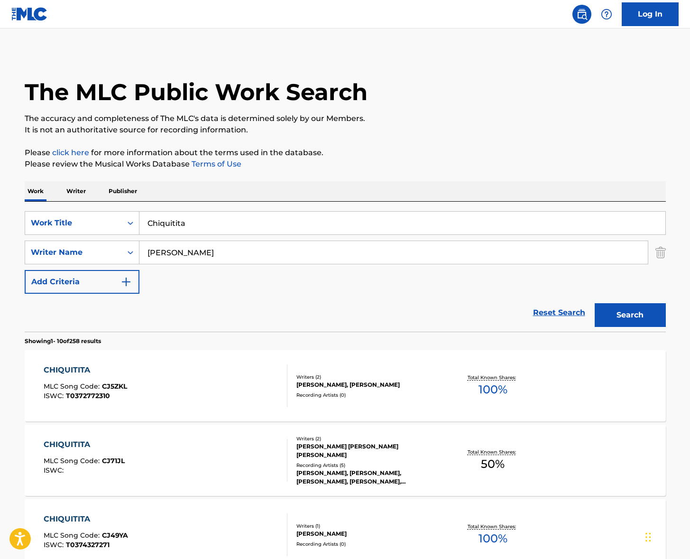
type input "[PERSON_NAME]"
click at [595, 303] on button "Search" at bounding box center [630, 315] width 71 height 24
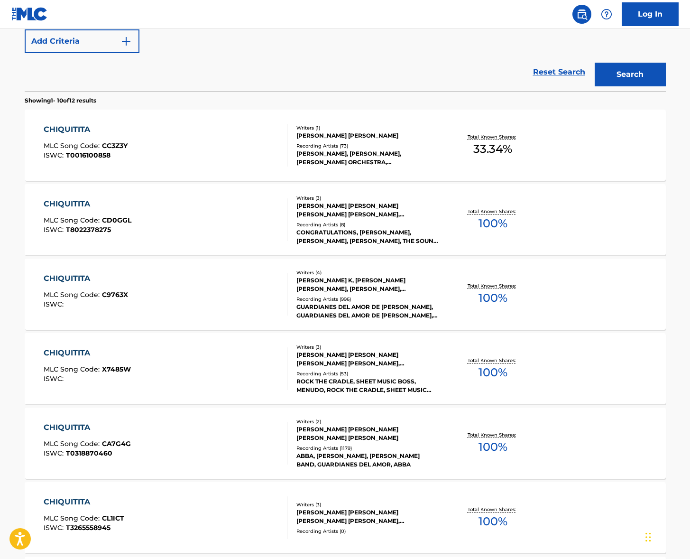
scroll to position [258, 0]
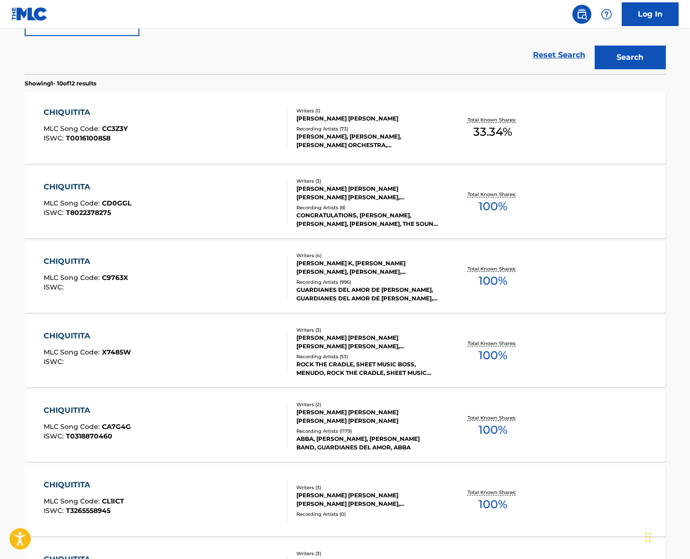
click at [173, 414] on div "CHIQUITITA MLC Song Code : CA7G4G ISWC : T0318870460" at bounding box center [166, 426] width 244 height 43
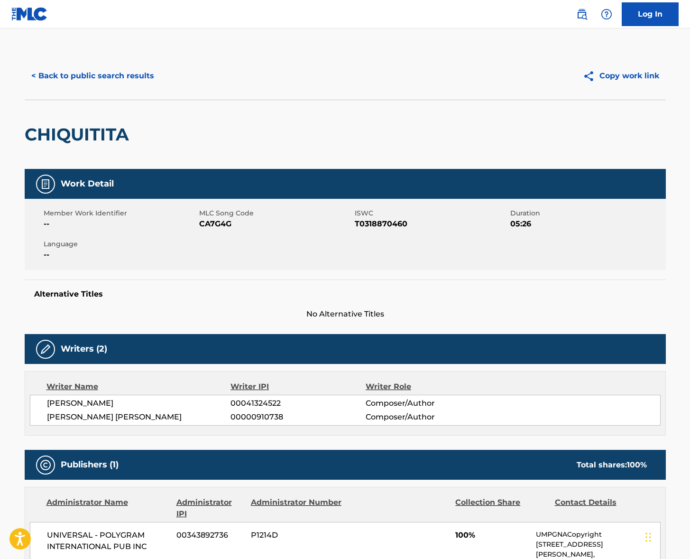
click at [84, 403] on span "[PERSON_NAME]" at bounding box center [139, 403] width 184 height 11
click at [84, 402] on span "[PERSON_NAME]" at bounding box center [139, 403] width 184 height 11
click at [116, 417] on span "[PERSON_NAME] [PERSON_NAME]" at bounding box center [139, 416] width 184 height 11
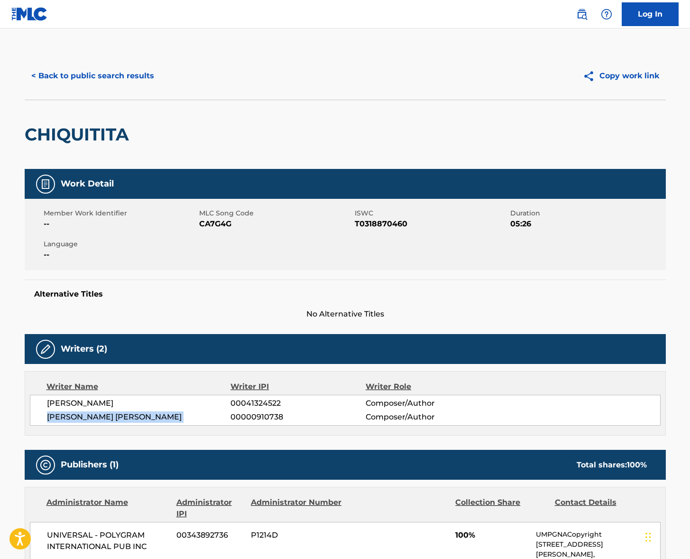
click at [116, 417] on span "[PERSON_NAME] [PERSON_NAME]" at bounding box center [139, 416] width 184 height 11
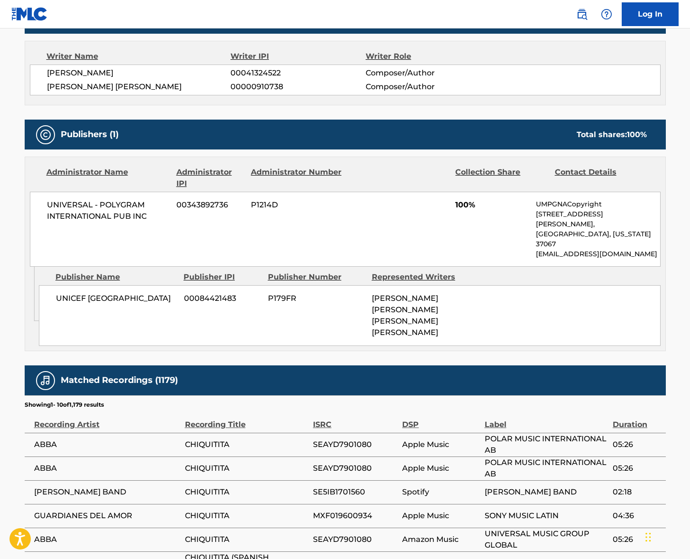
click at [107, 203] on span "UNIVERSAL - POLYGRAM INTERNATIONAL PUB INC" at bounding box center [108, 210] width 123 height 23
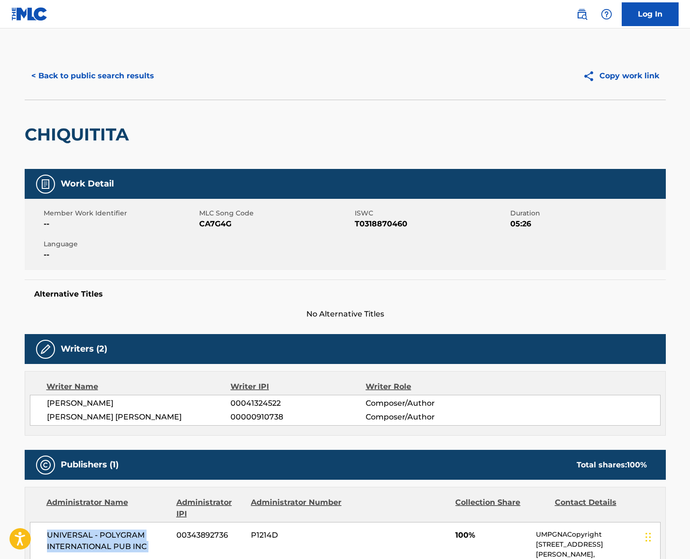
click at [97, 87] on button "< Back to public search results" at bounding box center [93, 76] width 136 height 24
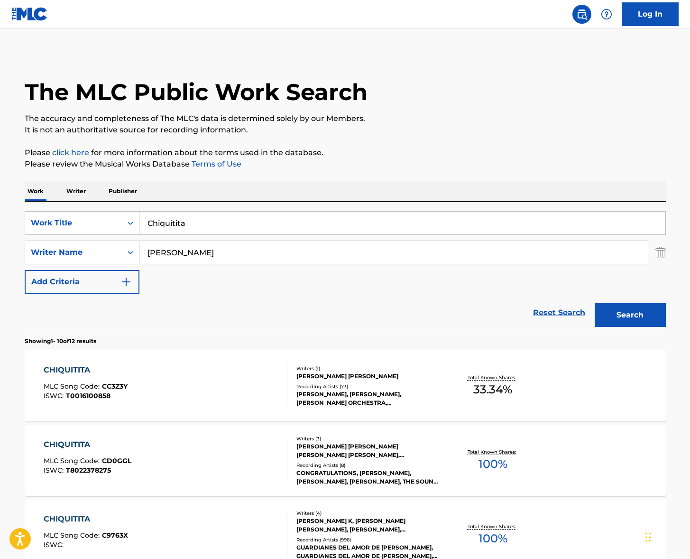
click at [184, 229] on input "Chiquitita" at bounding box center [403, 223] width 526 height 23
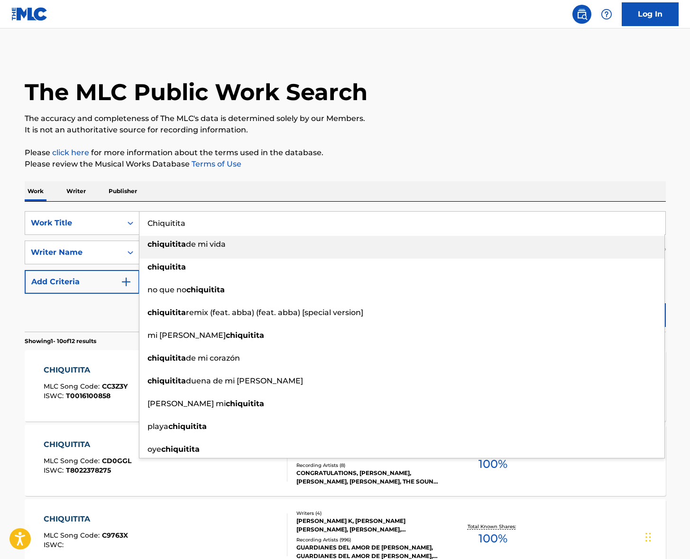
click at [184, 229] on input "Chiquitita" at bounding box center [403, 223] width 526 height 23
paste input "Best Part"
type input "Best Part"
drag, startPoint x: 298, startPoint y: 183, endPoint x: 250, endPoint y: 220, distance: 60.3
click at [297, 185] on div "Work Writer Publisher" at bounding box center [346, 191] width 642 height 20
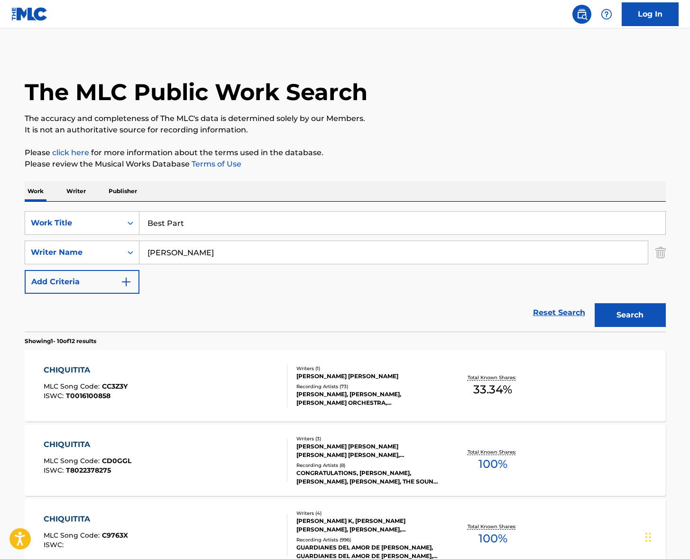
click at [192, 256] on input "[PERSON_NAME]" at bounding box center [394, 252] width 509 height 23
click at [595, 303] on button "Search" at bounding box center [630, 315] width 71 height 24
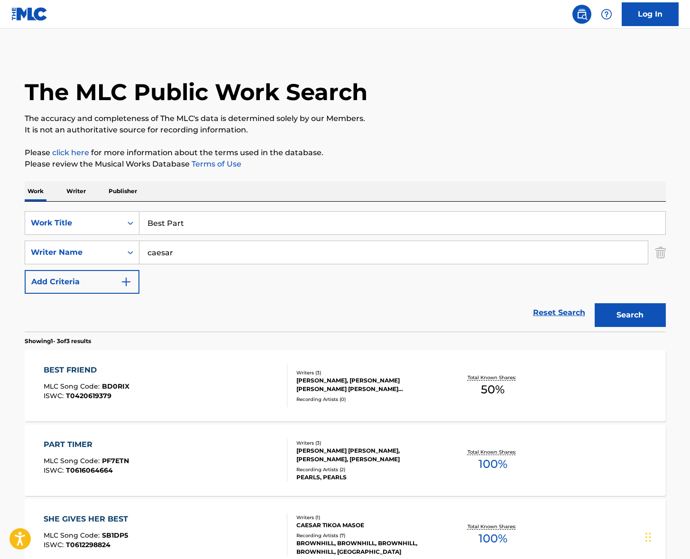
click at [183, 255] on input "caesar" at bounding box center [394, 252] width 509 height 23
type input "[PERSON_NAME]"
click at [595, 303] on button "Search" at bounding box center [630, 315] width 71 height 24
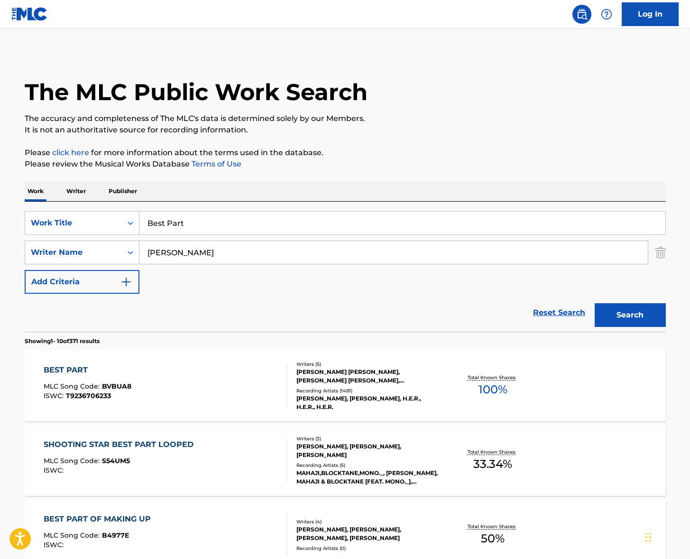
click at [188, 378] on div "BEST PART MLC Song Code : BVBUA8 ISWC : T9236706233" at bounding box center [166, 385] width 244 height 43
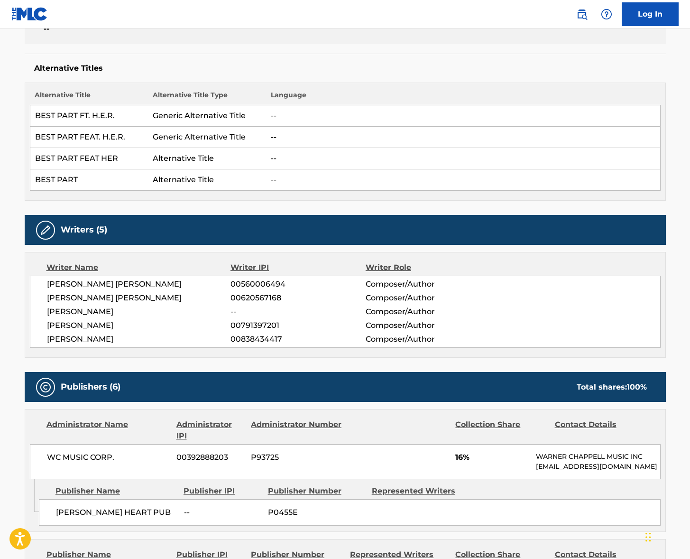
scroll to position [345, 0]
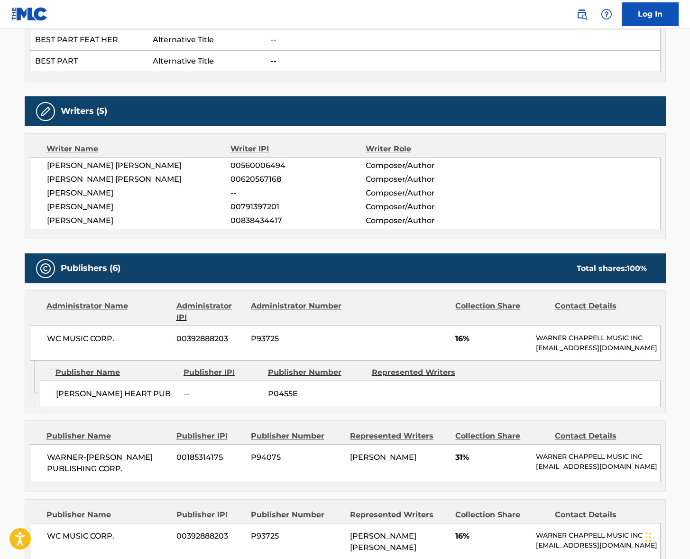
click at [81, 164] on span "[PERSON_NAME] [PERSON_NAME]" at bounding box center [139, 165] width 184 height 11
click at [110, 178] on span "[PERSON_NAME] [PERSON_NAME]" at bounding box center [139, 179] width 184 height 11
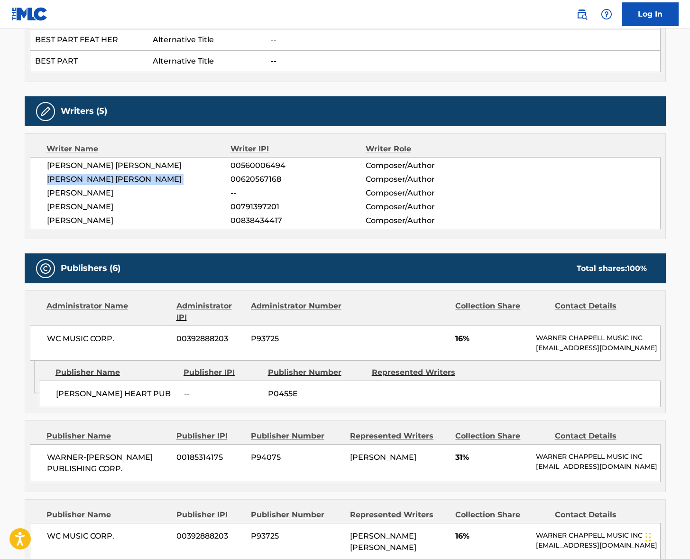
click at [110, 178] on span "[PERSON_NAME] [PERSON_NAME]" at bounding box center [139, 179] width 184 height 11
click at [99, 186] on div "[PERSON_NAME] [PERSON_NAME] 00560006494 Composer/Author [PERSON_NAME] [PERSON_N…" at bounding box center [345, 193] width 631 height 72
click at [104, 206] on span "[PERSON_NAME]" at bounding box center [139, 206] width 184 height 11
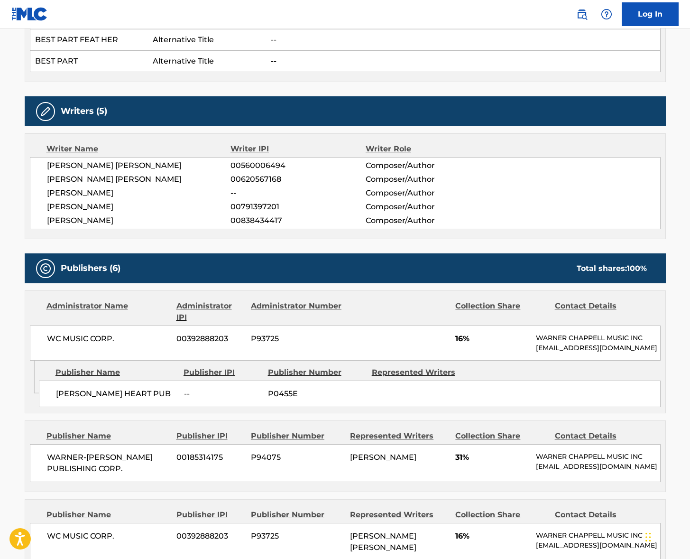
click at [104, 206] on span "[PERSON_NAME]" at bounding box center [139, 206] width 184 height 11
click at [107, 217] on span "[PERSON_NAME]" at bounding box center [139, 220] width 184 height 11
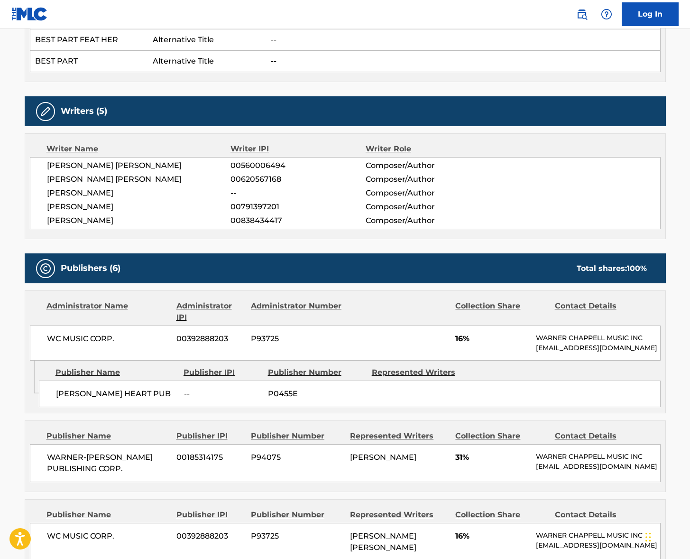
click at [81, 339] on span "WC MUSIC CORP." at bounding box center [108, 338] width 123 height 11
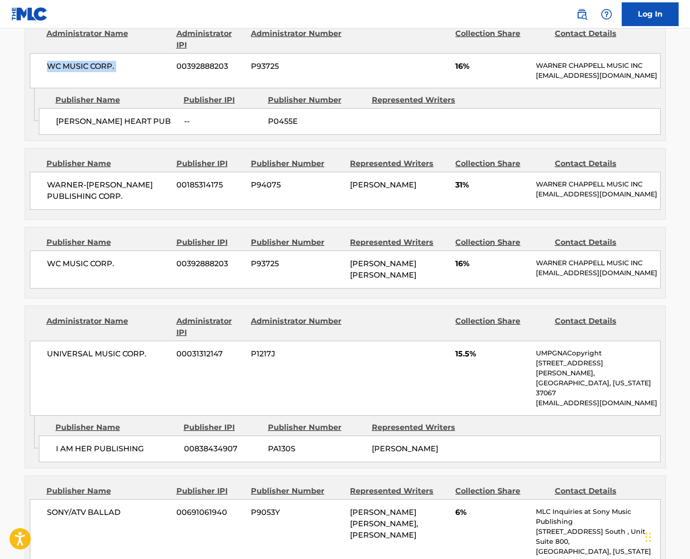
scroll to position [650, 0]
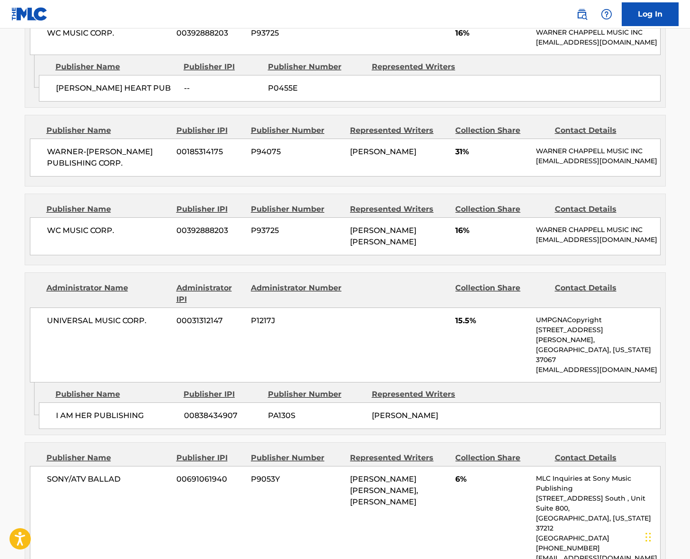
click at [100, 315] on span "UNIVERSAL MUSIC CORP." at bounding box center [108, 320] width 123 height 11
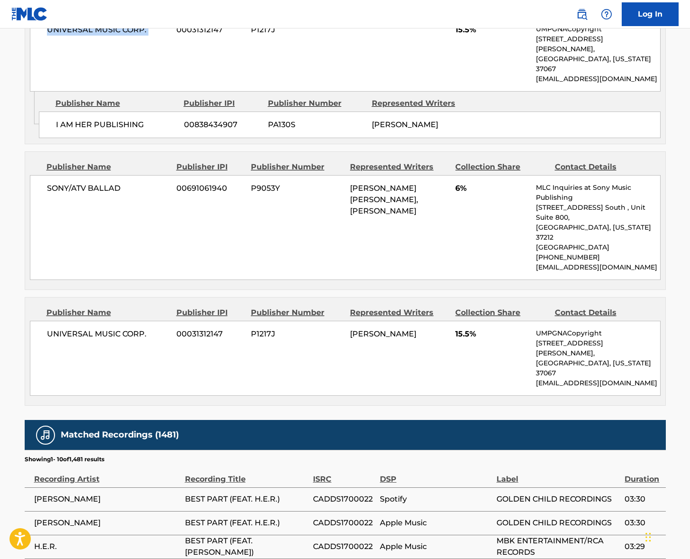
scroll to position [1046, 0]
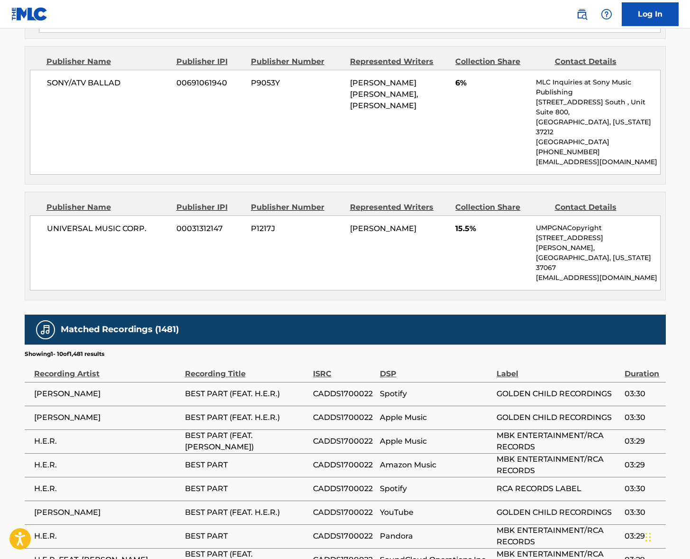
click at [96, 77] on span "SONY/ATV BALLAD" at bounding box center [108, 82] width 123 height 11
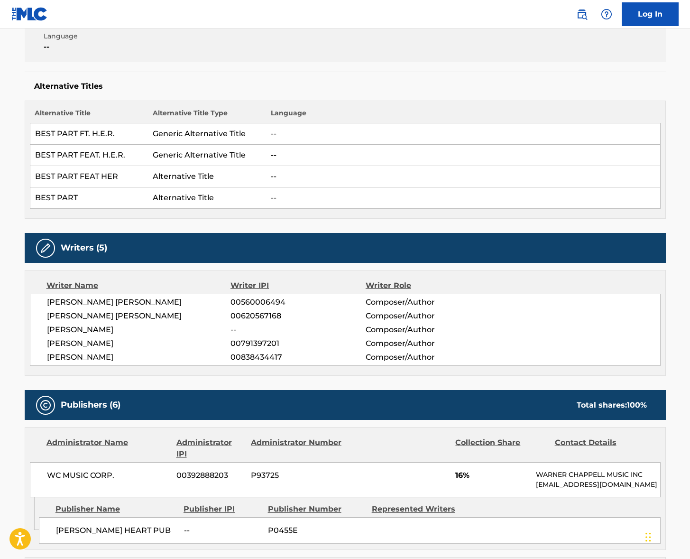
scroll to position [0, 0]
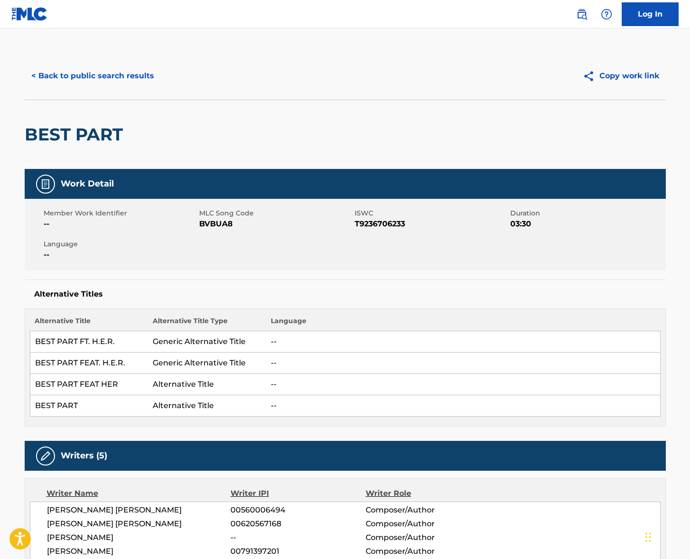
click at [98, 76] on button "< Back to public search results" at bounding box center [93, 76] width 136 height 24
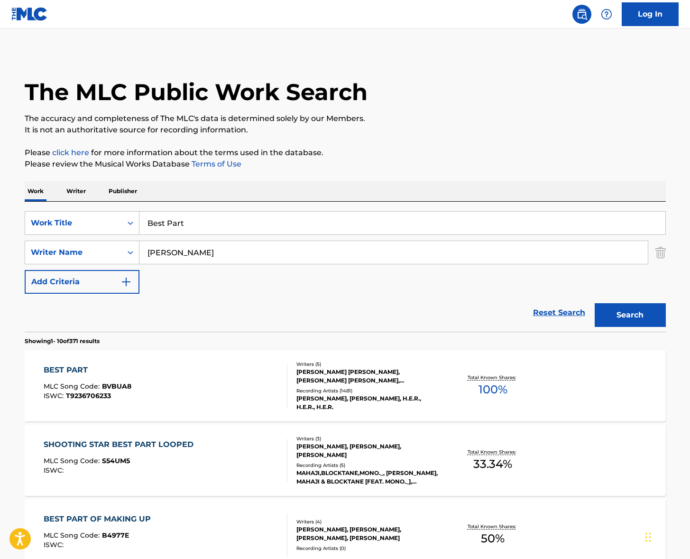
click at [172, 227] on input "Best Part" at bounding box center [403, 223] width 526 height 23
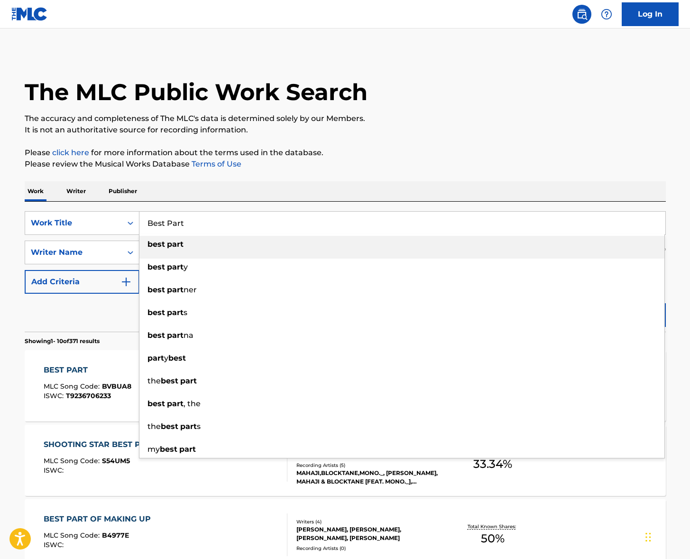
click at [172, 227] on input "Best Part" at bounding box center [403, 223] width 526 height 23
paste input "This Na Malambing"
type input "This Na Malambing"
click at [295, 195] on div "Work Writer Publisher" at bounding box center [346, 191] width 642 height 20
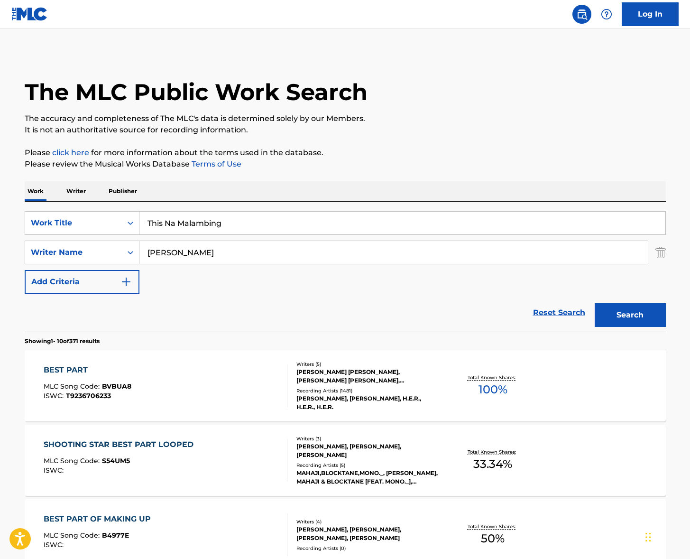
click at [177, 258] on input "[PERSON_NAME]" at bounding box center [394, 252] width 509 height 23
click at [595, 303] on button "Search" at bounding box center [630, 315] width 71 height 24
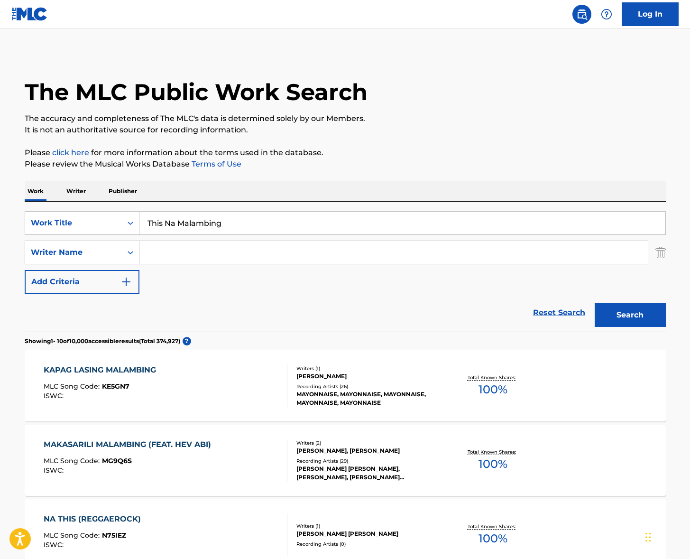
click at [220, 226] on input "This Na Malambing" at bounding box center [403, 223] width 526 height 23
paste input "pogovori so mnoy"
type input "pogovori so mnoy"
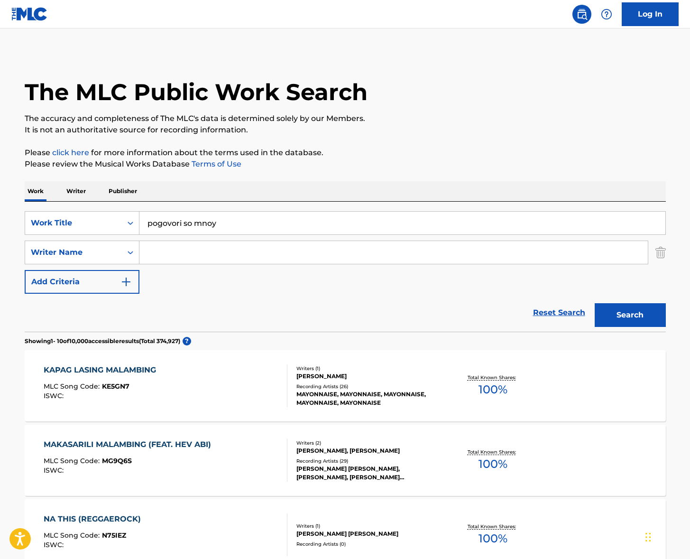
click at [611, 321] on button "Search" at bounding box center [630, 315] width 71 height 24
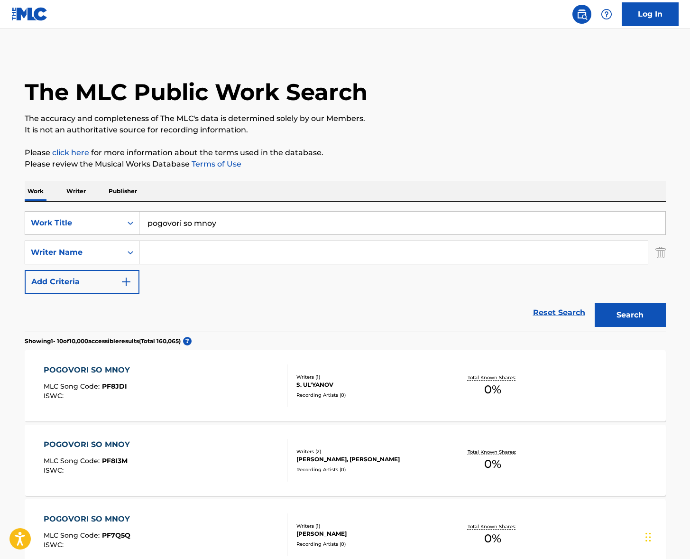
click at [190, 258] on input "Search Form" at bounding box center [394, 252] width 509 height 23
paste input "[PERSON_NAME]"
type input "[PERSON_NAME]"
click at [627, 310] on button "Search" at bounding box center [630, 315] width 71 height 24
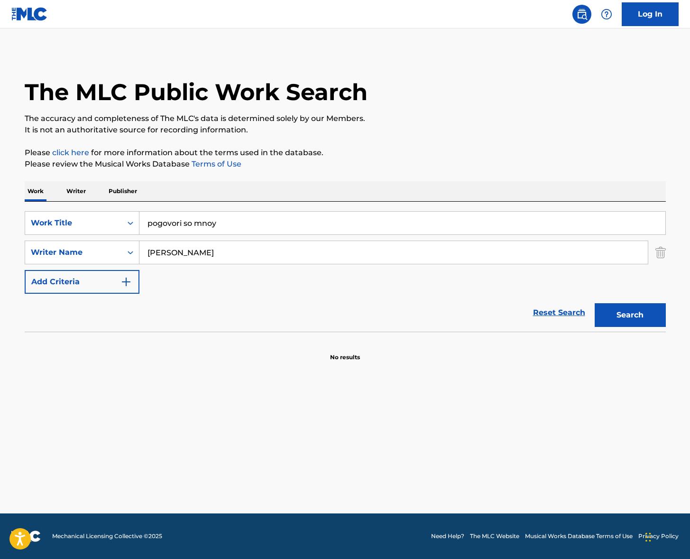
click at [198, 247] on input "[PERSON_NAME]" at bounding box center [394, 252] width 509 height 23
click at [611, 305] on button "Search" at bounding box center [630, 315] width 71 height 24
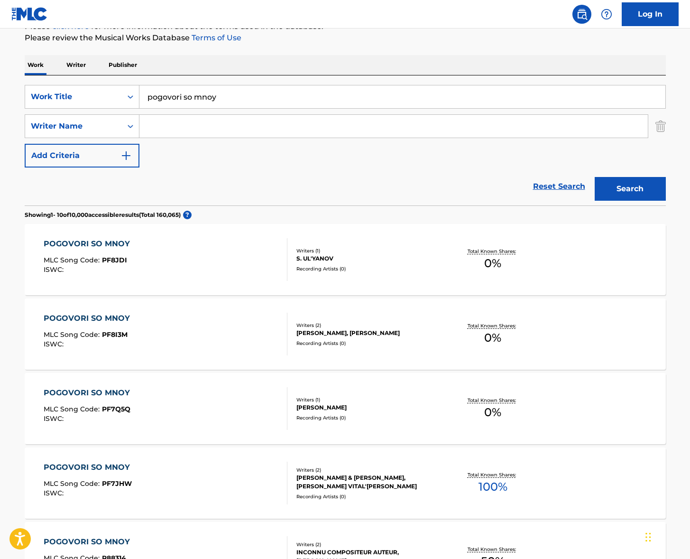
scroll to position [123, 0]
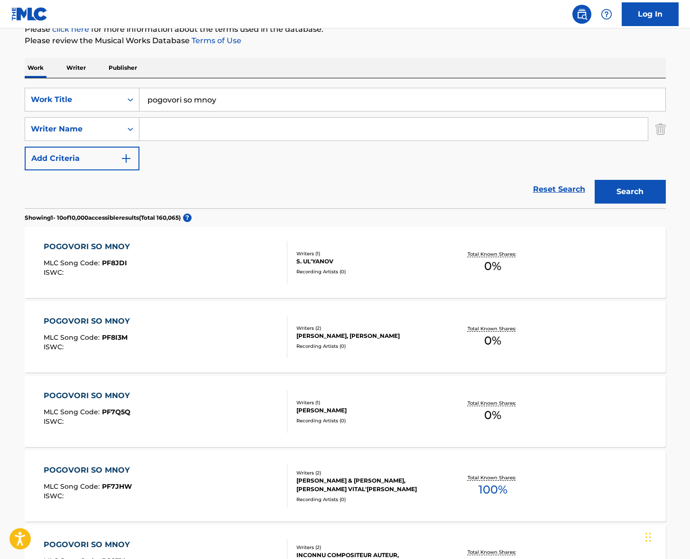
click at [175, 120] on input "Search Form" at bounding box center [394, 129] width 509 height 23
paste input "[PERSON_NAME]"
drag, startPoint x: 178, startPoint y: 129, endPoint x: 139, endPoint y: 129, distance: 39.4
click at [140, 129] on input "[PERSON_NAME]" at bounding box center [394, 129] width 509 height 23
type input "Osokin"
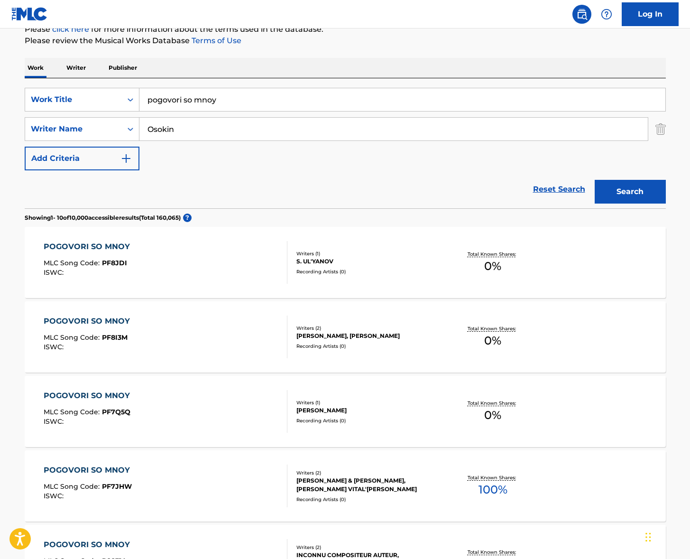
click at [595, 180] on button "Search" at bounding box center [630, 192] width 71 height 24
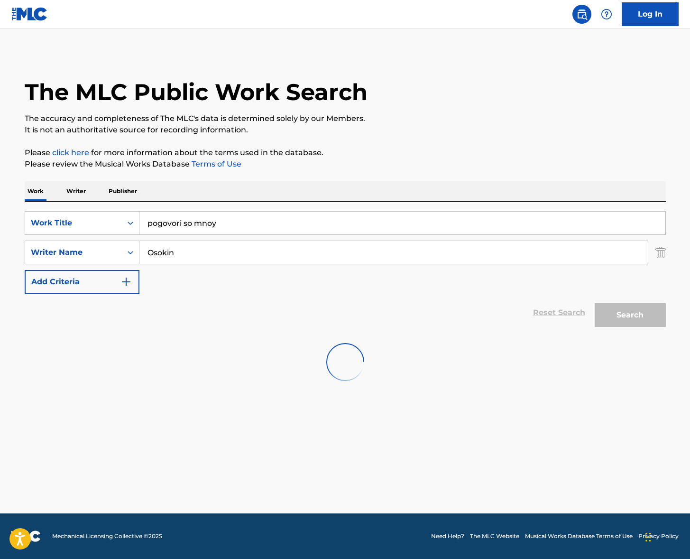
scroll to position [0, 0]
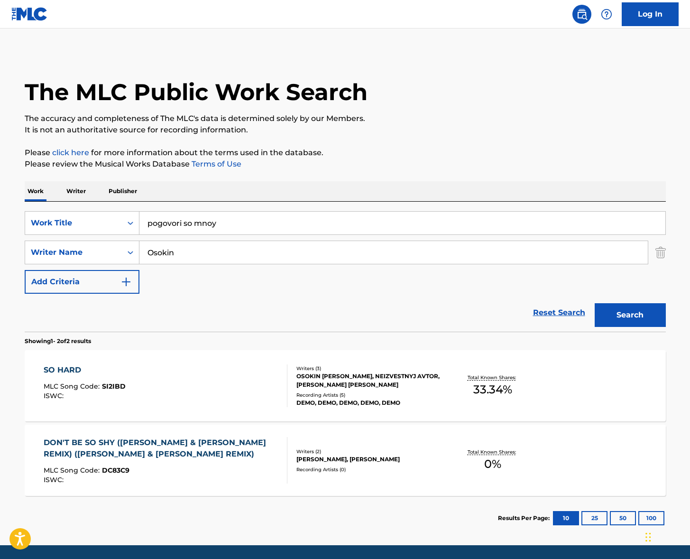
click at [207, 221] on input "pogovori so mnoy" at bounding box center [403, 223] width 526 height 23
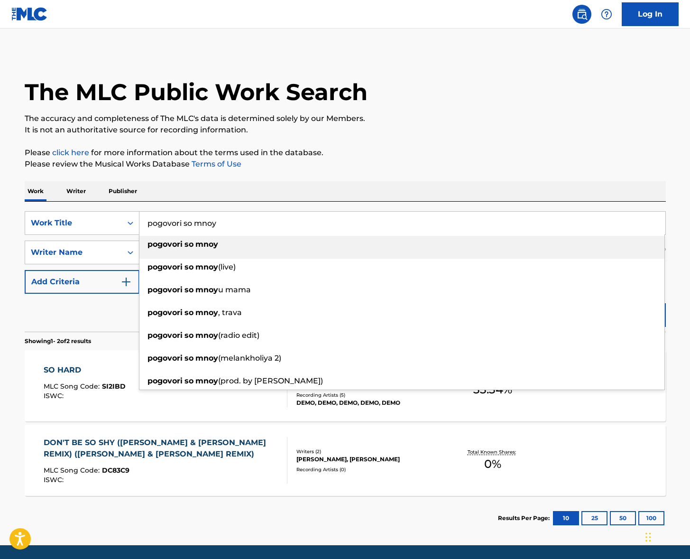
click at [207, 221] on input "pogovori so mnoy" at bounding box center [403, 223] width 526 height 23
click at [63, 184] on div "Work Writer Publisher" at bounding box center [346, 191] width 642 height 20
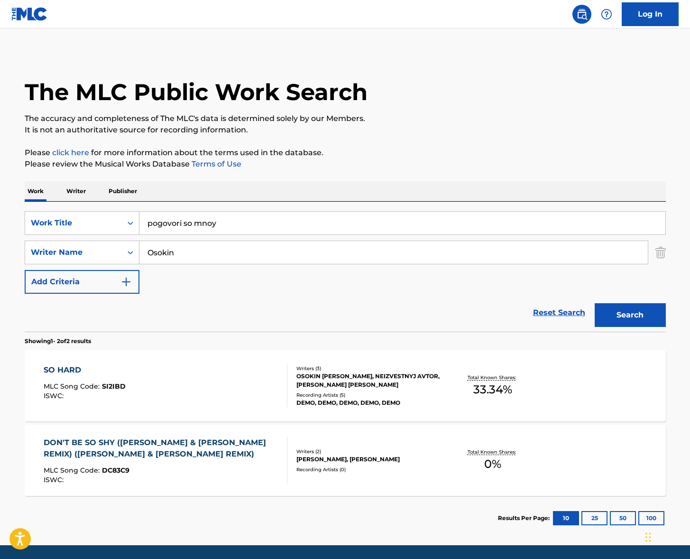
click at [73, 188] on p "Writer" at bounding box center [76, 191] width 25 height 20
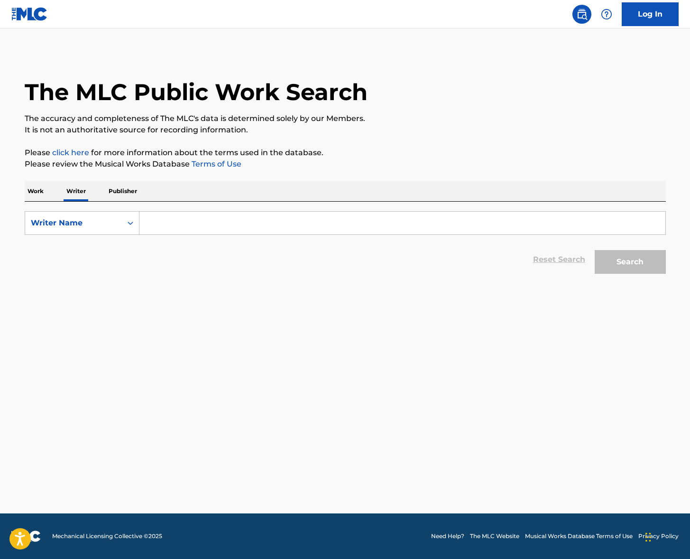
click at [182, 223] on input "Search Form" at bounding box center [403, 223] width 526 height 23
paste input "[PERSON_NAME]"
type input "[PERSON_NAME]"
click at [646, 257] on button "Search" at bounding box center [630, 262] width 71 height 24
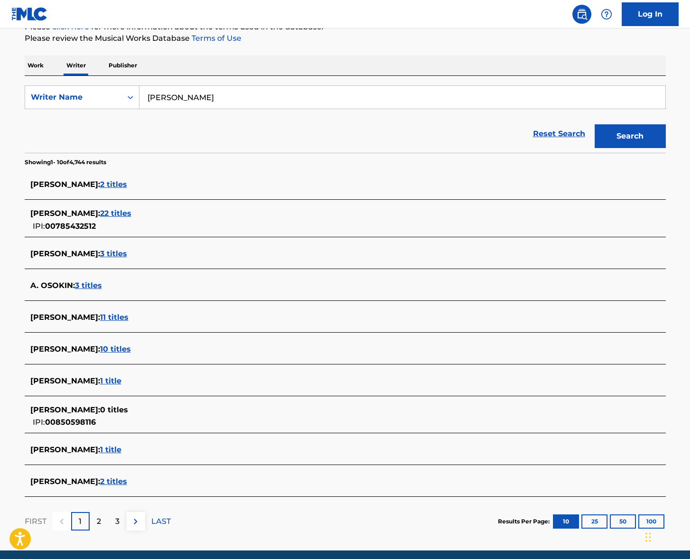
scroll to position [163, 0]
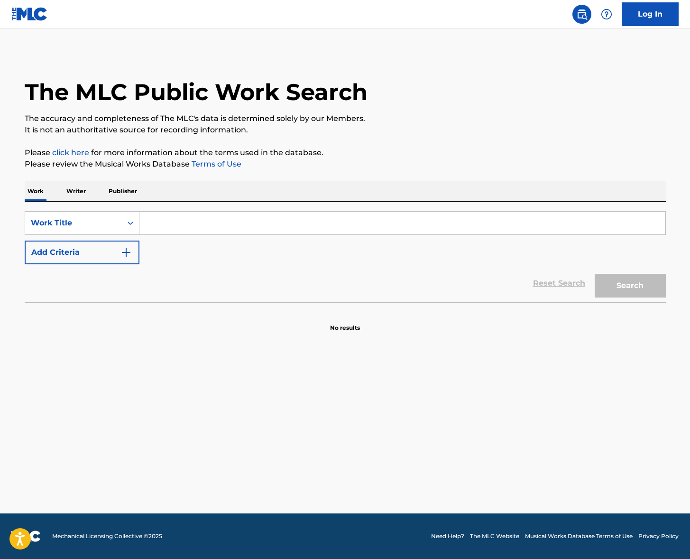
click at [206, 220] on input "Search Form" at bounding box center [403, 223] width 526 height 23
paste input "Outer Science"
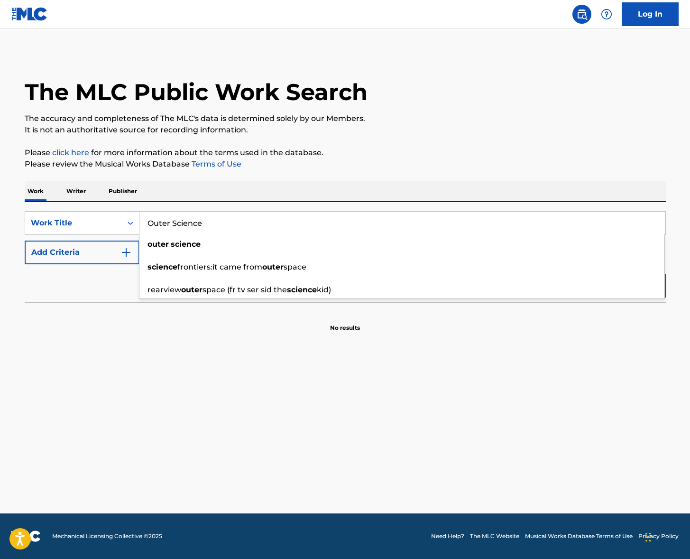
type input "Outer Science"
click at [603, 167] on p "Please review the Musical Works Database Terms of Use" at bounding box center [346, 164] width 642 height 11
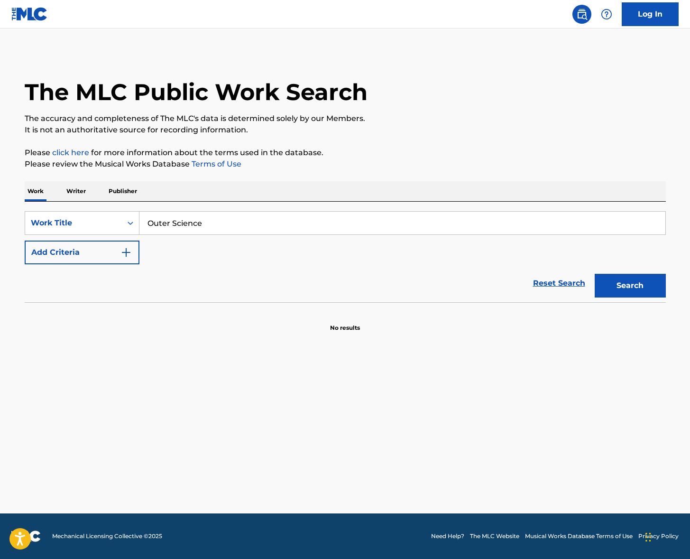
click at [640, 280] on button "Search" at bounding box center [630, 286] width 71 height 24
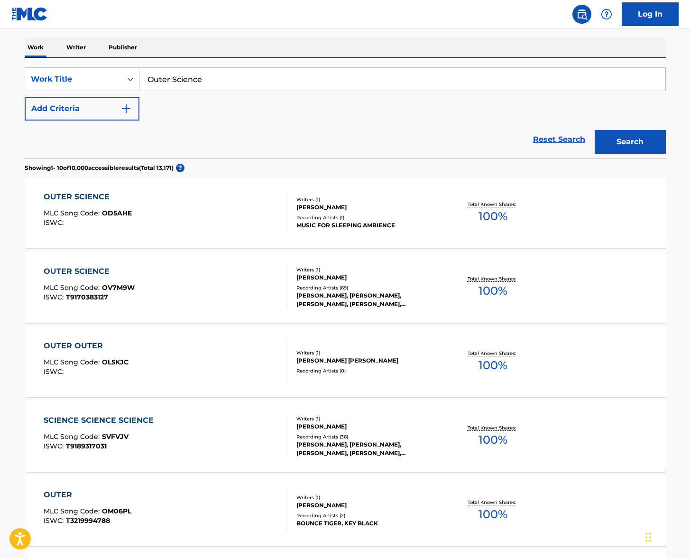
scroll to position [154, 0]
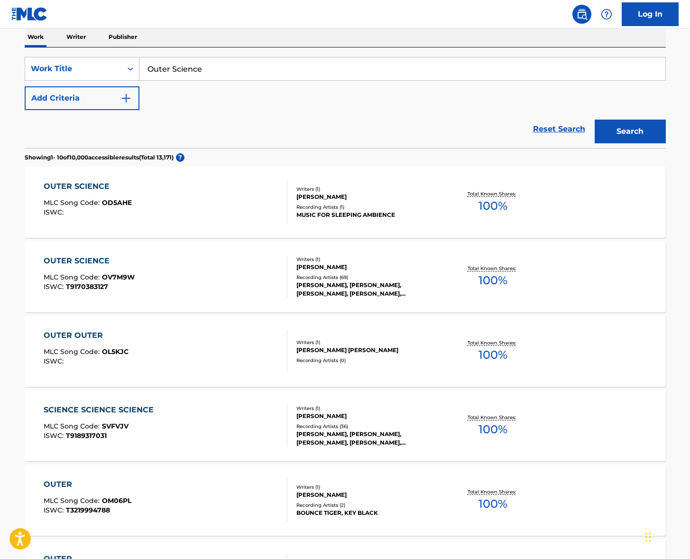
click at [232, 278] on div "OUTER SCIENCE MLC Song Code : OV7M9W ISWC : T9170383127" at bounding box center [166, 276] width 244 height 43
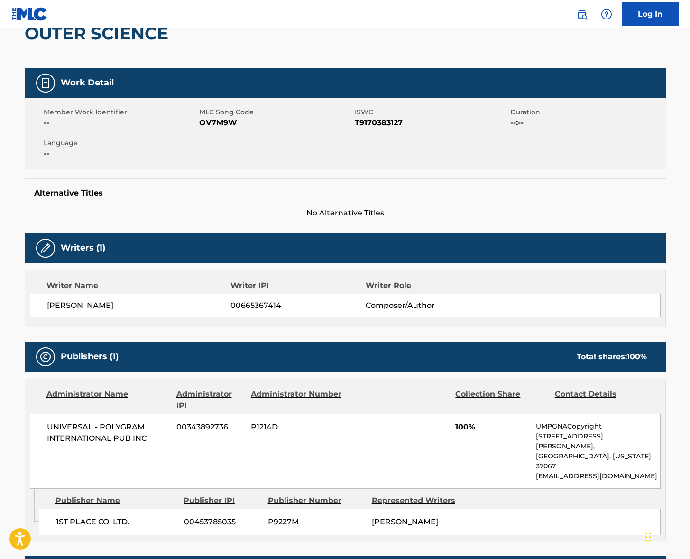
scroll to position [350, 0]
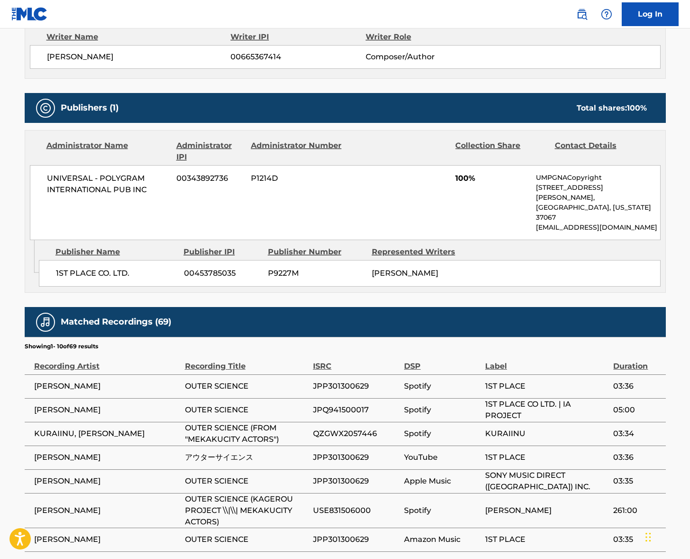
click at [68, 180] on span "UNIVERSAL - POLYGRAM INTERNATIONAL PUB INC" at bounding box center [108, 184] width 123 height 23
copy div "UNIVERSAL - POLYGRAM INTERNATIONAL PUB INC"
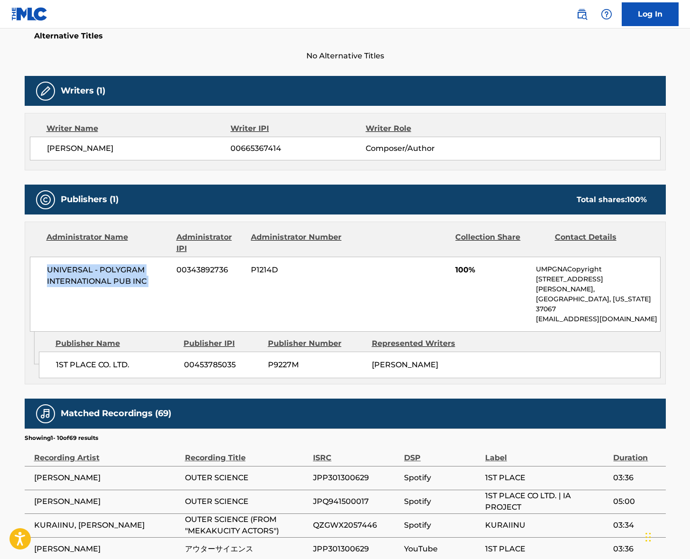
scroll to position [238, 0]
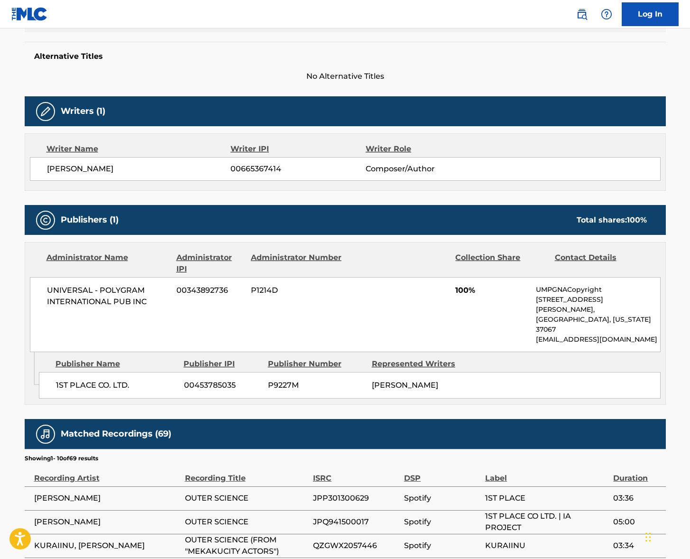
click at [83, 168] on span "SHUNSUKE DOI" at bounding box center [139, 168] width 184 height 11
copy div "SHUNSUKE DOI"
drag, startPoint x: 83, startPoint y: 168, endPoint x: 5, endPoint y: 195, distance: 82.4
click at [83, 168] on span "SHUNSUKE DOI" at bounding box center [139, 168] width 184 height 11
